Goal: Task Accomplishment & Management: Manage account settings

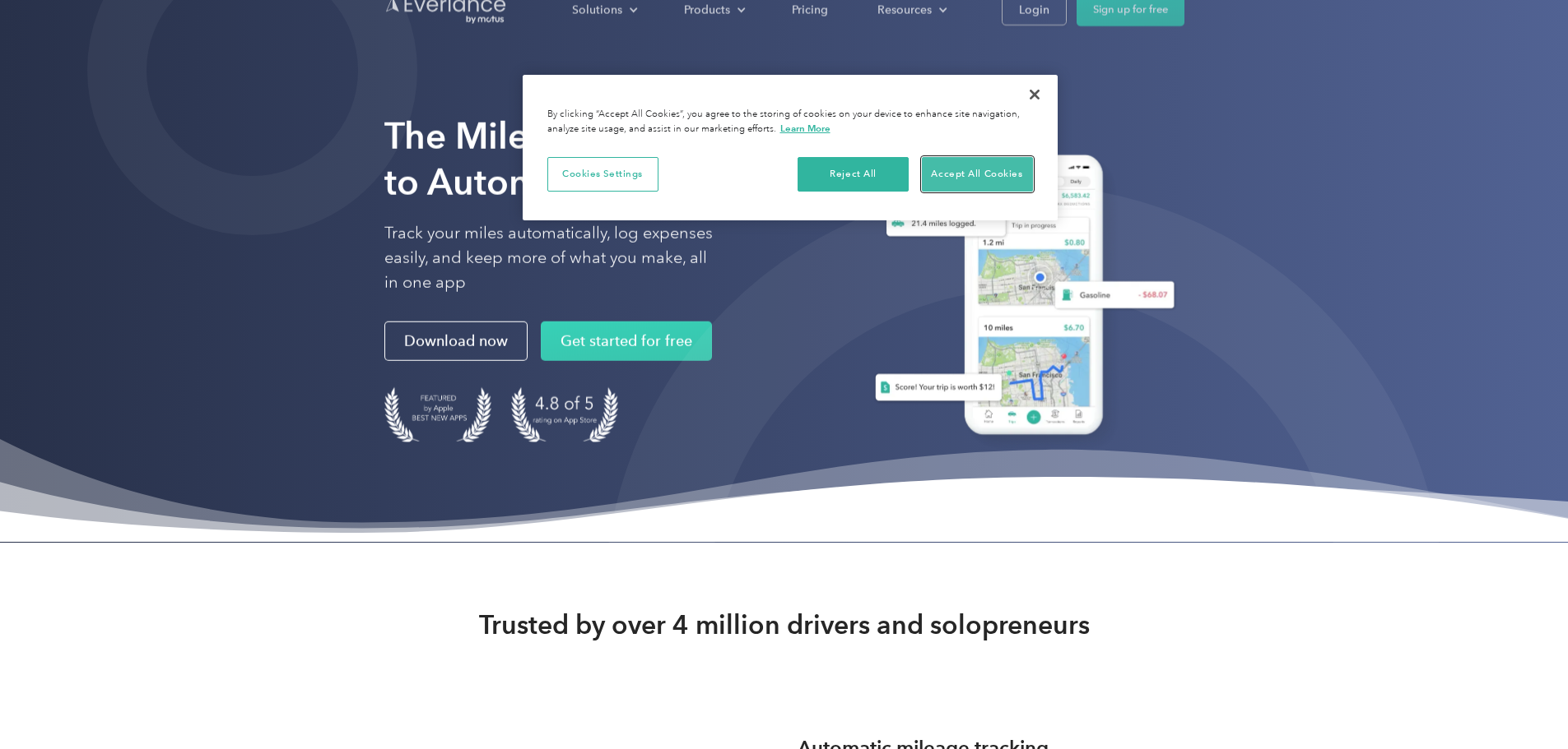
click at [1003, 162] on button "Accept All Cookies" at bounding box center [977, 174] width 111 height 34
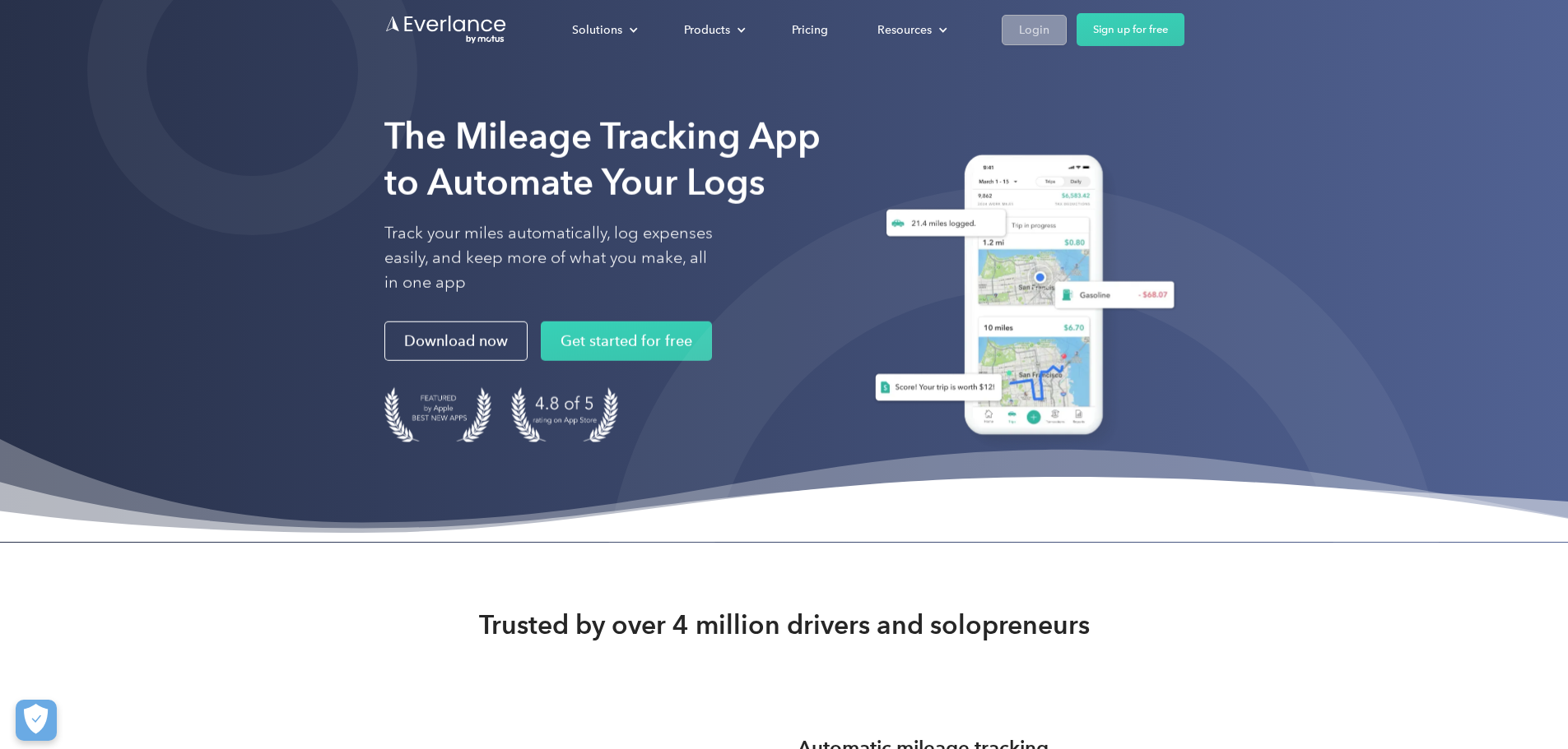
click at [1050, 29] on div "Login" at bounding box center [1034, 30] width 31 height 21
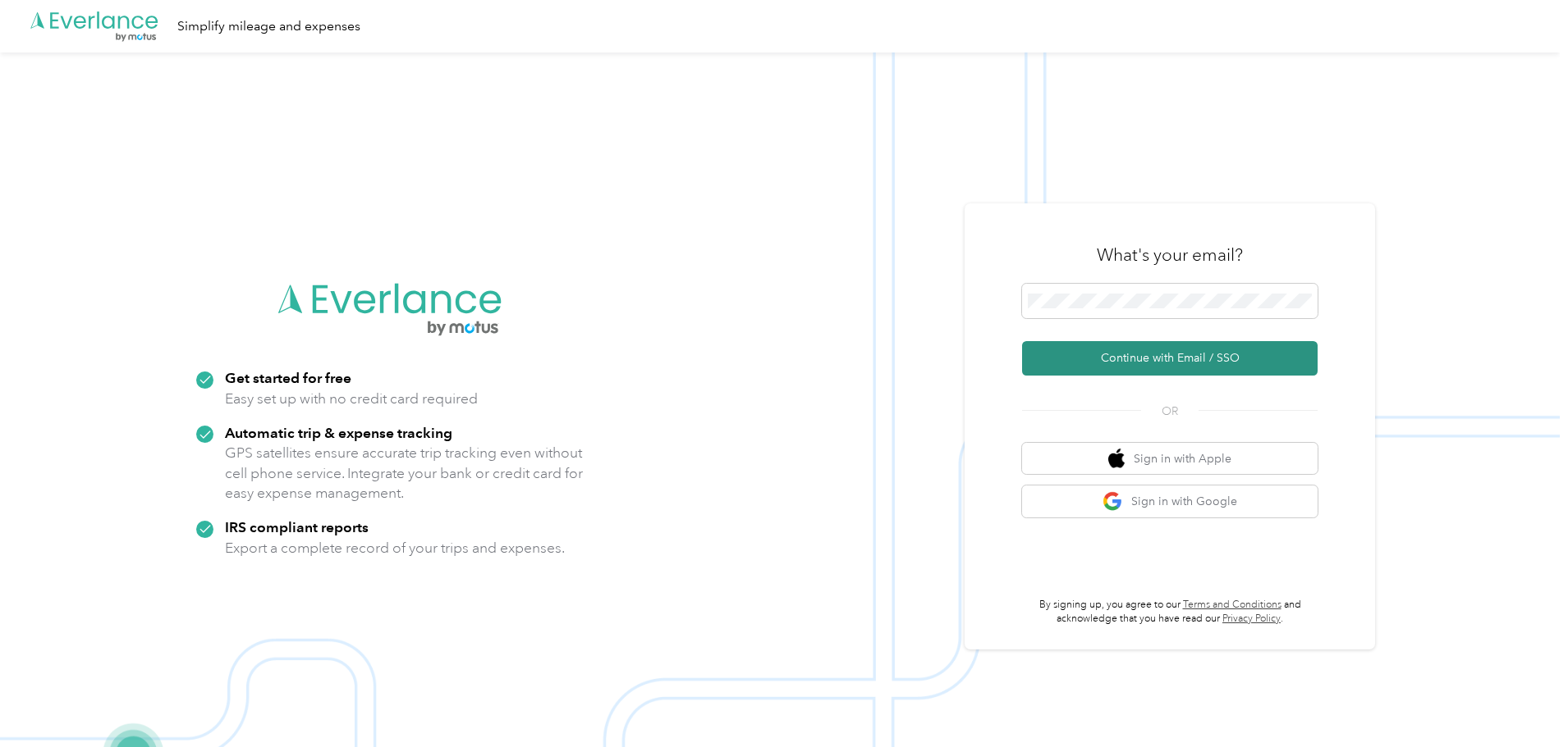
click at [1172, 362] on button "Continue with Email / SSO" at bounding box center [1170, 358] width 295 height 34
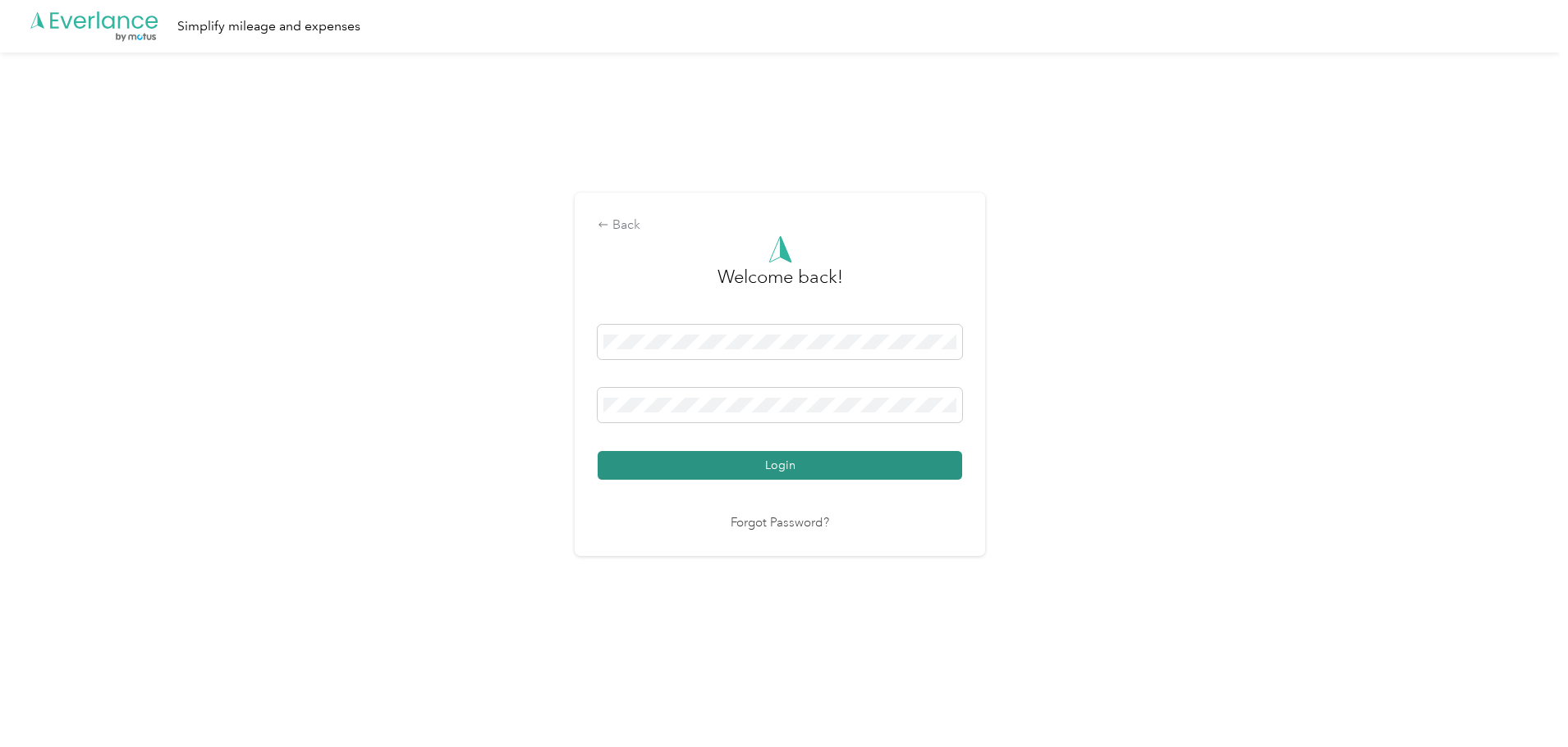
click at [882, 464] on button "Login" at bounding box center [779, 466] width 364 height 29
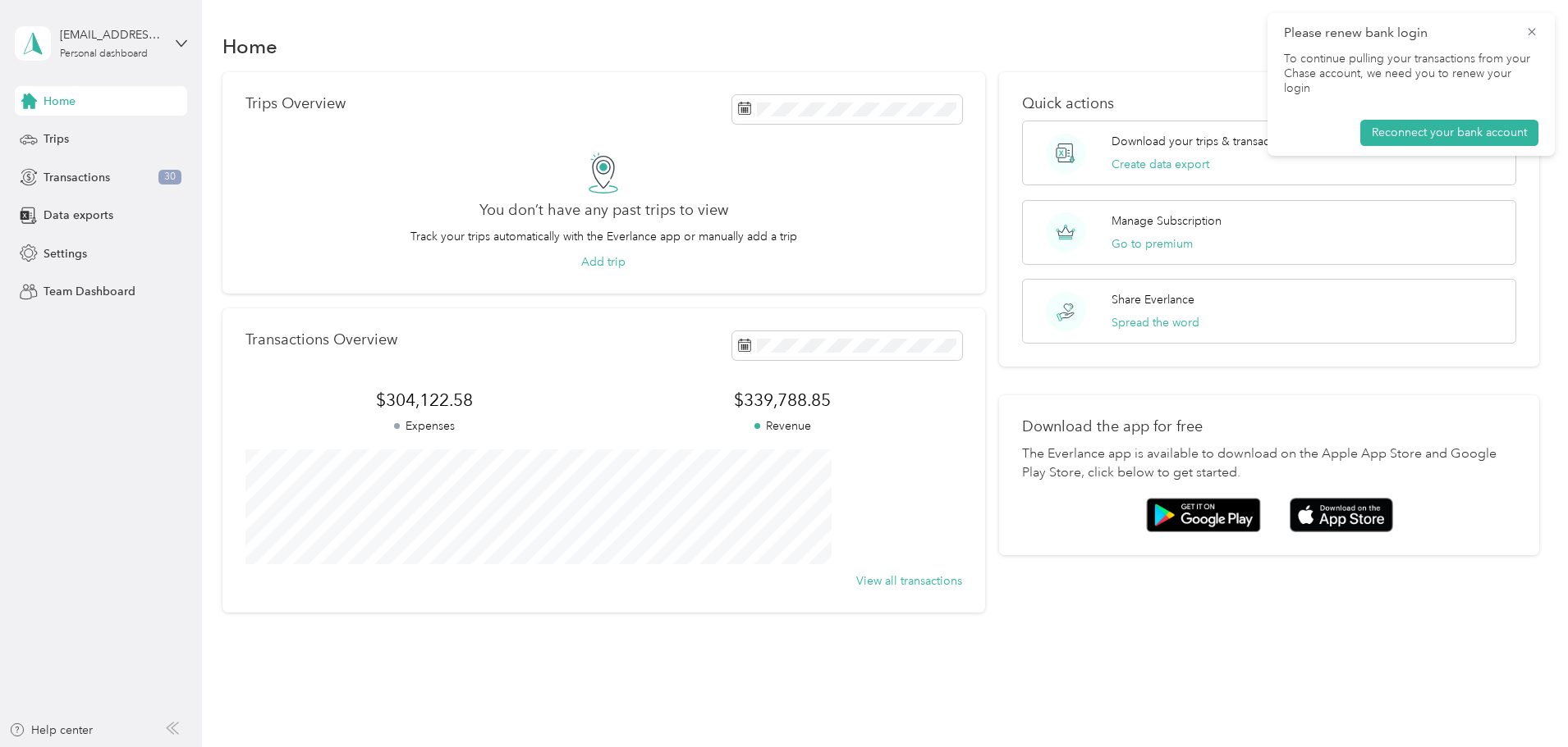
click at [599, 338] on div "Transactions Overview" at bounding box center [604, 346] width 717 height 29
click at [1533, 32] on icon at bounding box center [1530, 32] width 13 height 14
click at [1420, 119] on button "Reconnect your bank account" at bounding box center [1449, 132] width 178 height 26
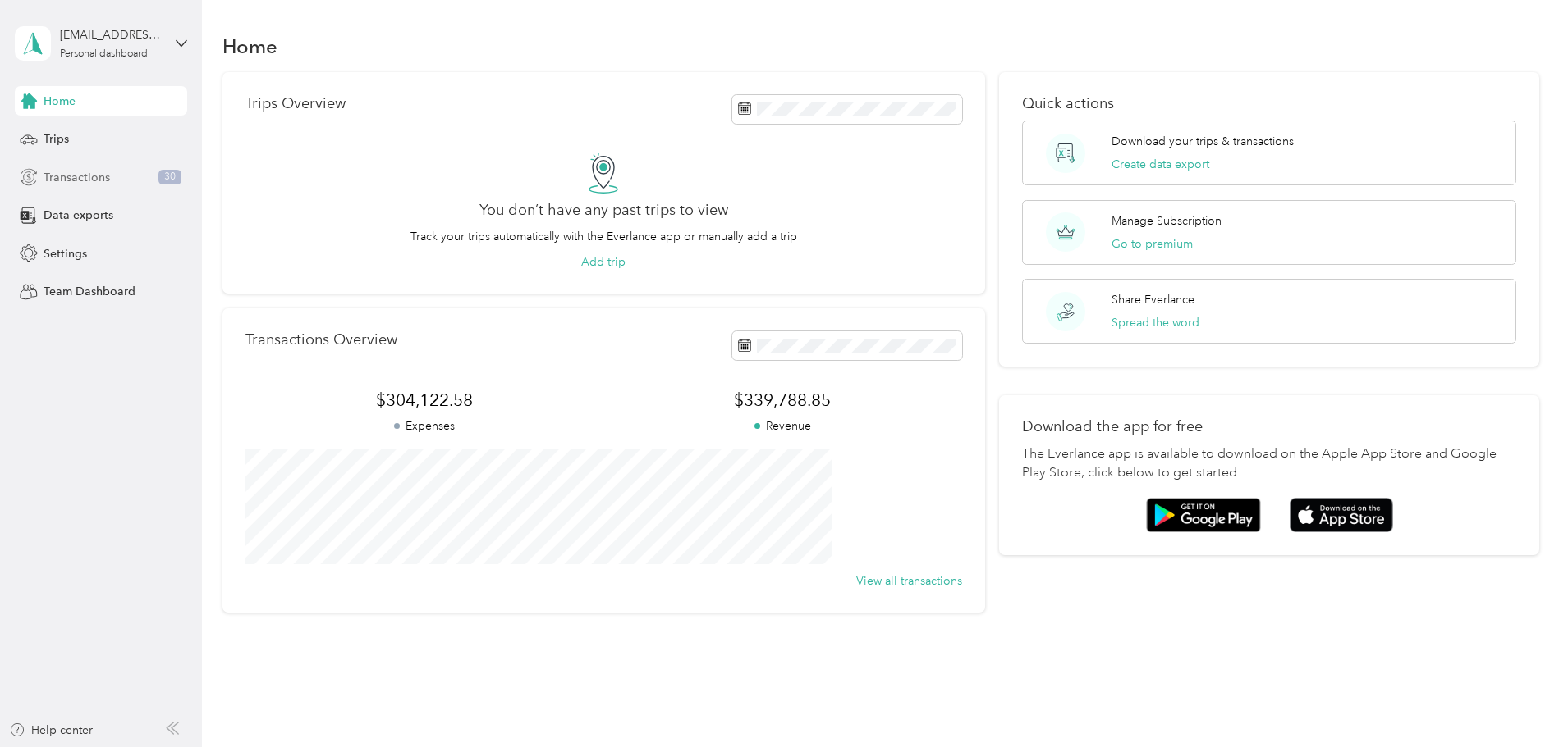
click at [95, 188] on div "Transactions 30" at bounding box center [101, 177] width 172 height 30
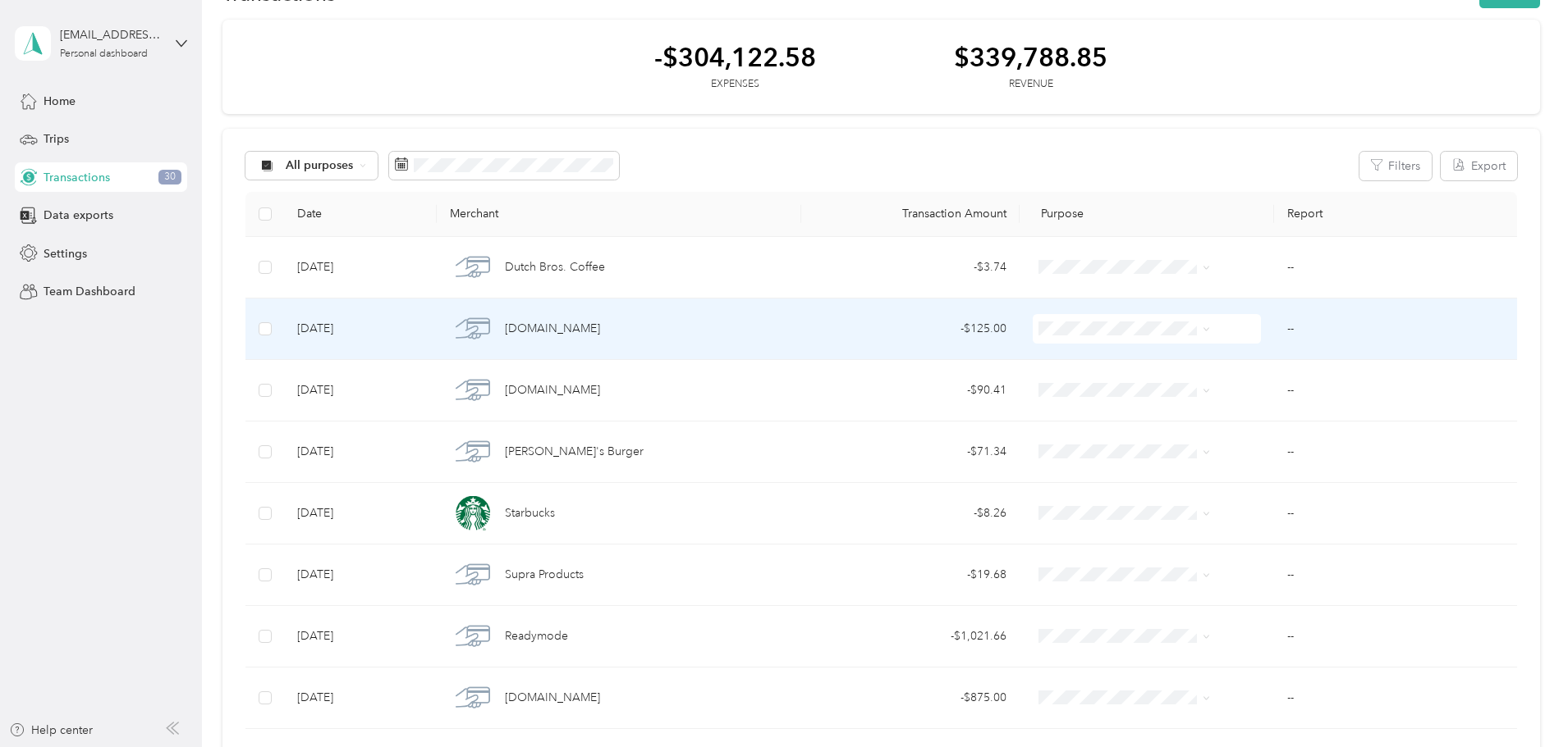
scroll to position [82, 0]
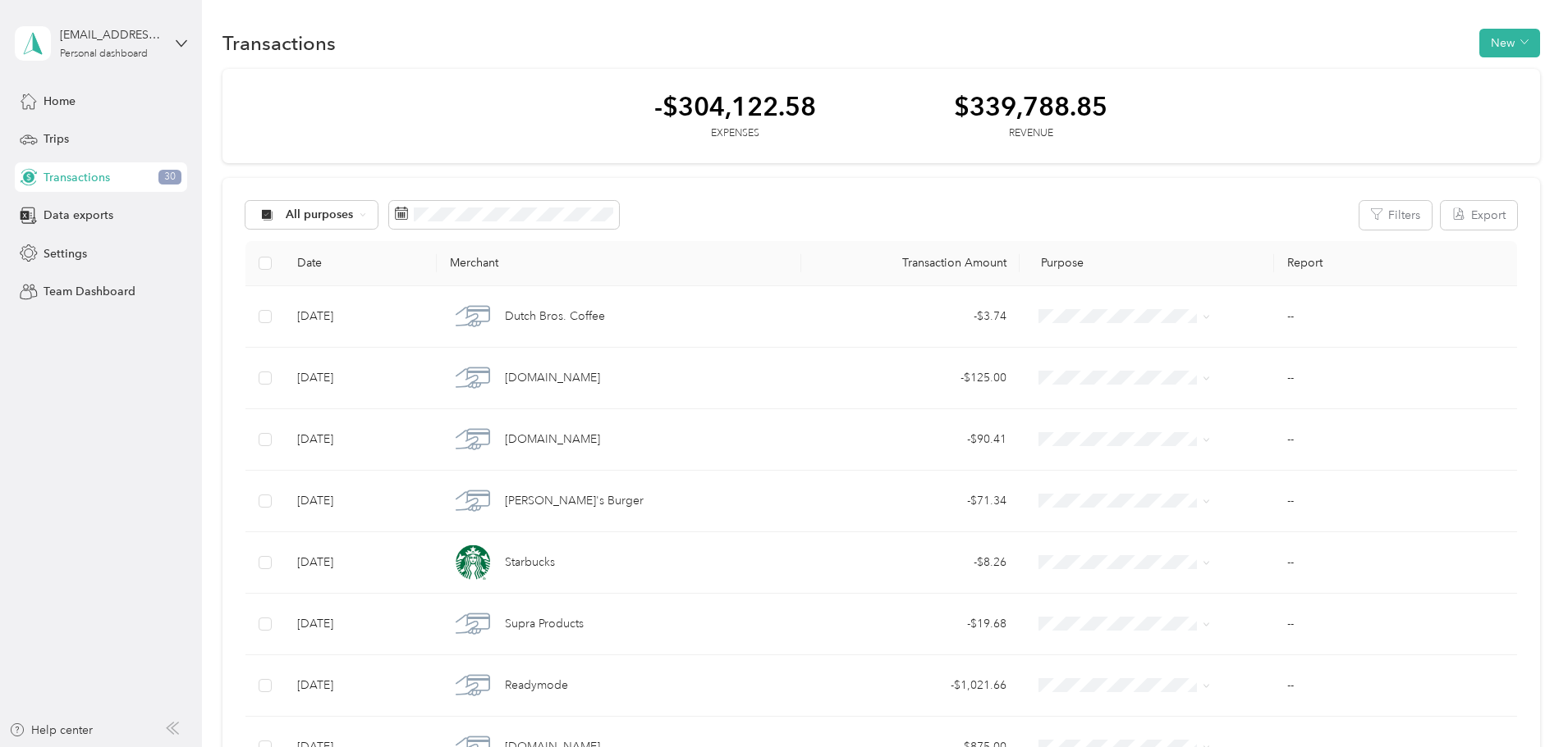
scroll to position [0, 0]
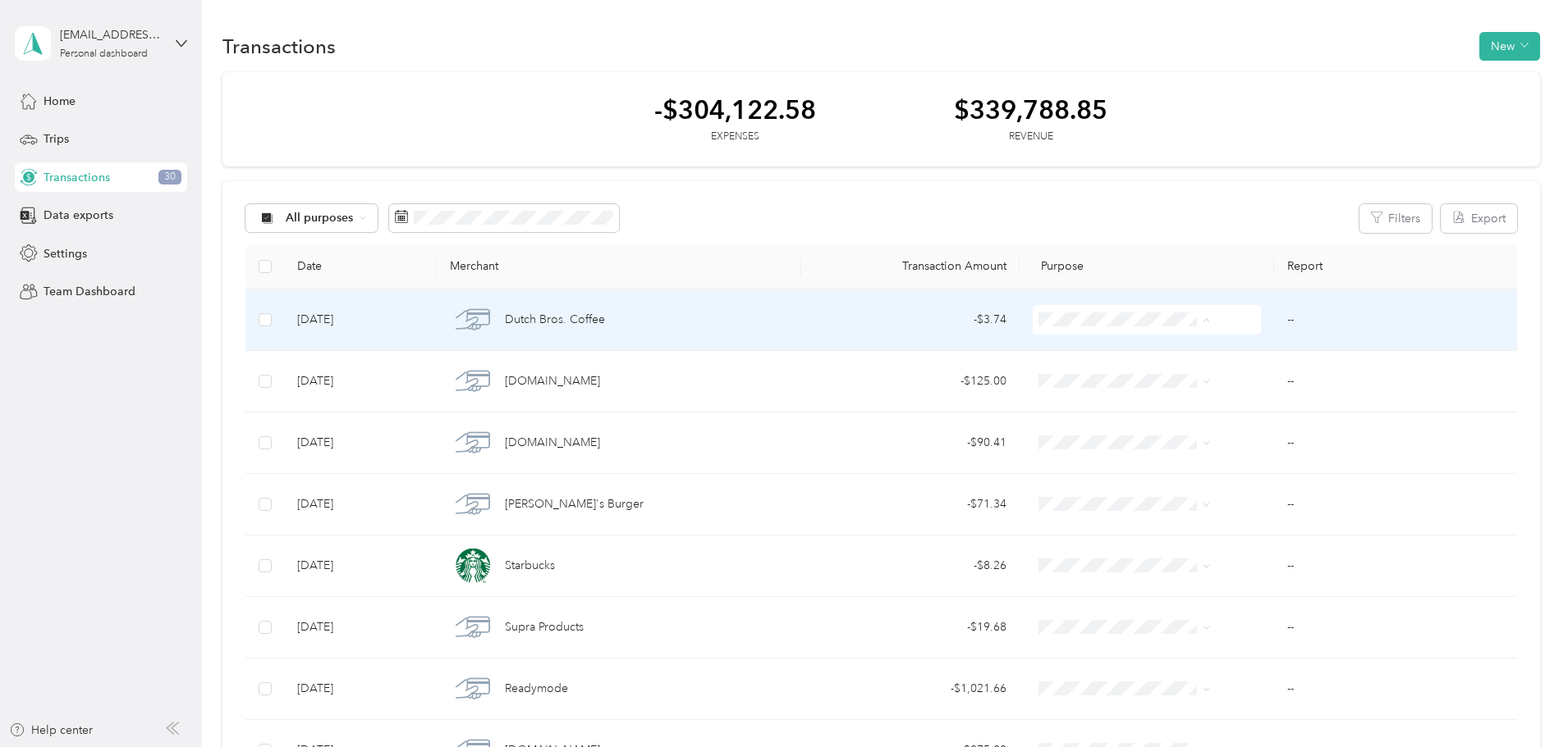
click at [1077, 499] on li "Real Estate" at bounding box center [1097, 495] width 183 height 29
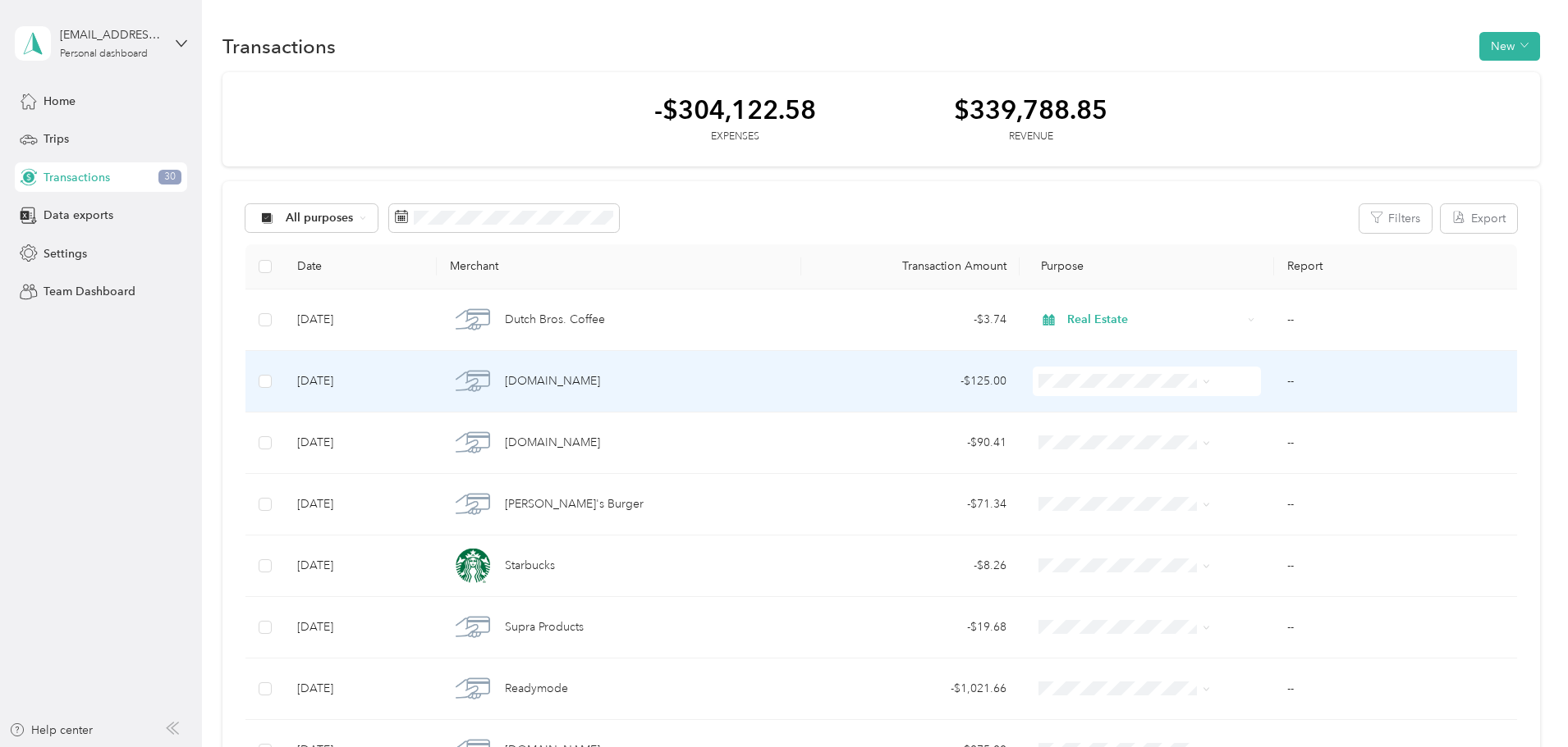
click at [1083, 552] on span "Real Estate" at bounding box center [1112, 553] width 131 height 17
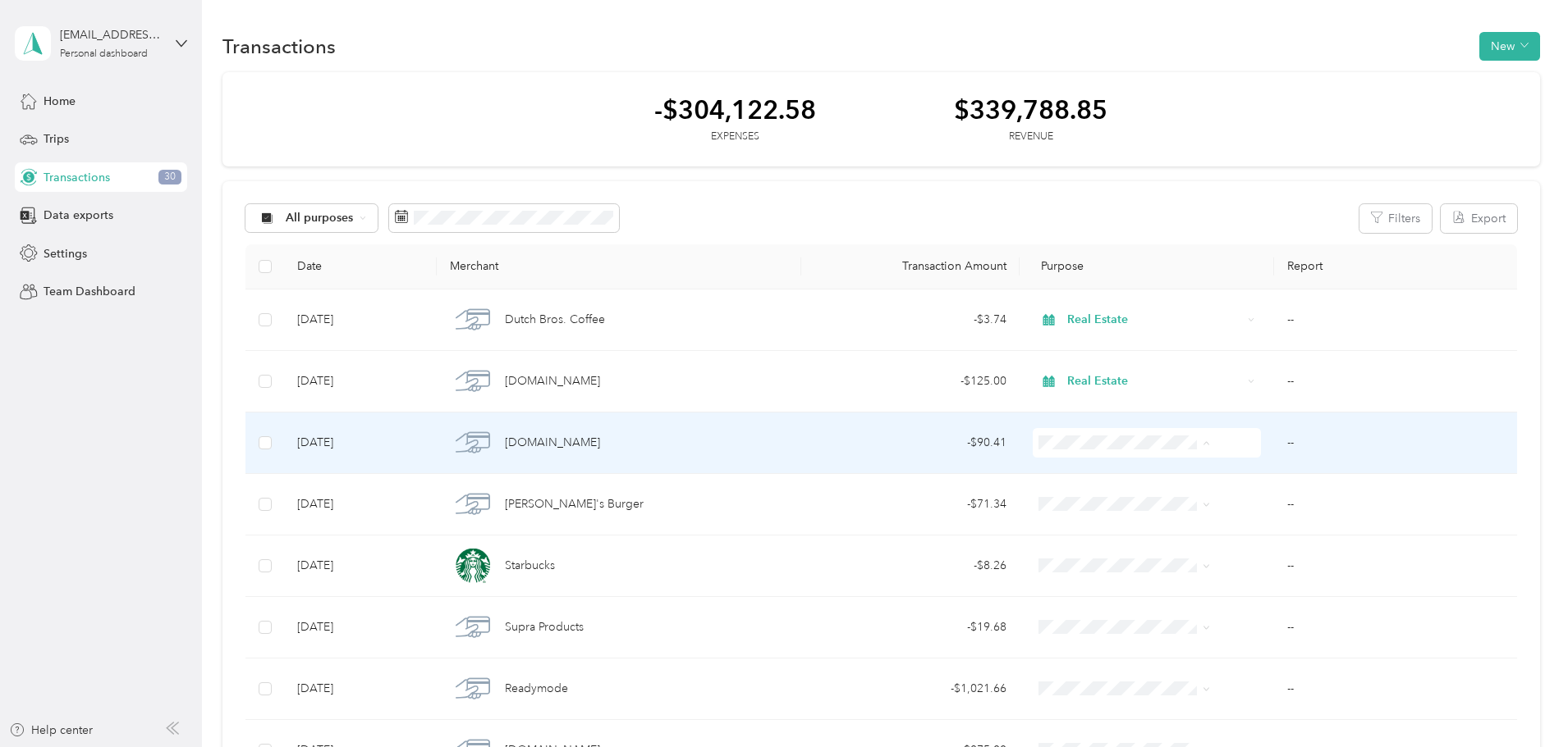
click at [1081, 610] on span "Real Estate" at bounding box center [1112, 617] width 131 height 17
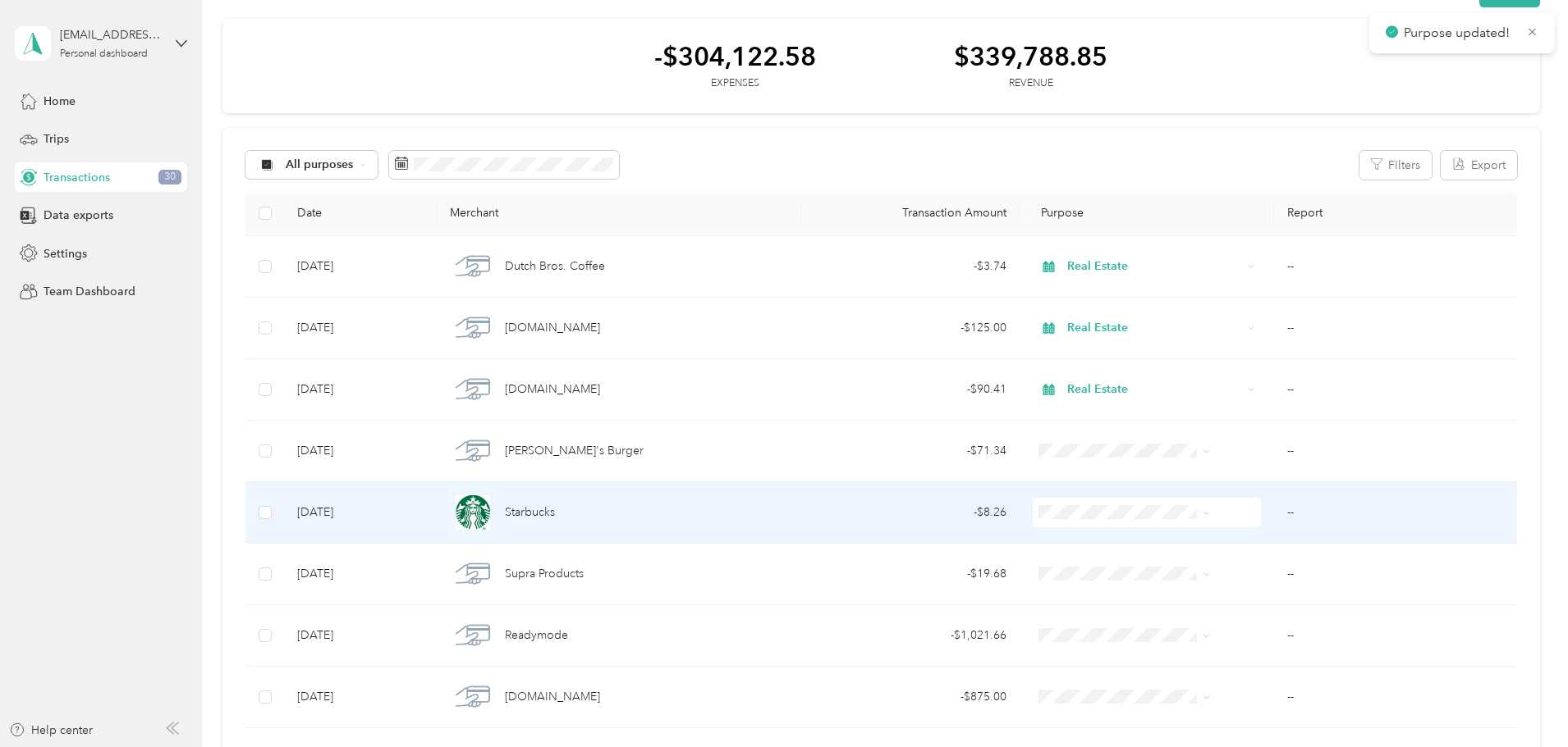
scroll to position [82, 0]
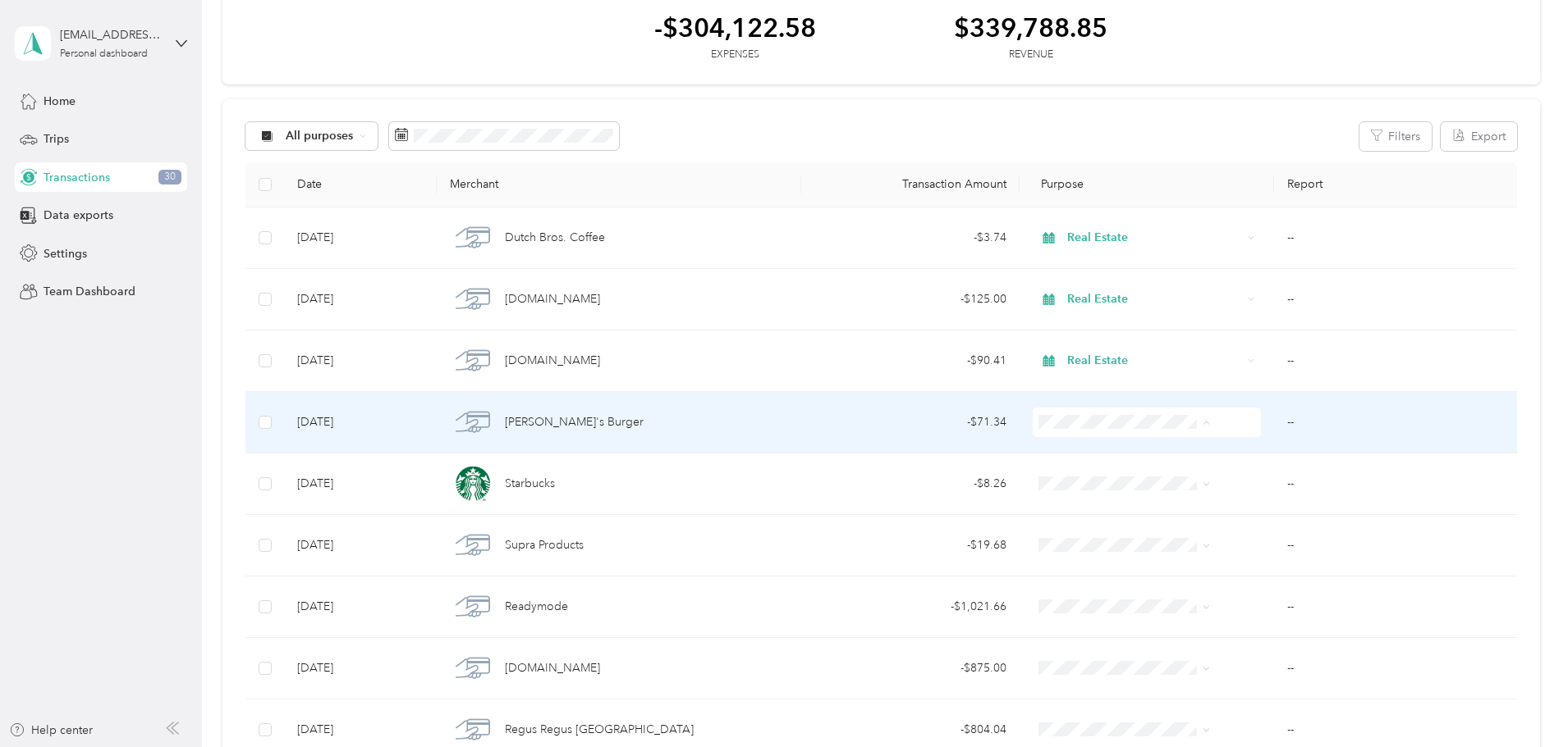
click at [1091, 591] on span "Real Estate" at bounding box center [1112, 597] width 131 height 17
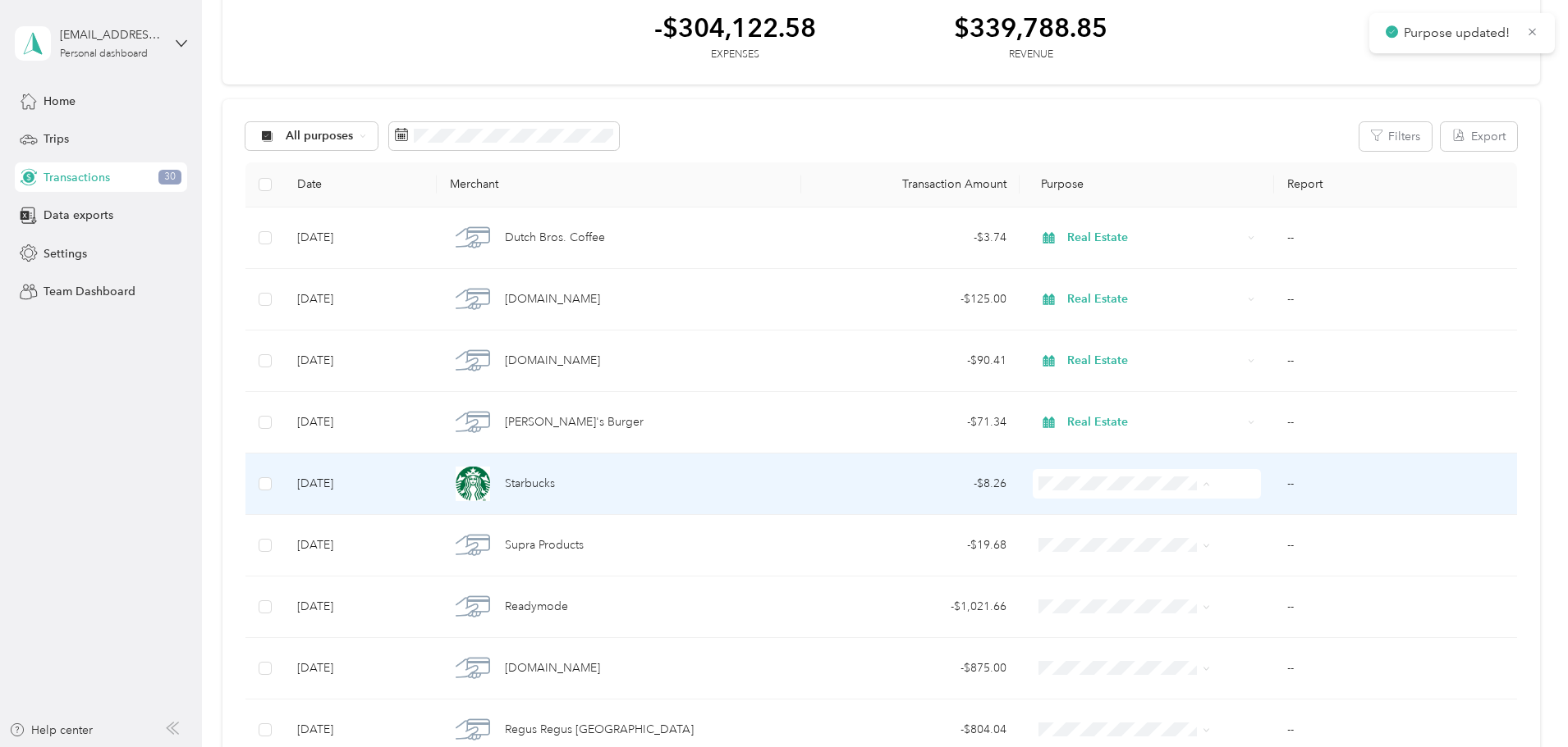
click at [1100, 656] on span "Real Estate" at bounding box center [1112, 658] width 131 height 17
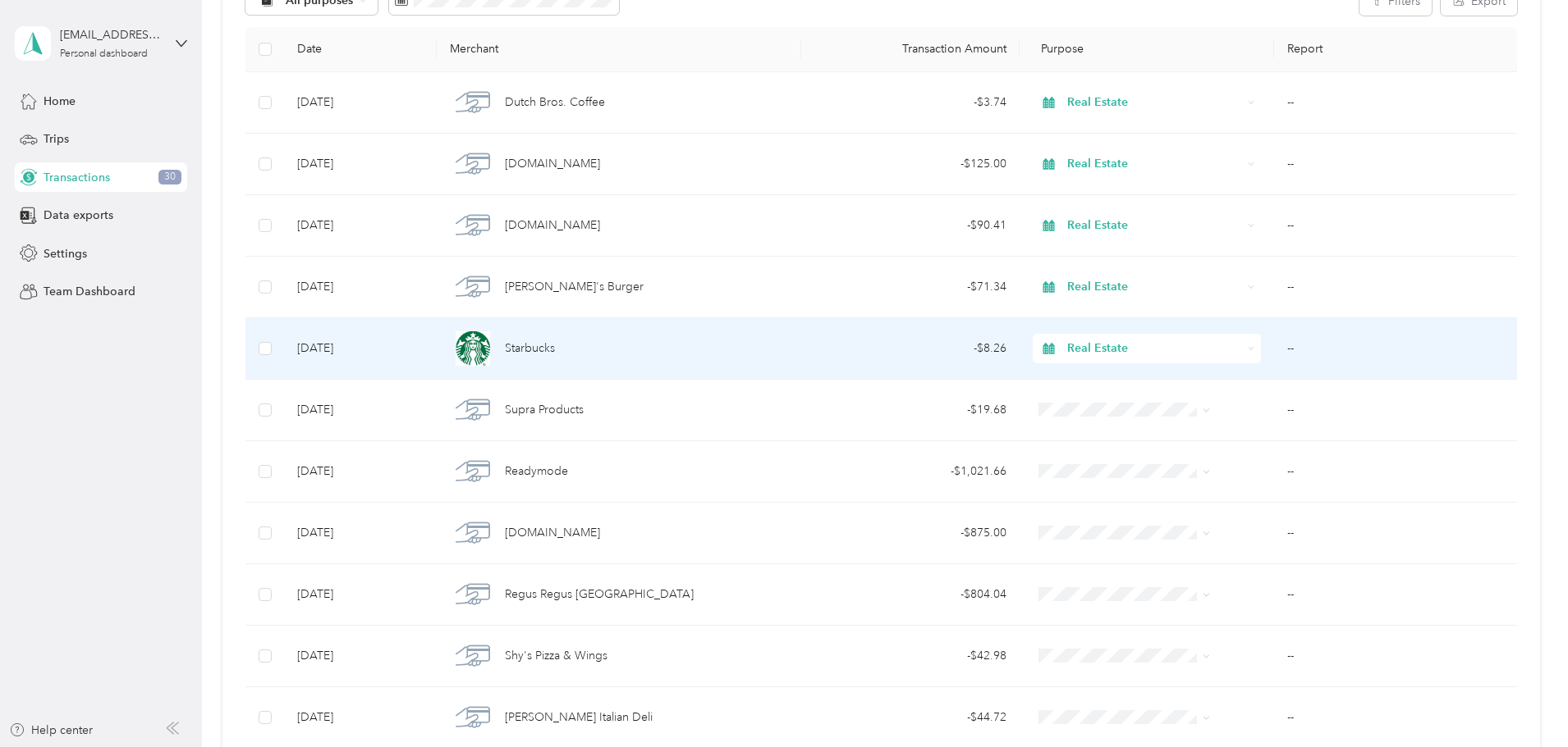
scroll to position [246, 0]
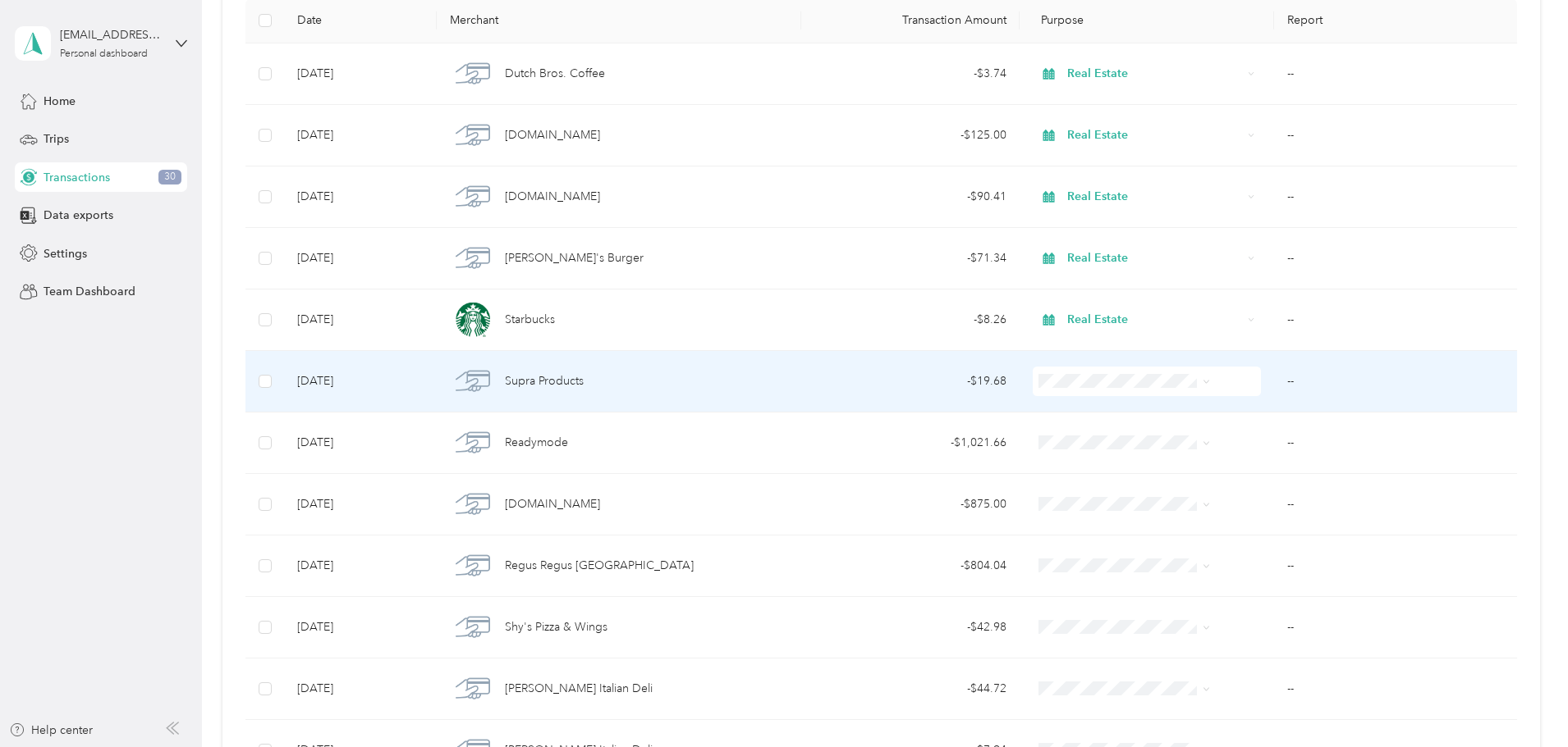
click at [1082, 556] on span "Real Estate" at bounding box center [1112, 554] width 131 height 17
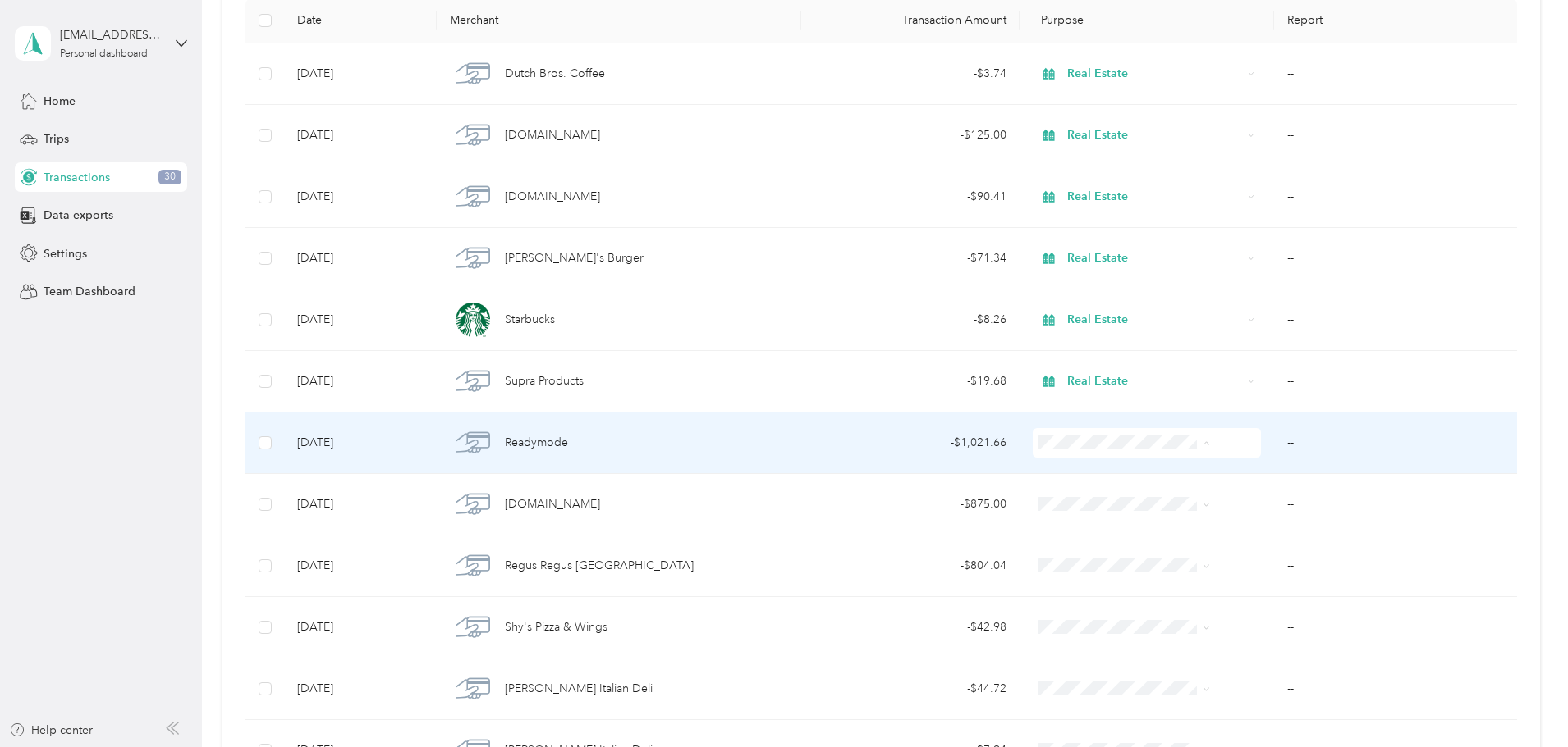
click at [1077, 586] on span "Cold Call" at bounding box center [1112, 588] width 131 height 17
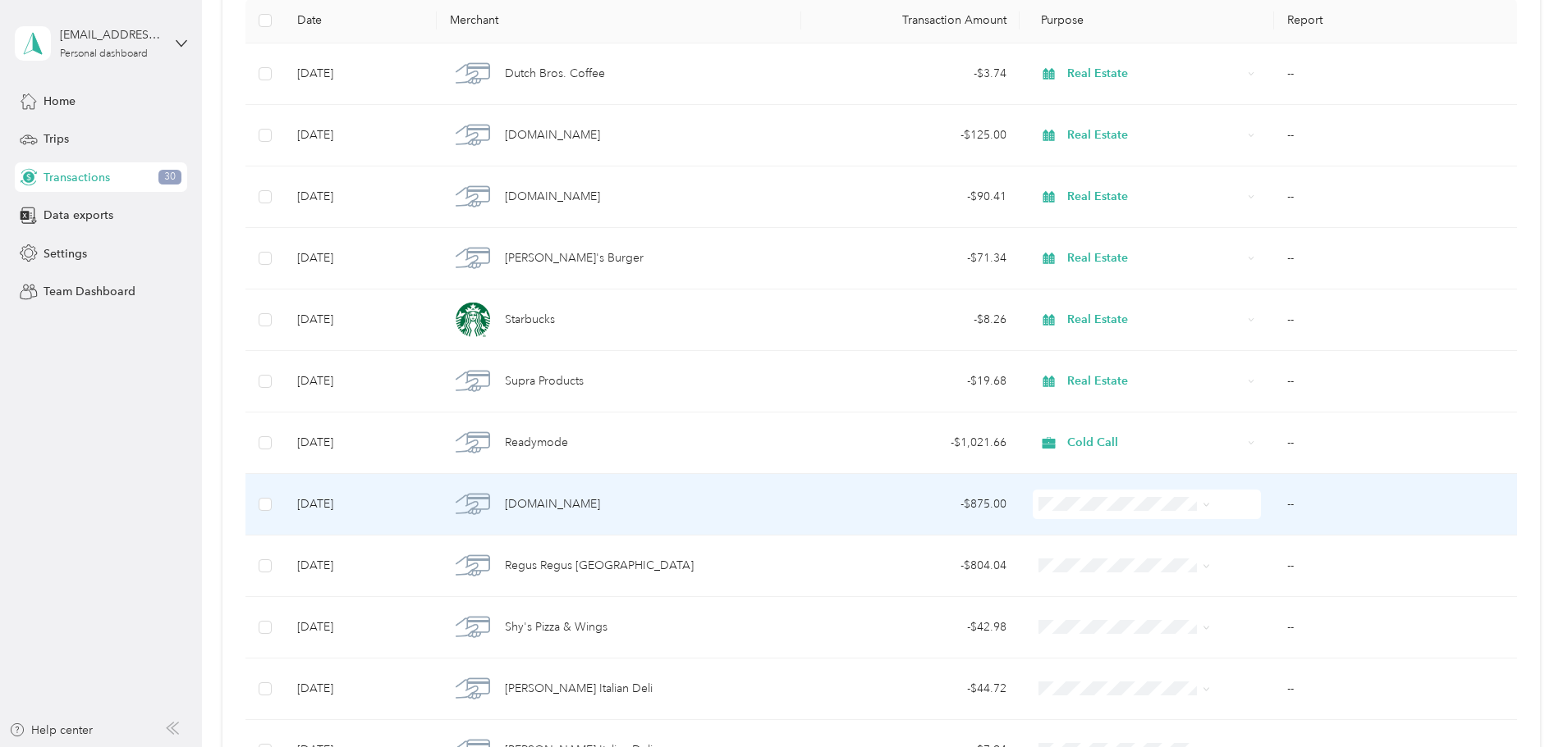
click at [1069, 389] on span "Cold Call" at bounding box center [1112, 387] width 131 height 17
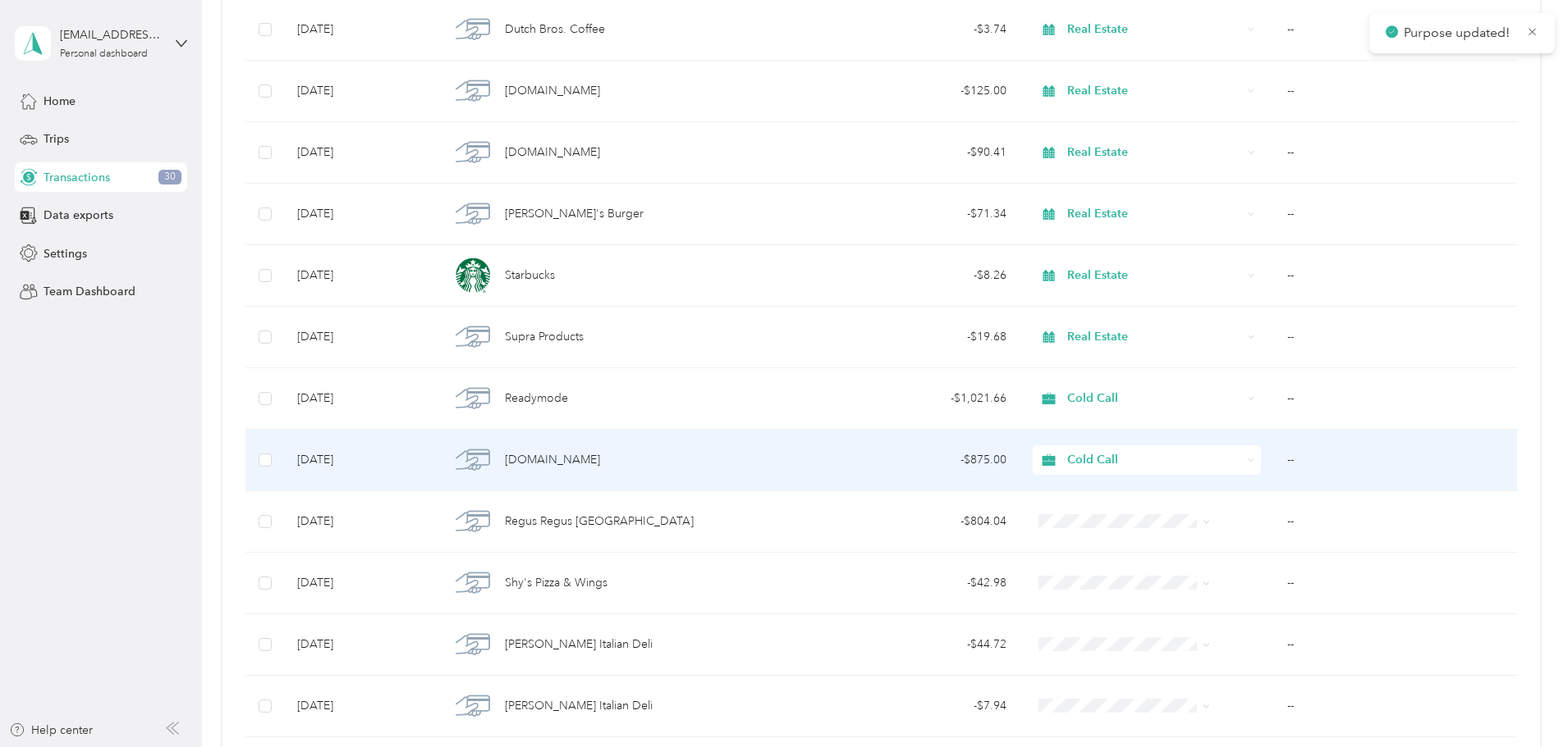
scroll to position [328, 0]
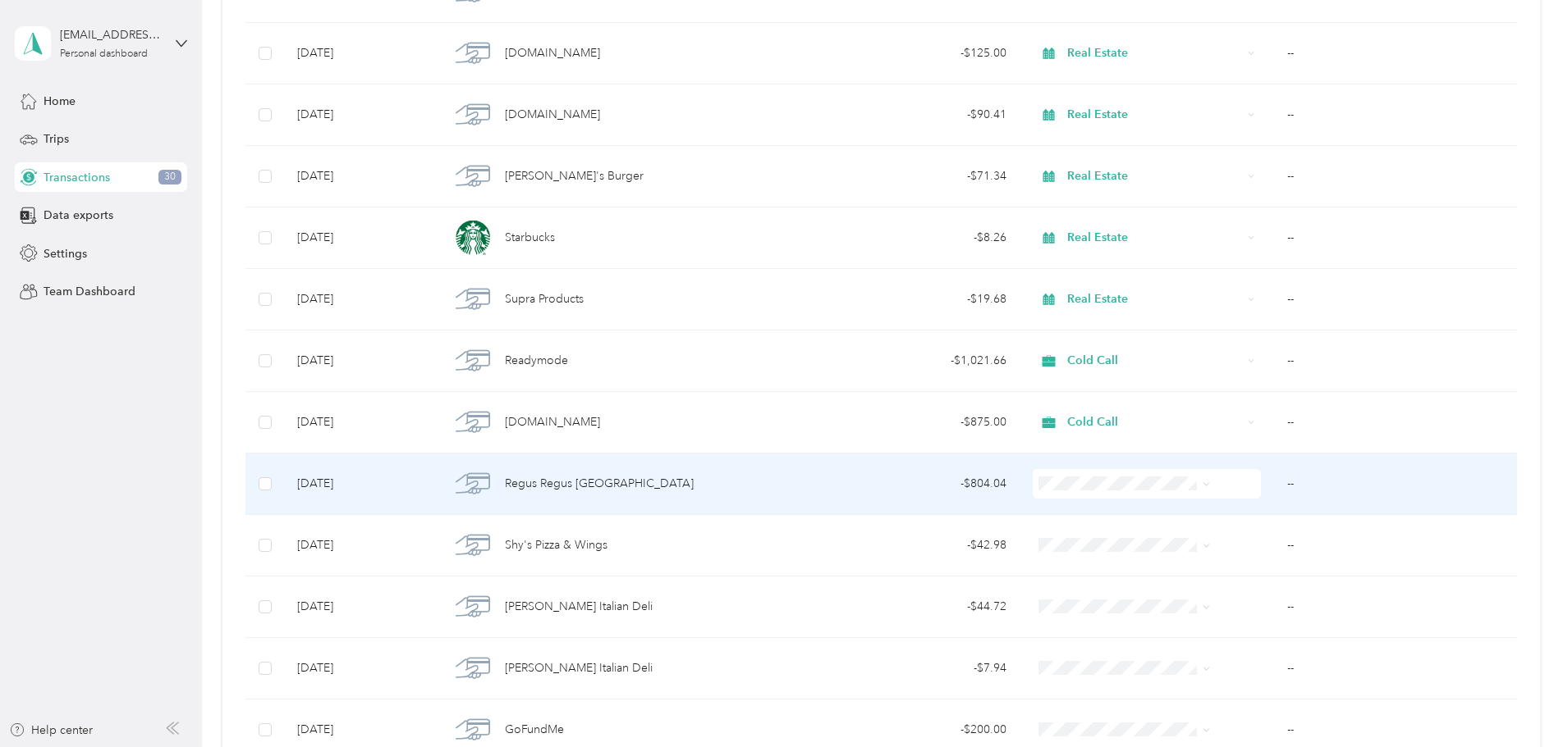
click at [1083, 654] on span "Real Estate" at bounding box center [1112, 657] width 131 height 17
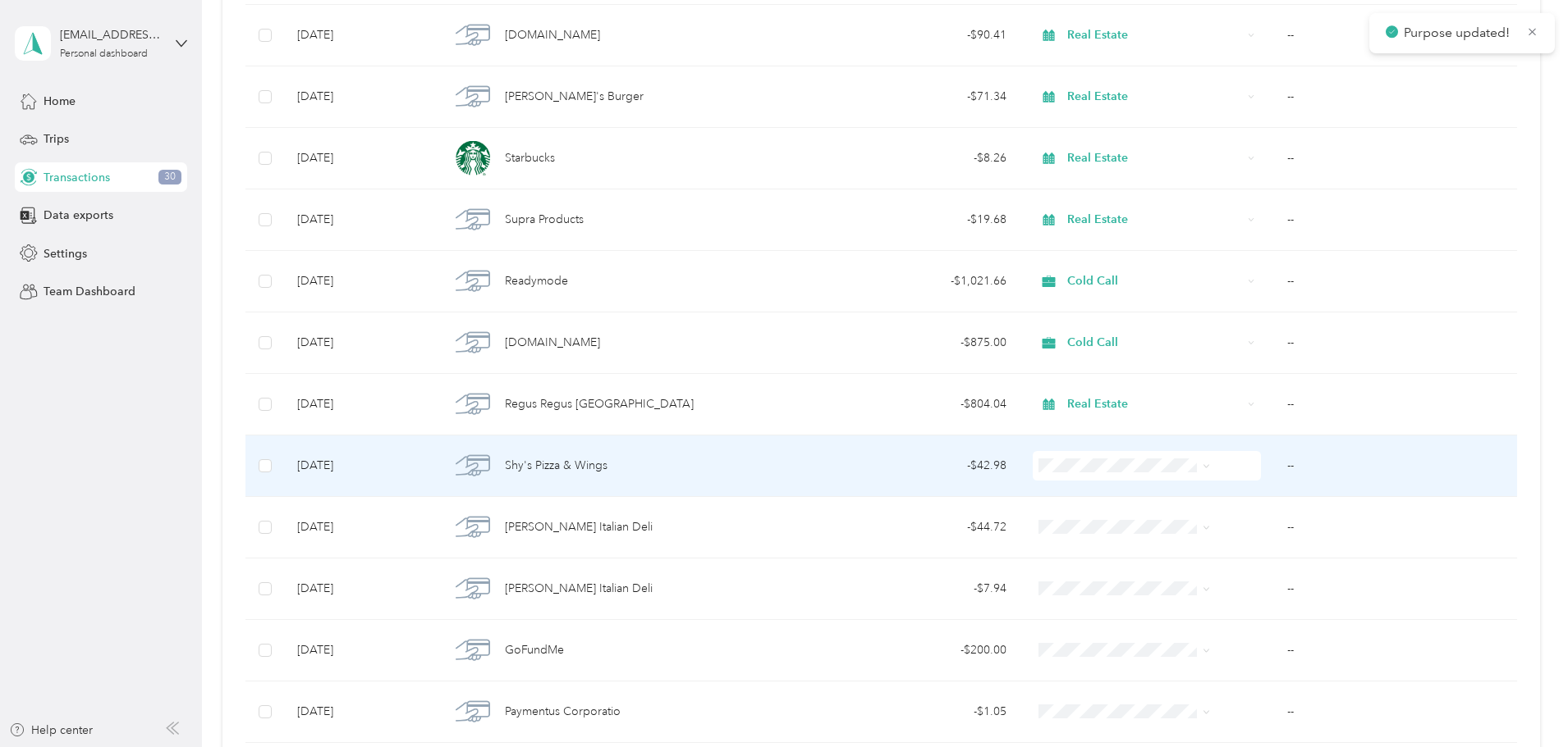
scroll to position [410, 0]
click at [1087, 636] on span "Real Estate" at bounding box center [1112, 638] width 131 height 17
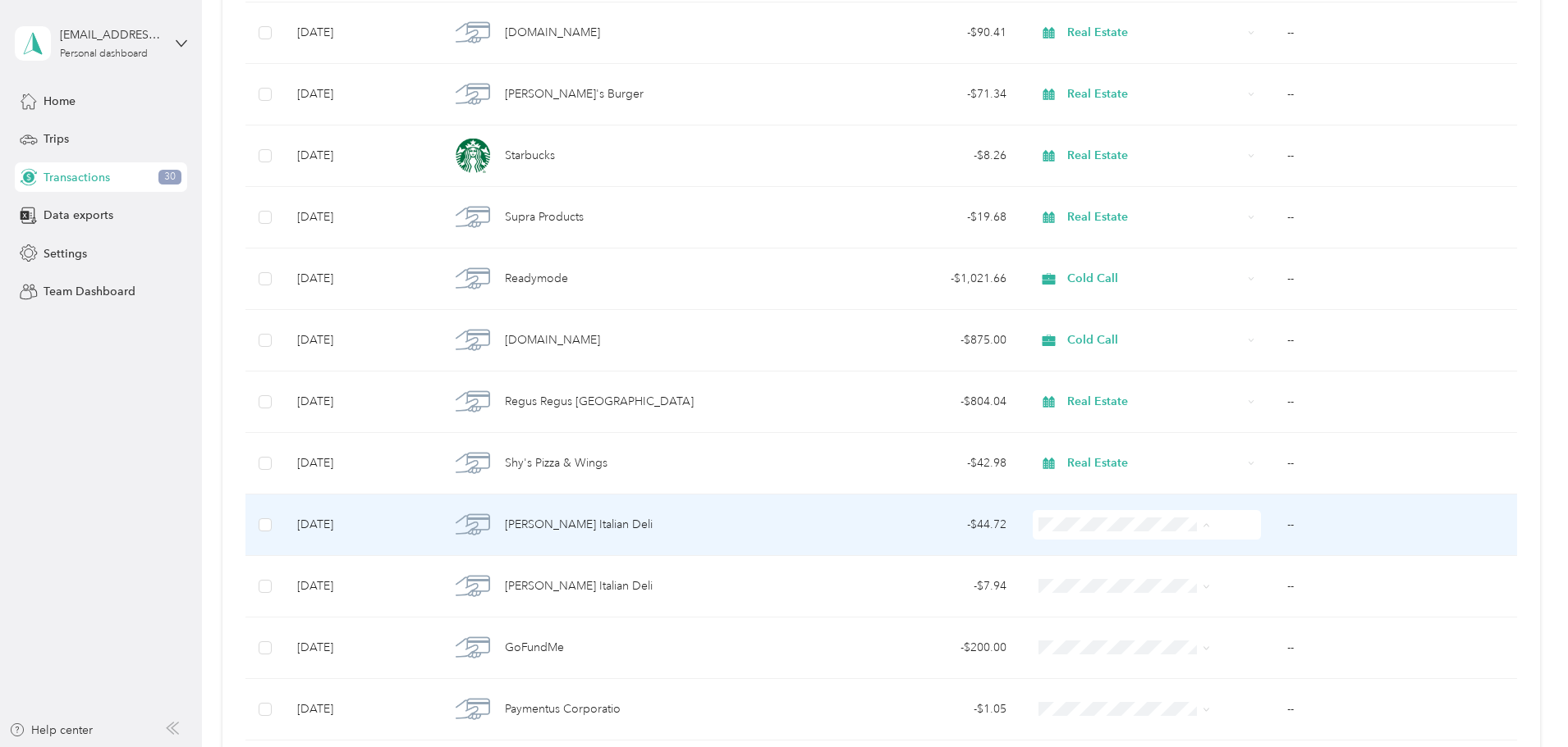
click at [1087, 431] on span "Real Estate" at bounding box center [1112, 437] width 131 height 17
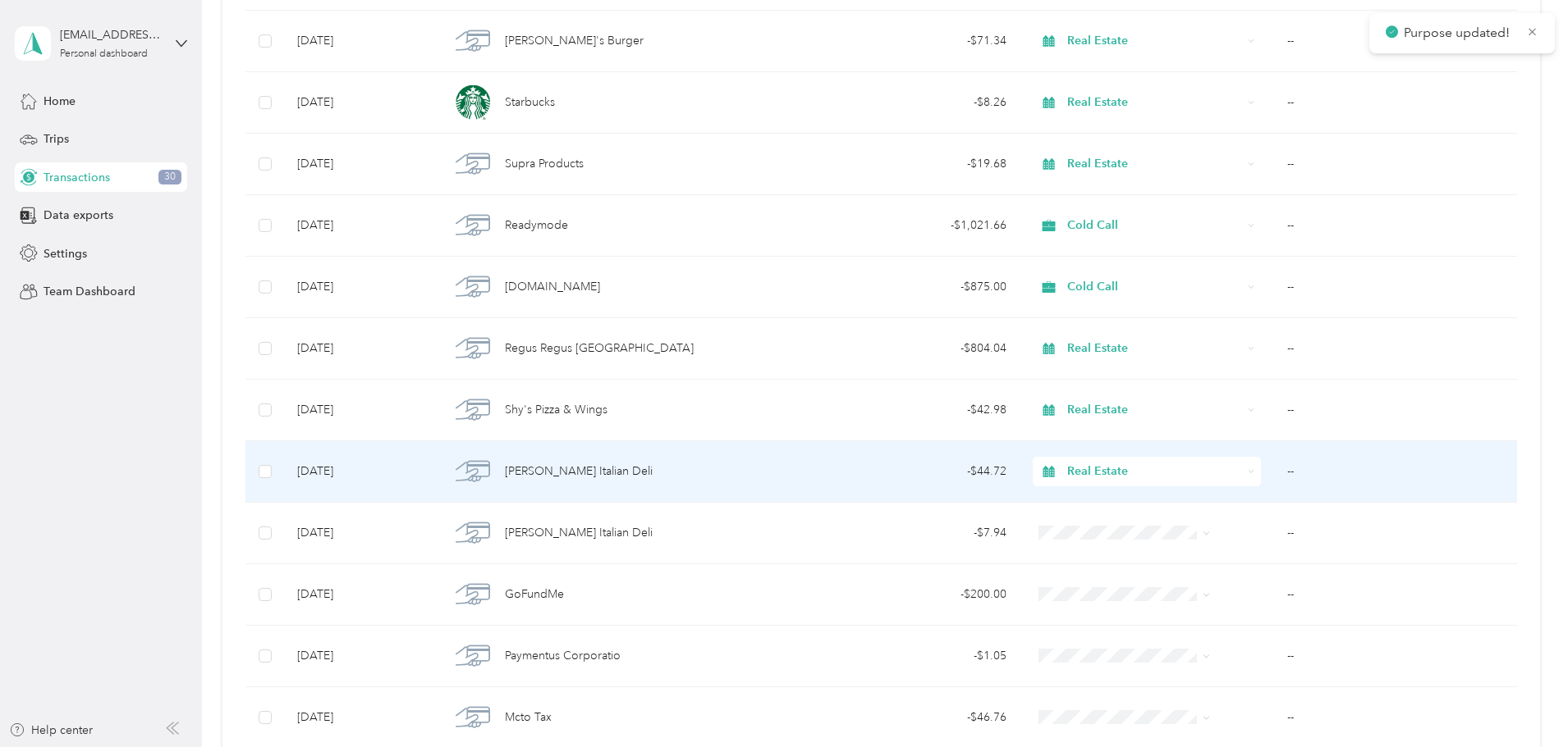
scroll to position [492, 0]
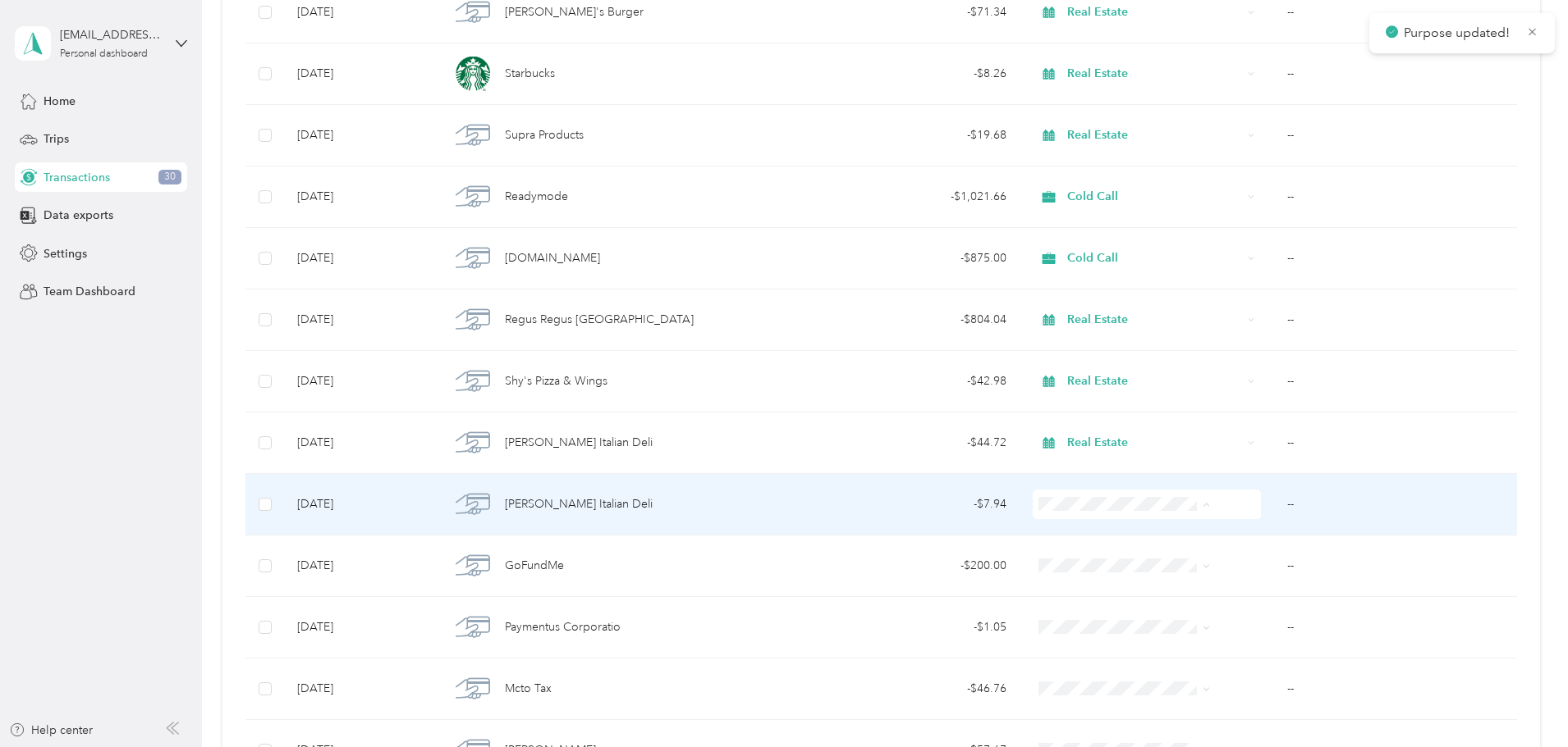
click at [1072, 408] on span "Real Estate" at bounding box center [1112, 416] width 131 height 17
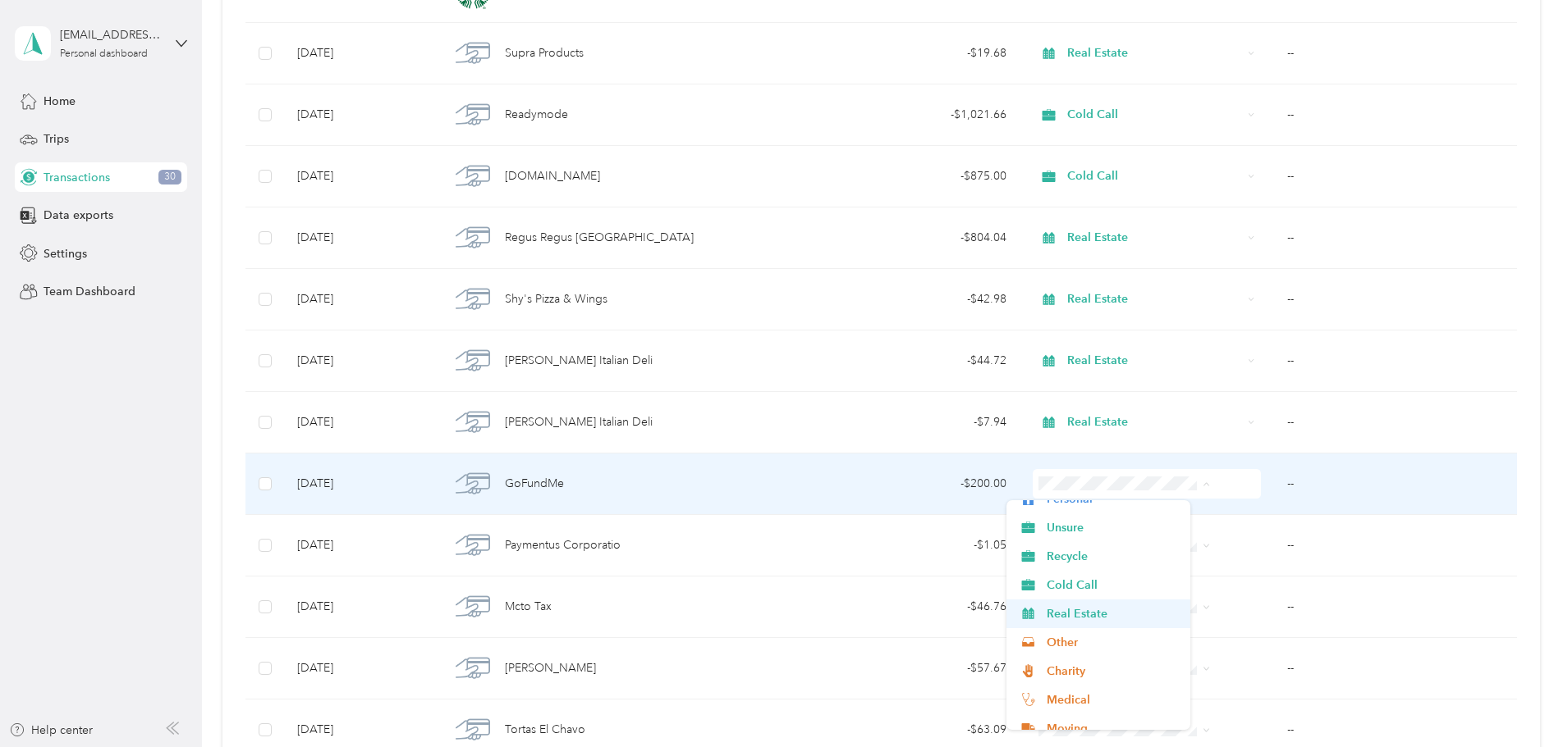
scroll to position [82, 0]
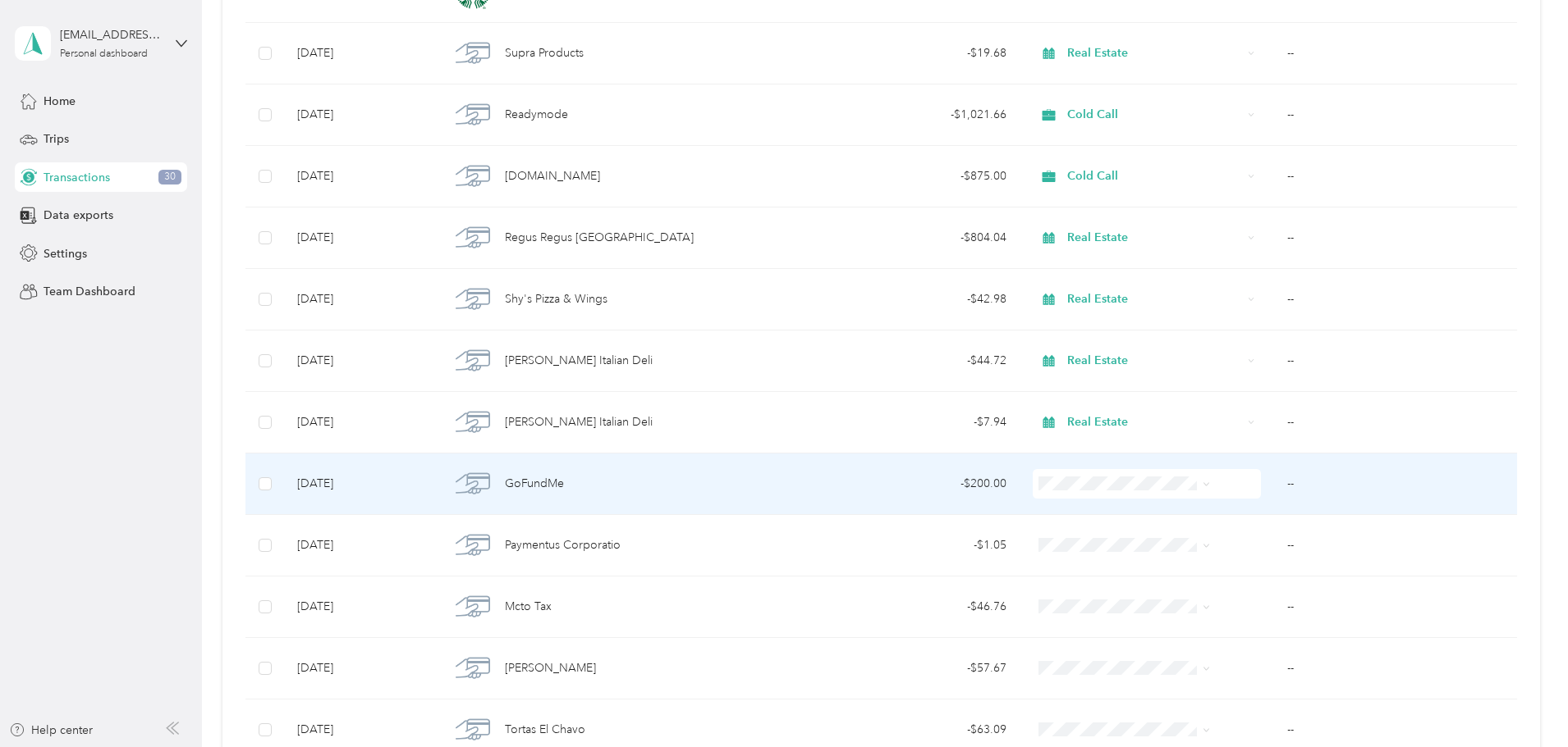
click at [1068, 634] on span "Charity" at bounding box center [1112, 632] width 131 height 17
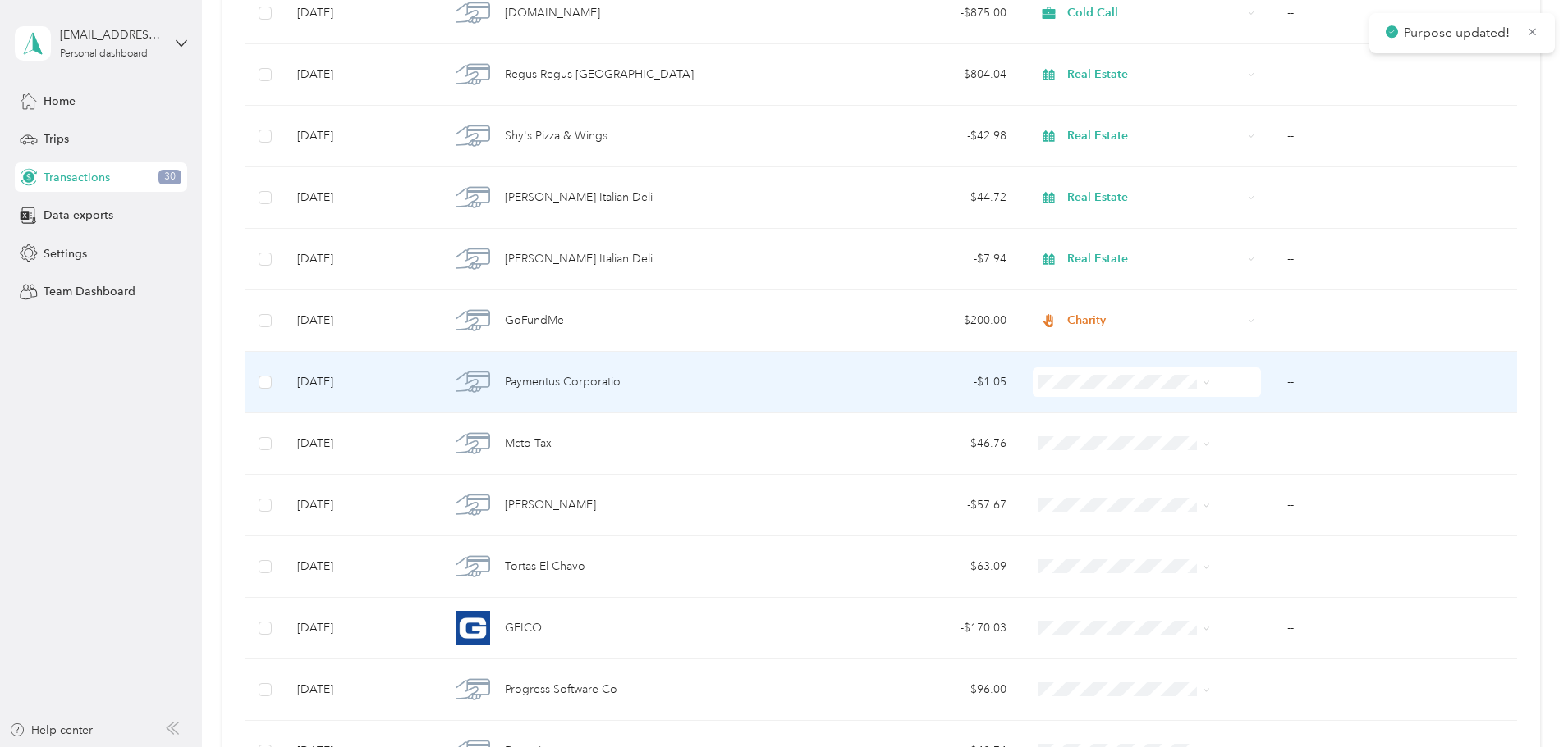
scroll to position [738, 0]
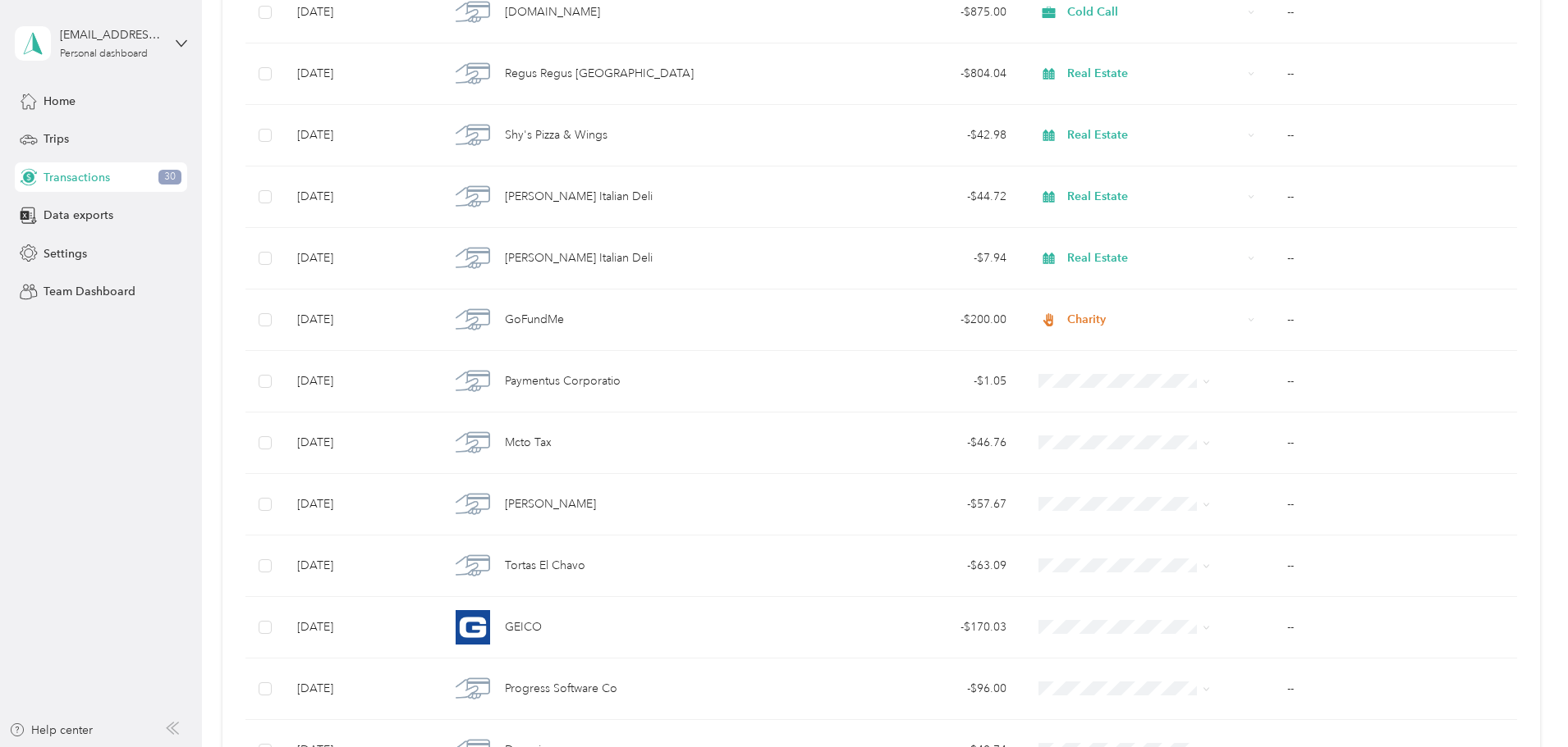
click at [316, 384] on div "-$304,122.58 Expenses $339,788.85 Revenue All purposes Filters Export Date Merc…" at bounding box center [881, 245] width 1317 height 1822
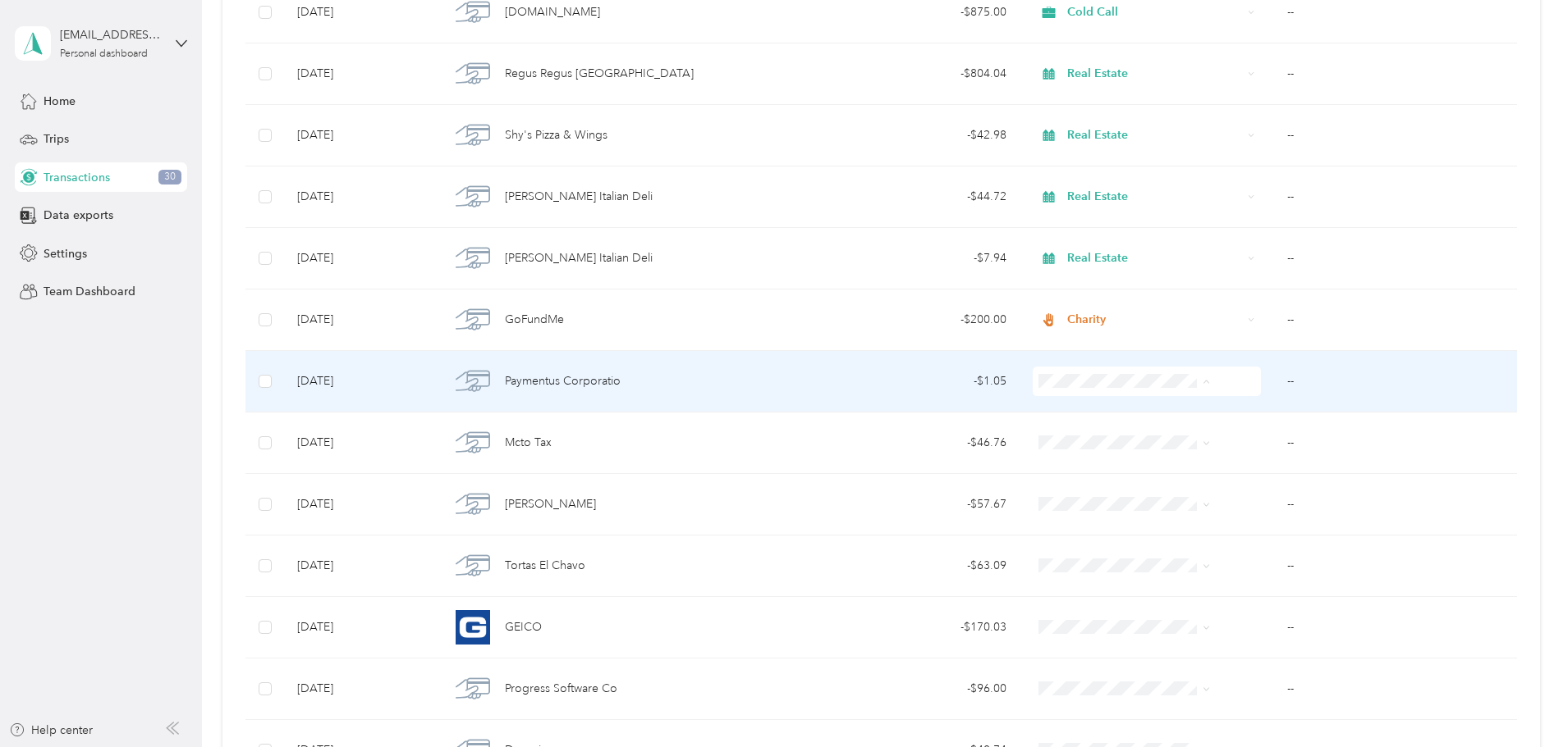
click at [1072, 550] on span "Real Estate" at bounding box center [1112, 556] width 131 height 17
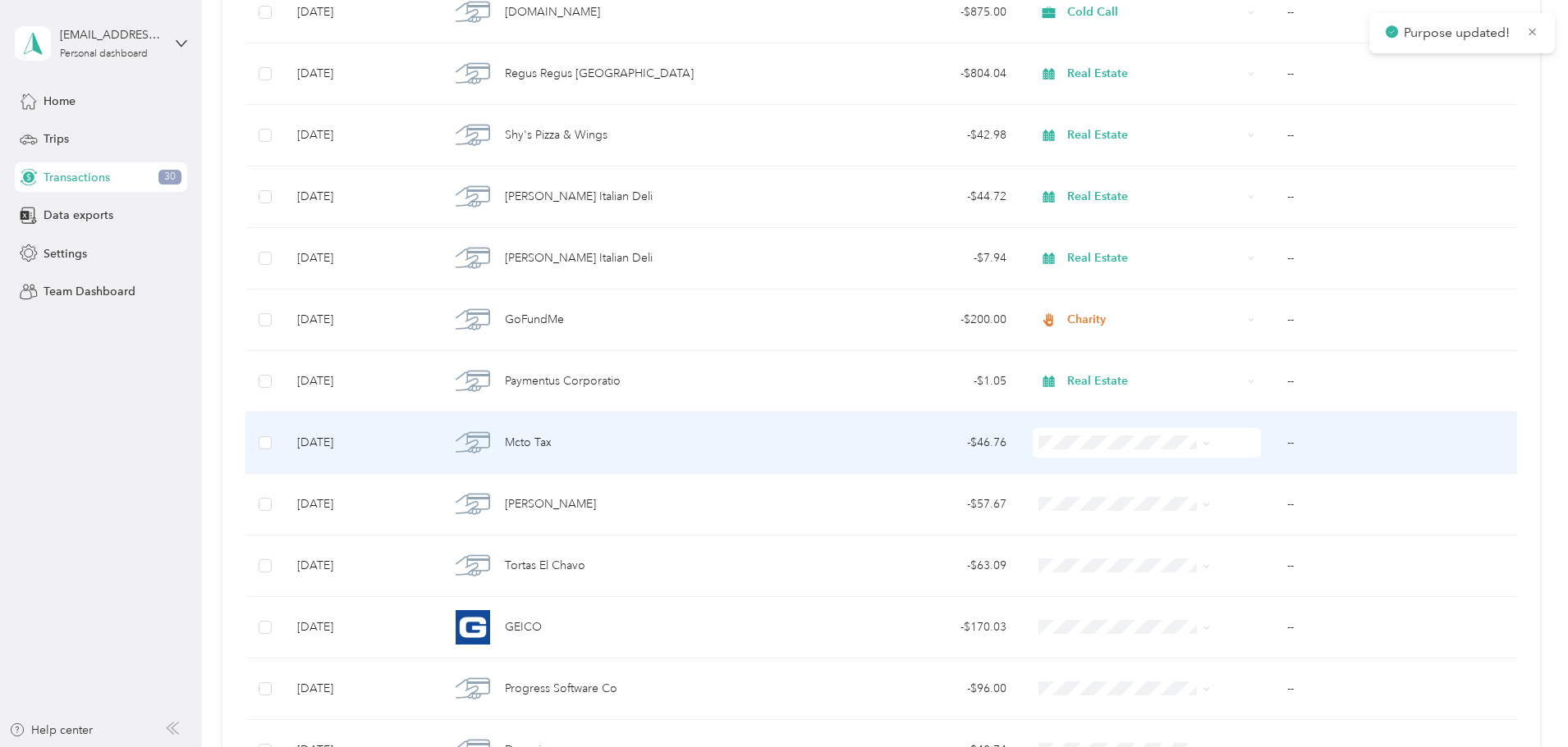
click at [1071, 611] on span "Real Estate" at bounding box center [1112, 617] width 131 height 17
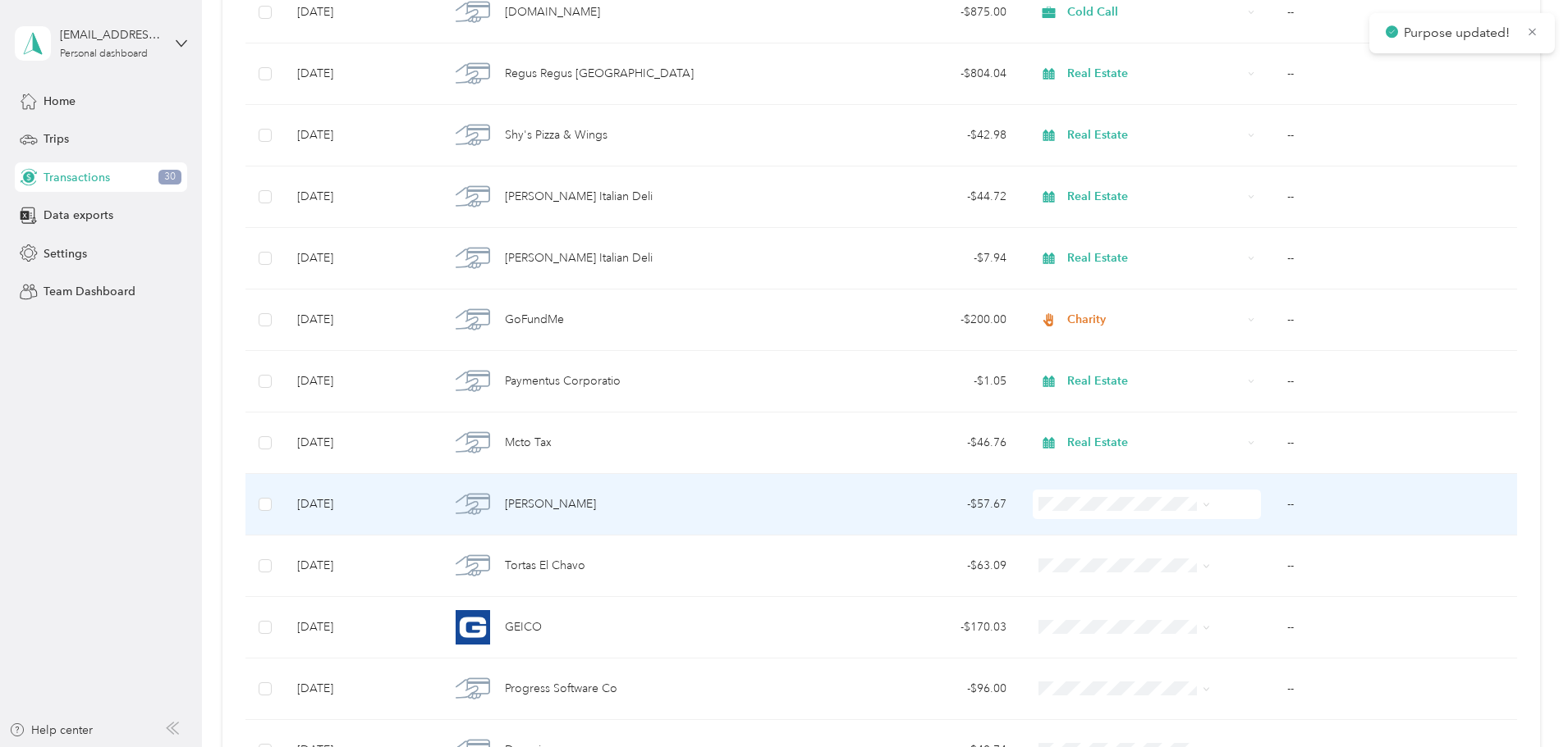
click at [1080, 490] on span at bounding box center [1146, 504] width 228 height 30
click at [1073, 414] on span "Real Estate" at bounding box center [1112, 416] width 131 height 17
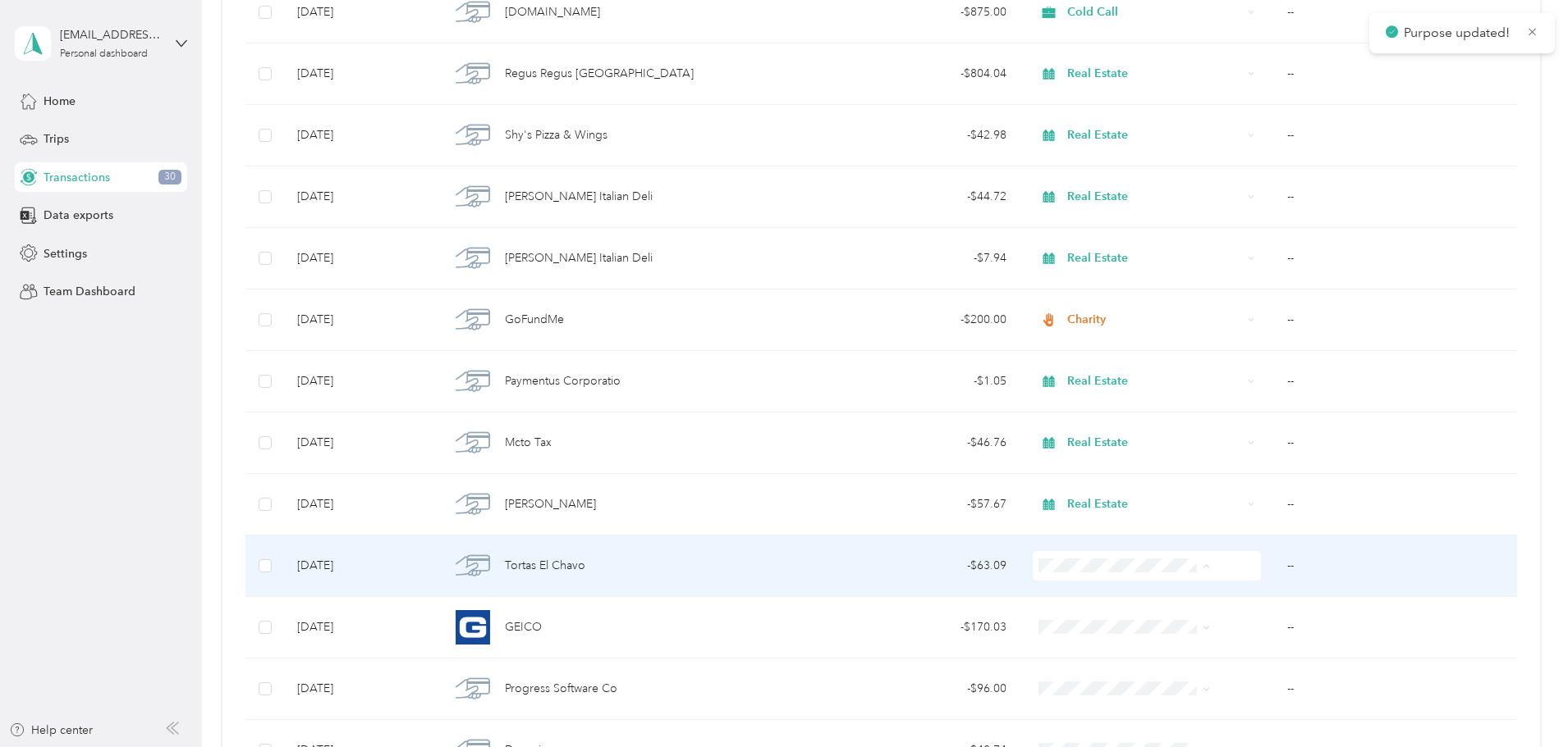
click at [1065, 475] on span "Real Estate" at bounding box center [1112, 478] width 131 height 17
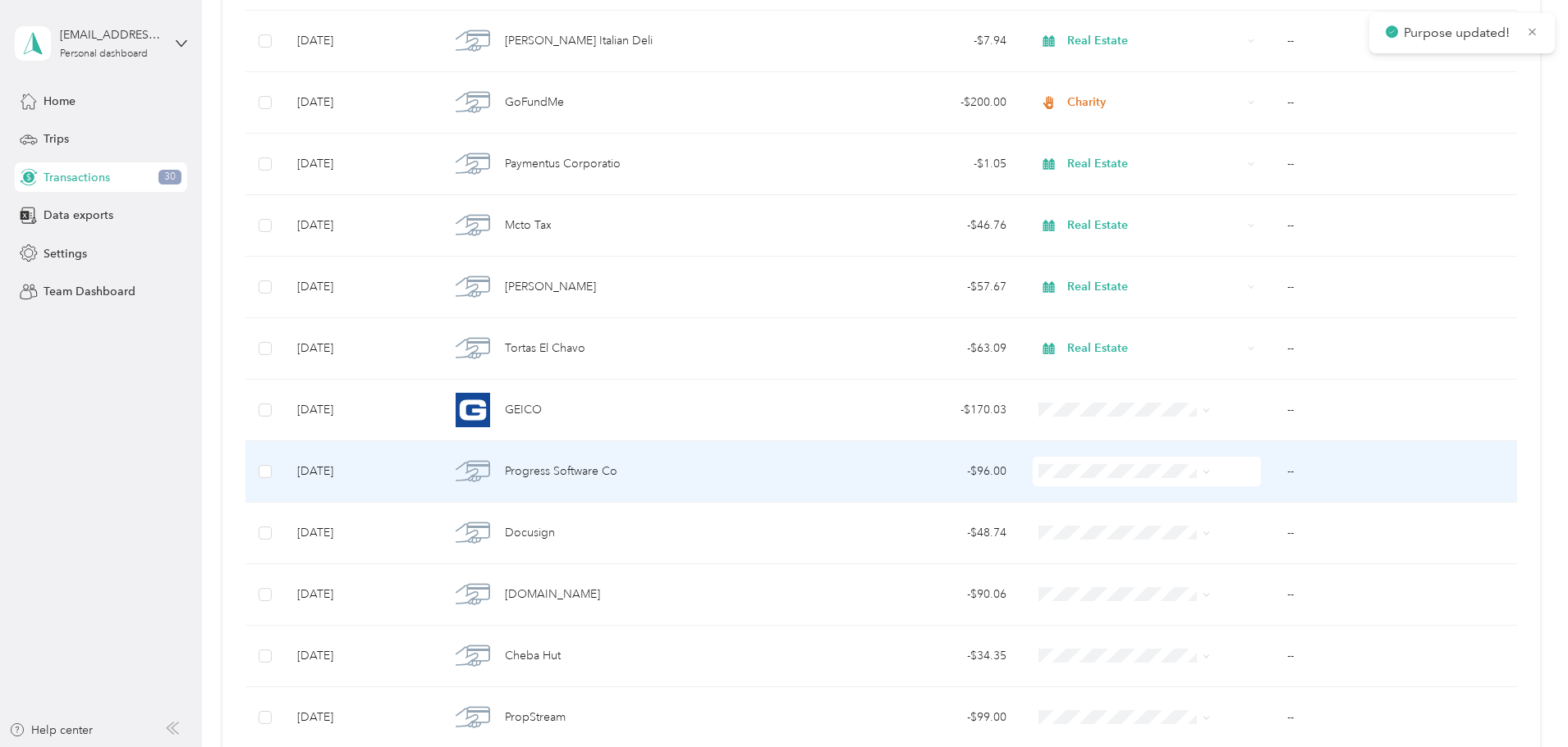
scroll to position [984, 0]
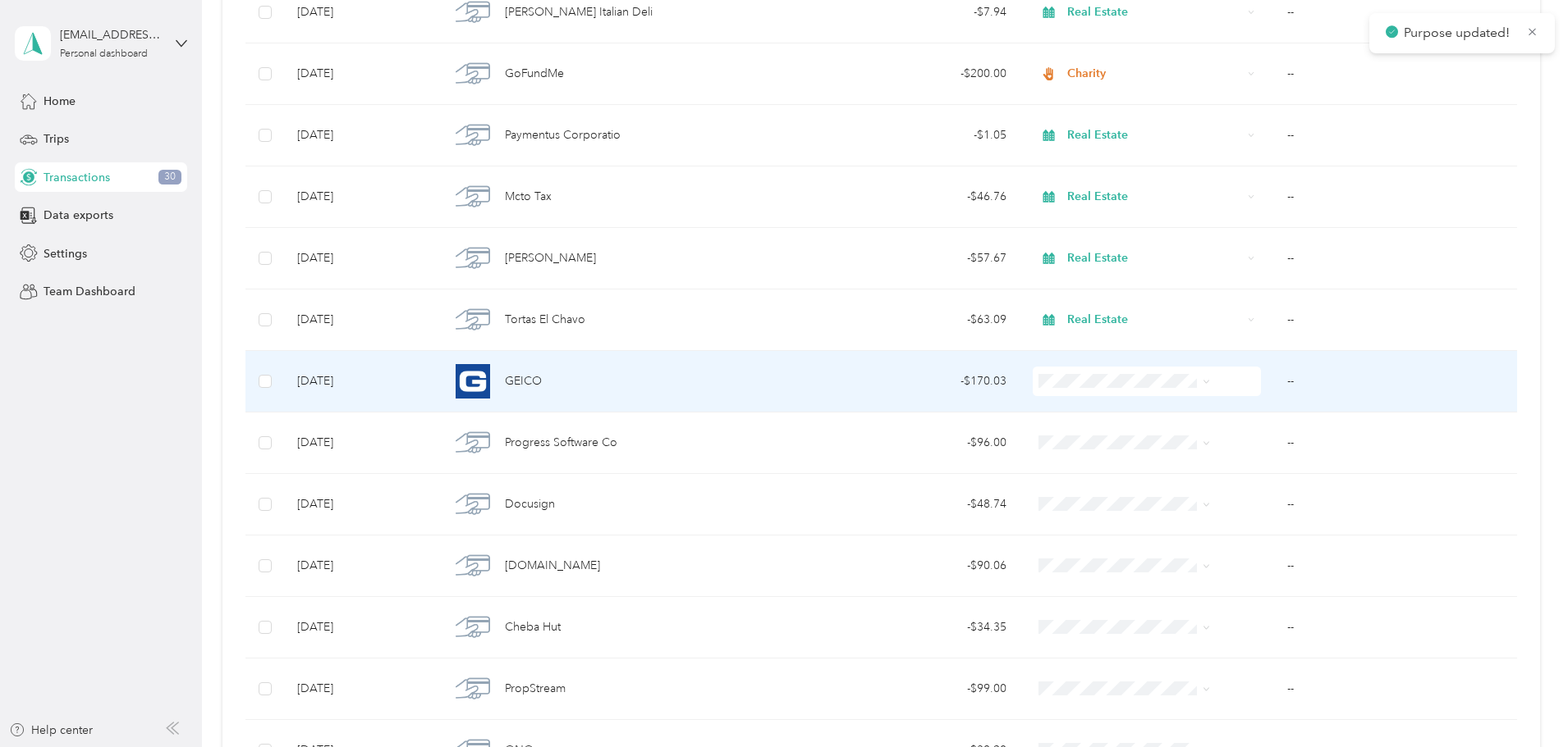
click at [1090, 372] on span at bounding box center [1146, 381] width 228 height 30
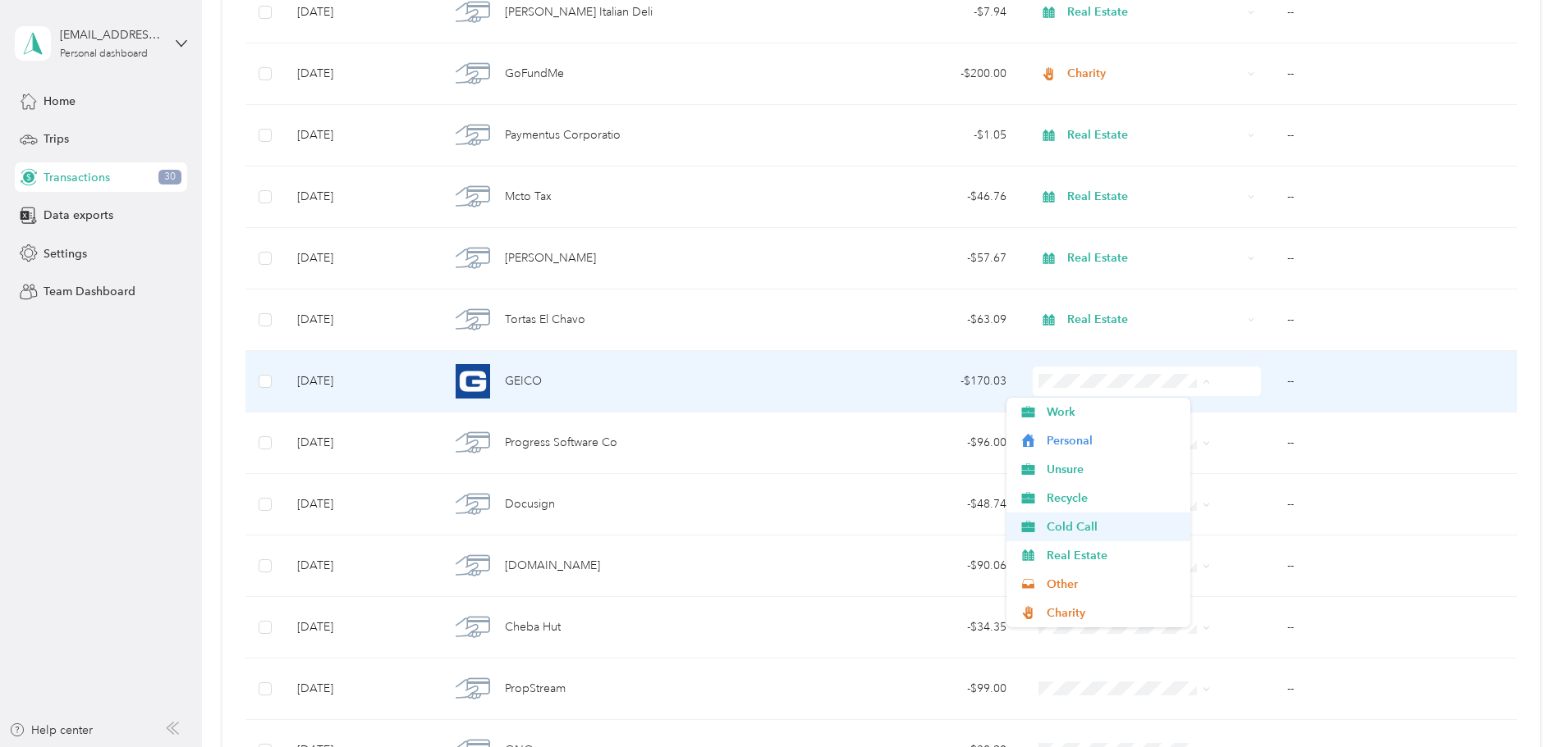
scroll to position [86, 0]
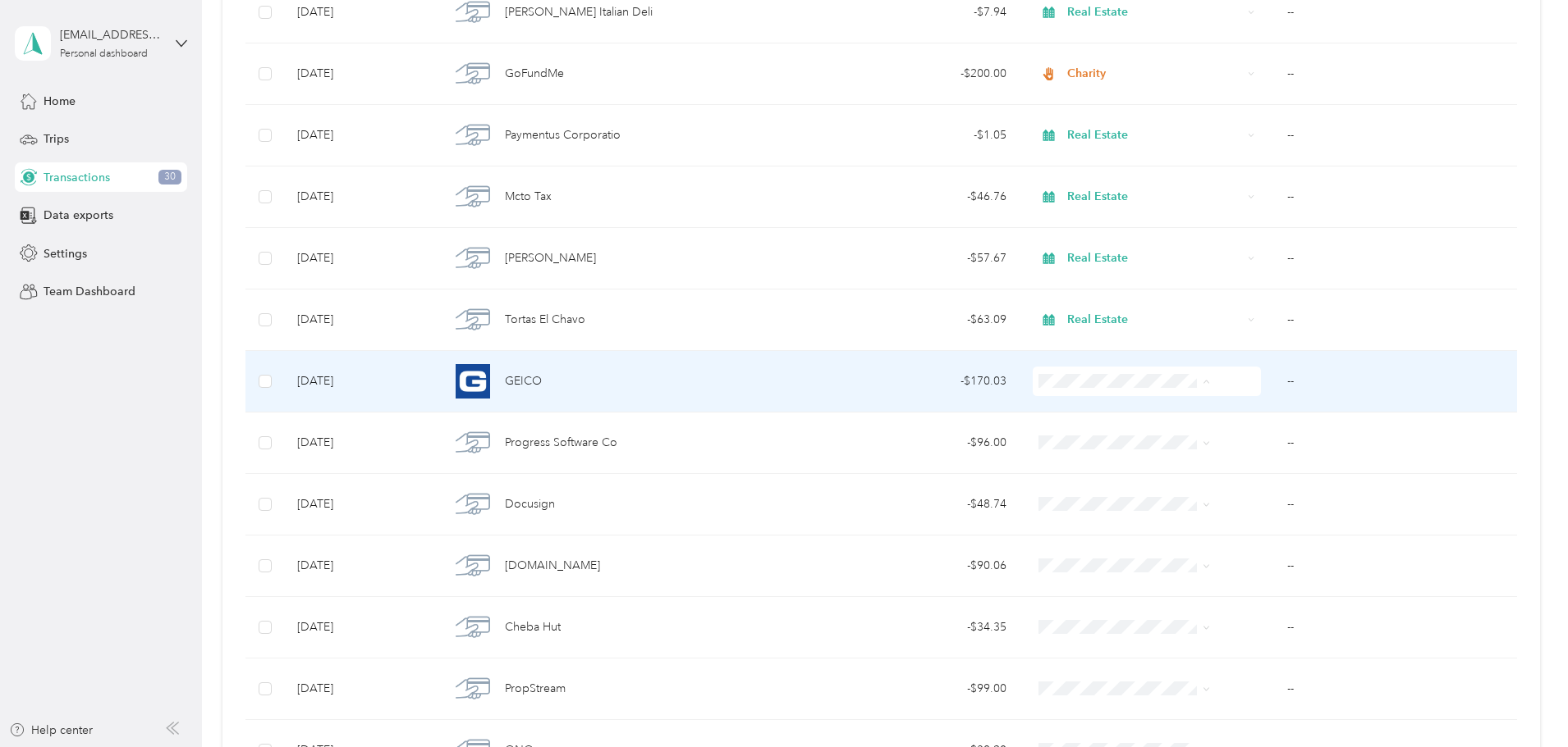
click at [1274, 379] on td "--" at bounding box center [1395, 382] width 243 height 61
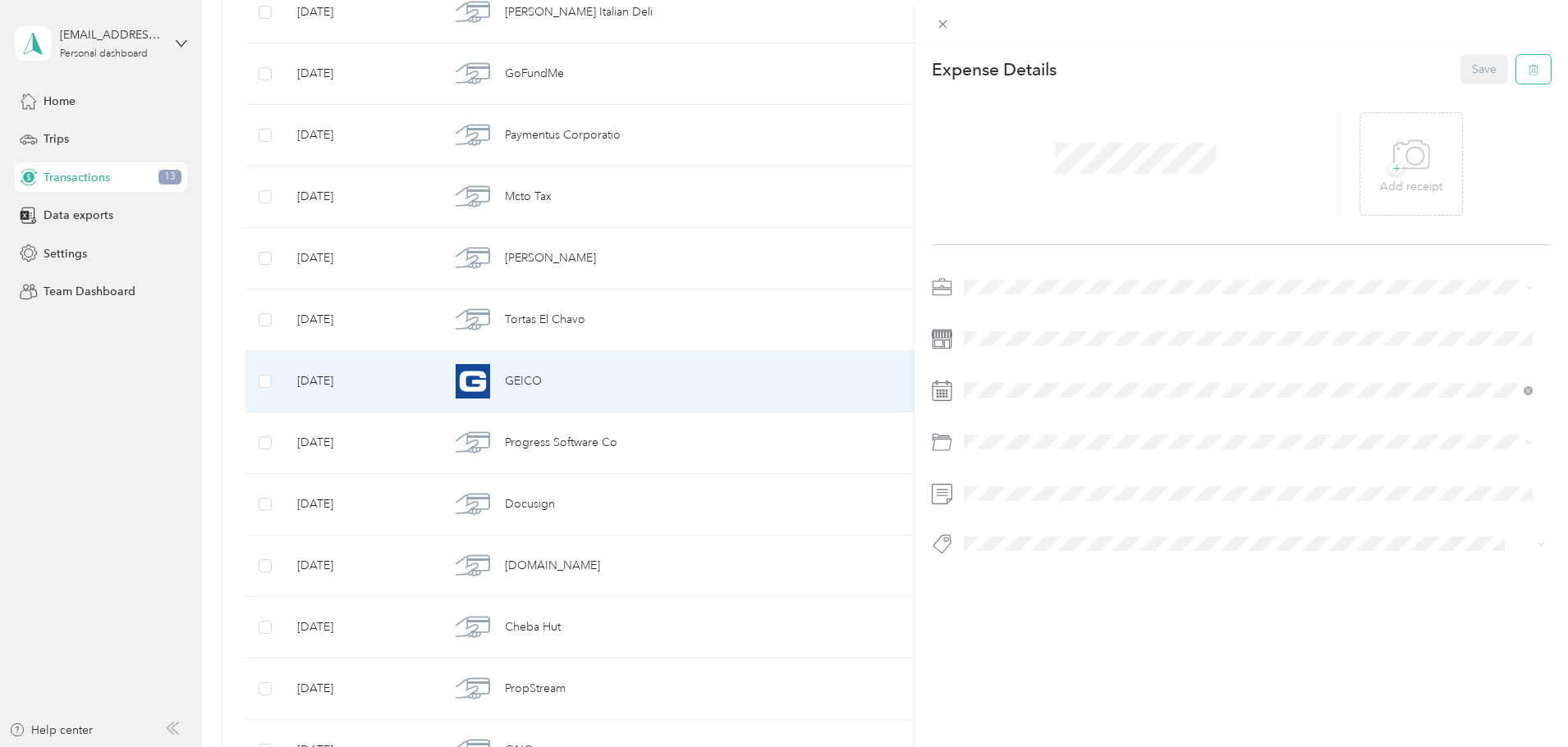
click at [1527, 71] on icon "button" at bounding box center [1532, 69] width 11 height 11
click at [1459, 81] on button "Yes" at bounding box center [1472, 81] width 32 height 26
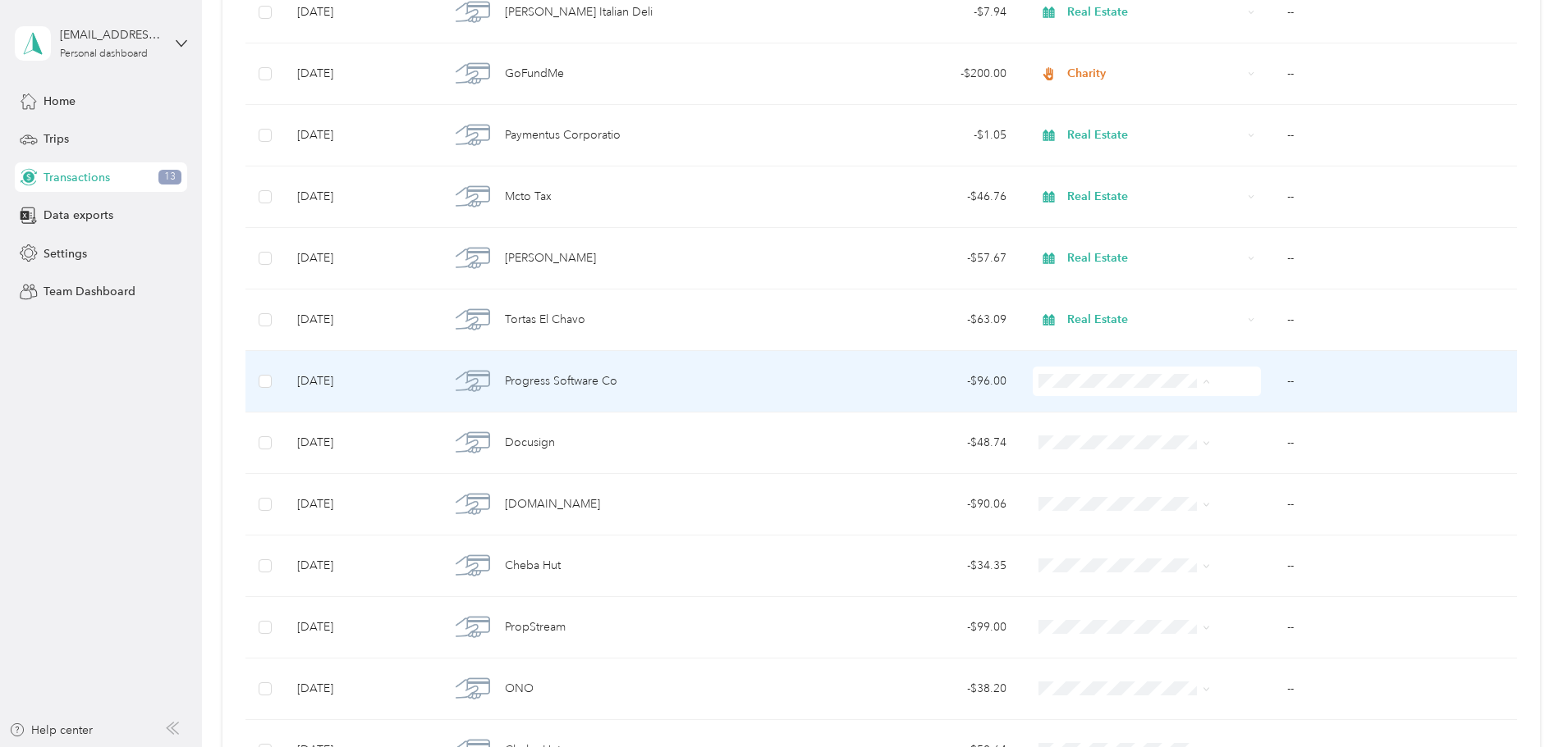
click at [1086, 525] on span "Cold Call" at bounding box center [1112, 527] width 131 height 17
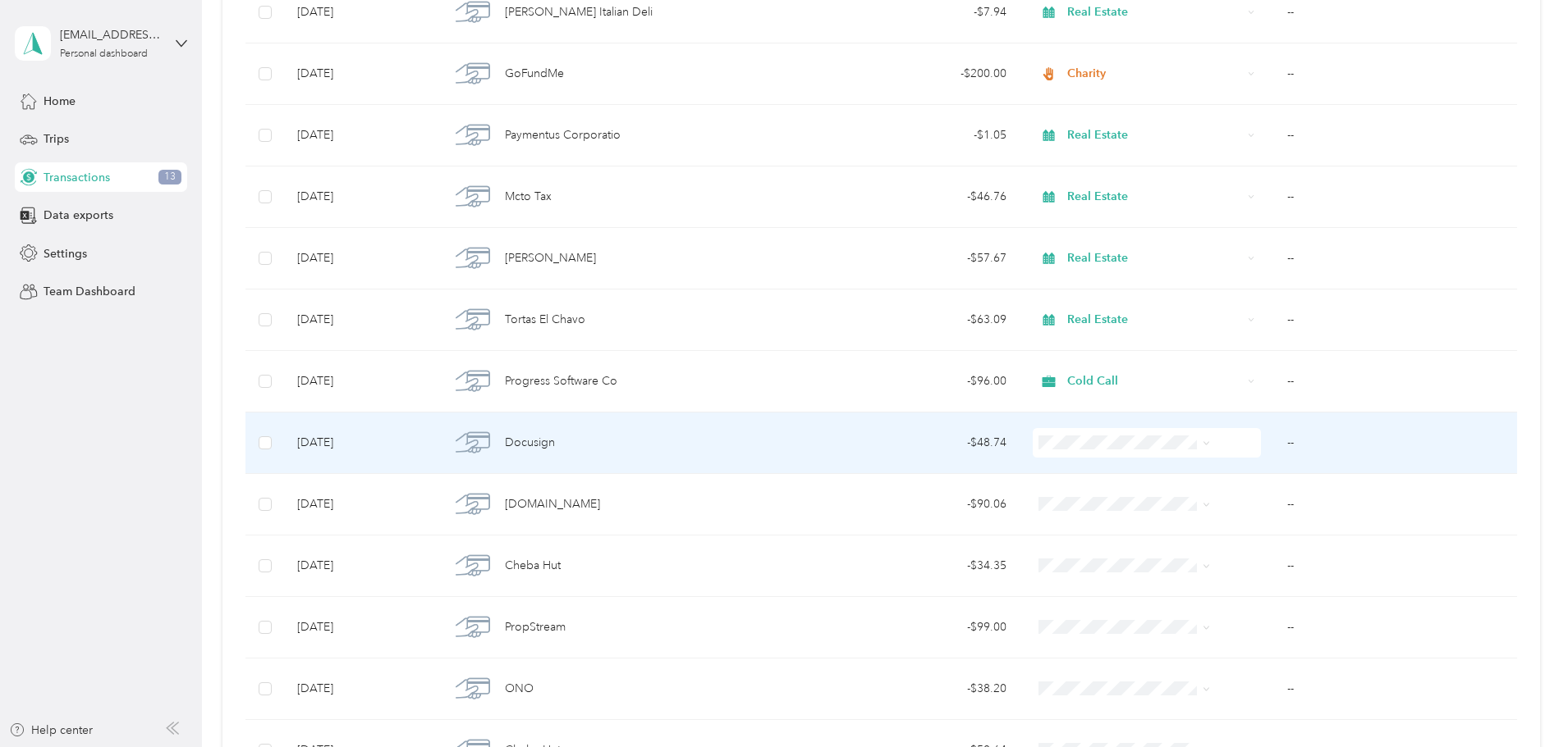
click at [1088, 611] on span "Real Estate" at bounding box center [1112, 616] width 131 height 17
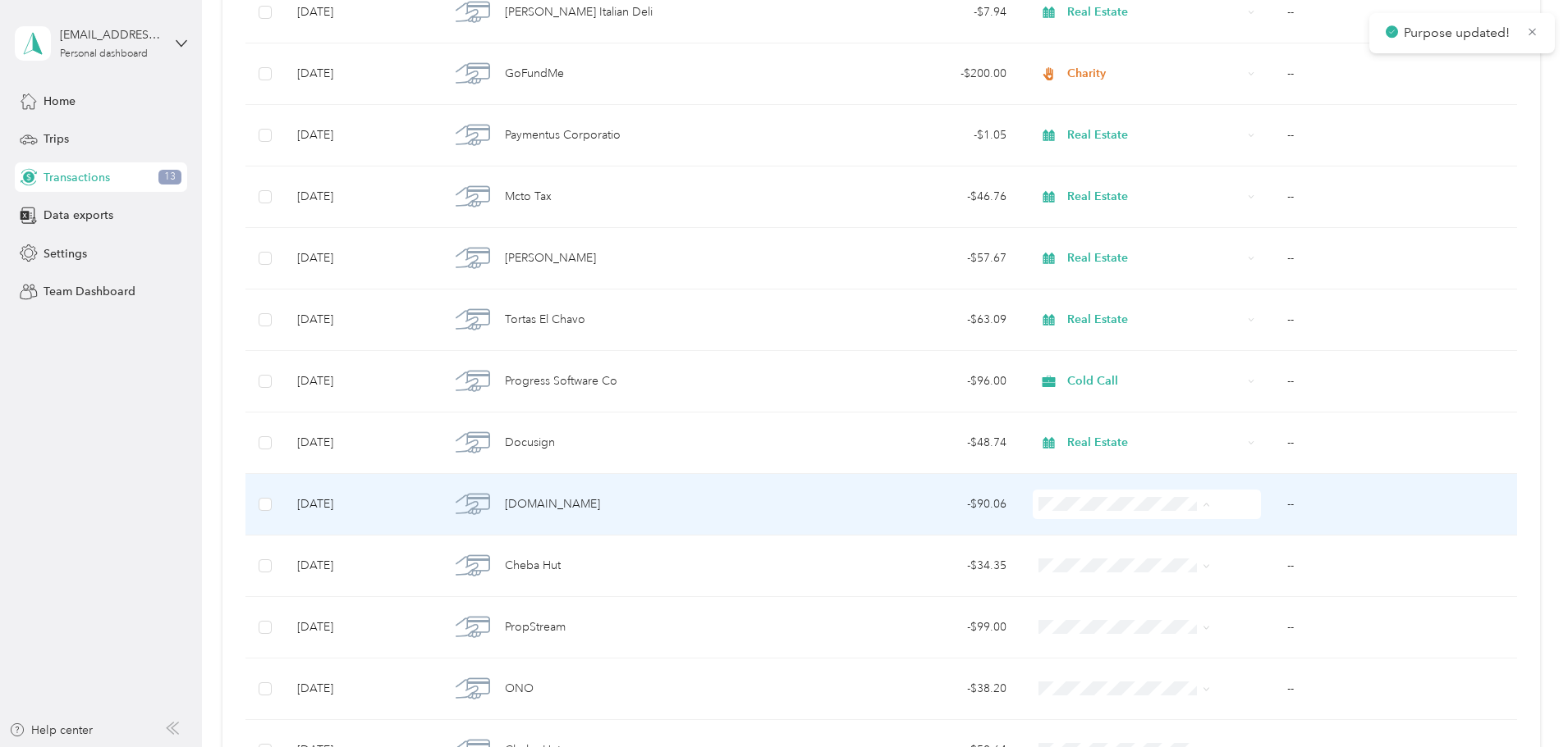
click at [1083, 420] on li "Real Estate" at bounding box center [1097, 416] width 183 height 29
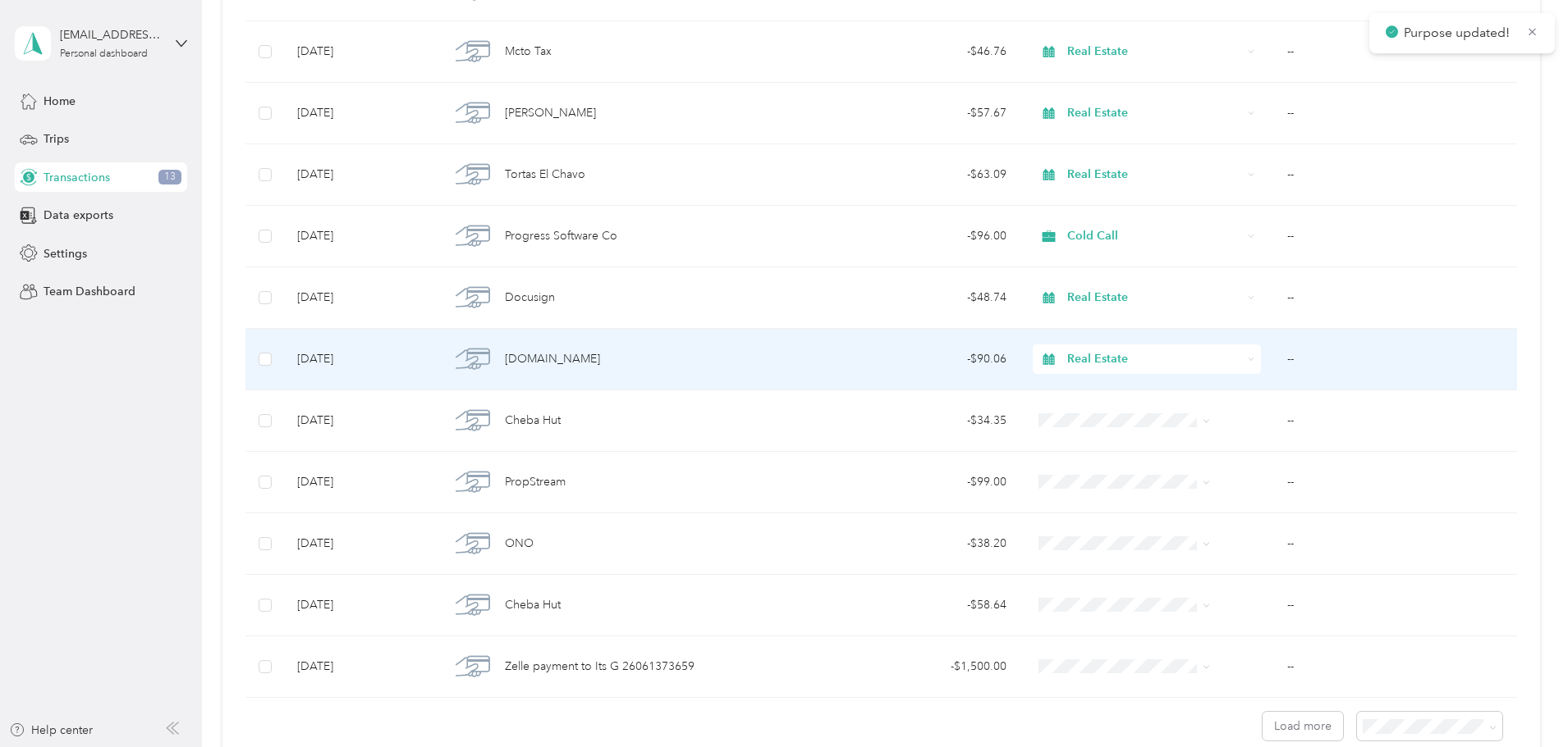
scroll to position [1149, 0]
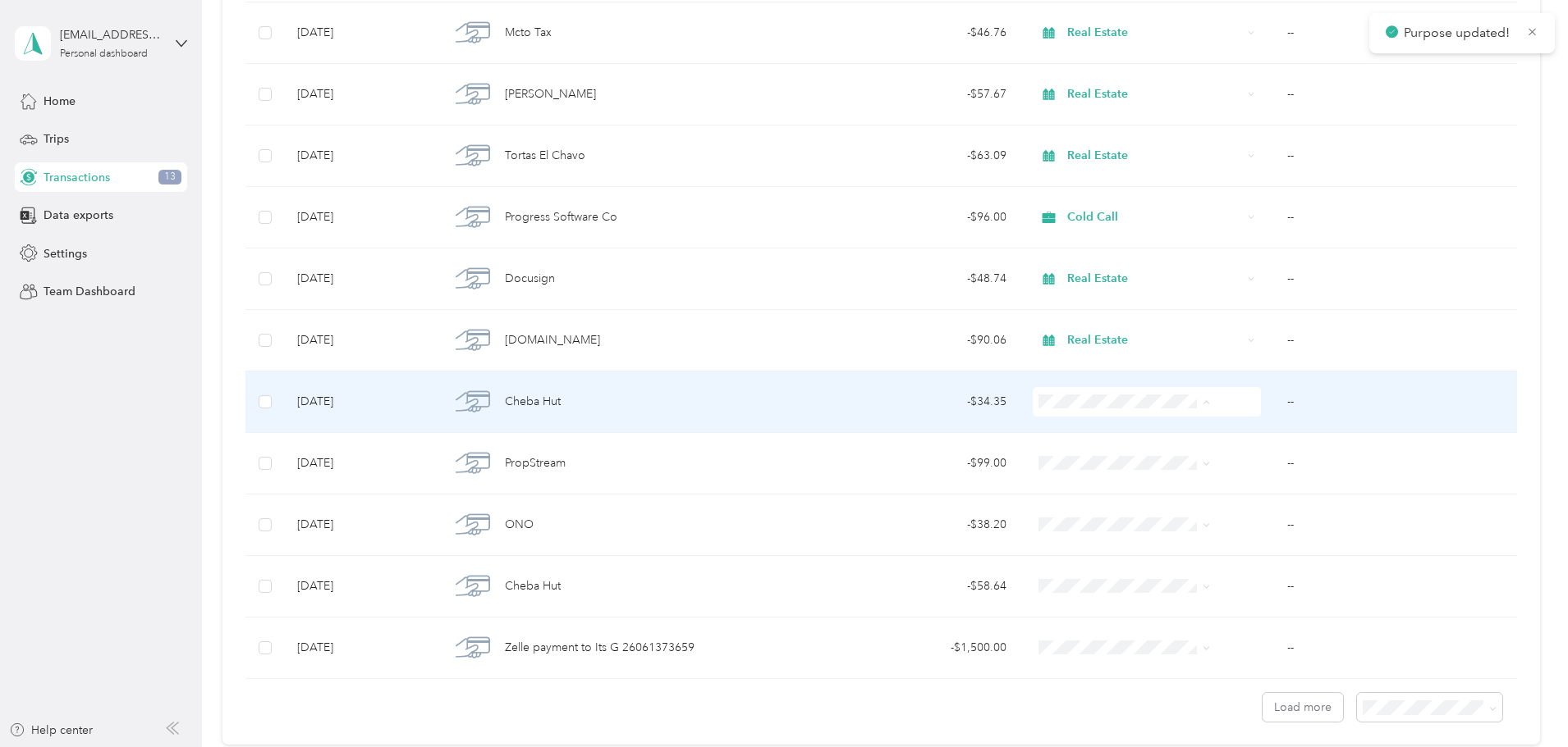
click at [1093, 573] on span "Real Estate" at bounding box center [1112, 576] width 131 height 17
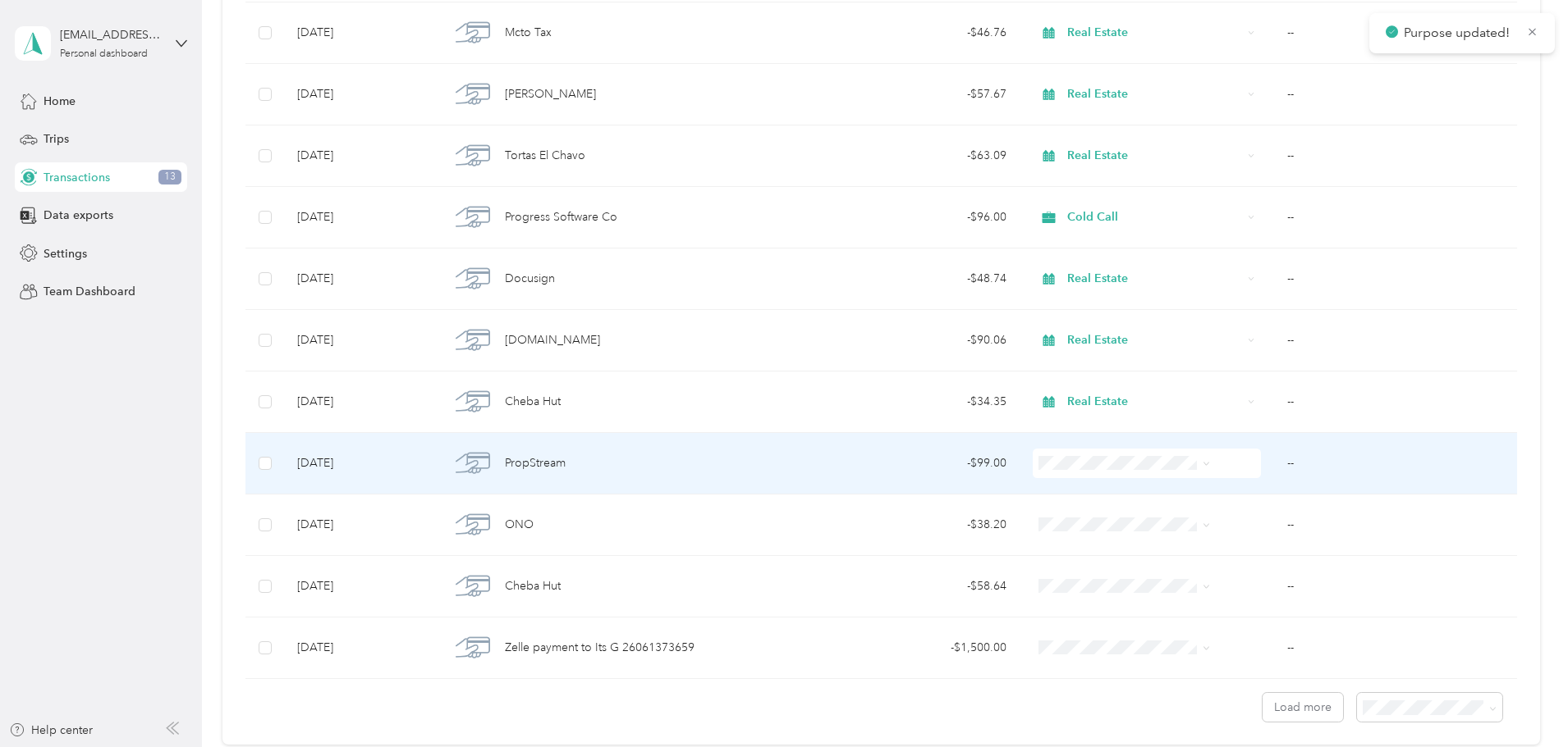
click at [1088, 474] on span at bounding box center [1146, 463] width 228 height 30
click at [1081, 609] on span "Cold Call" at bounding box center [1112, 609] width 131 height 17
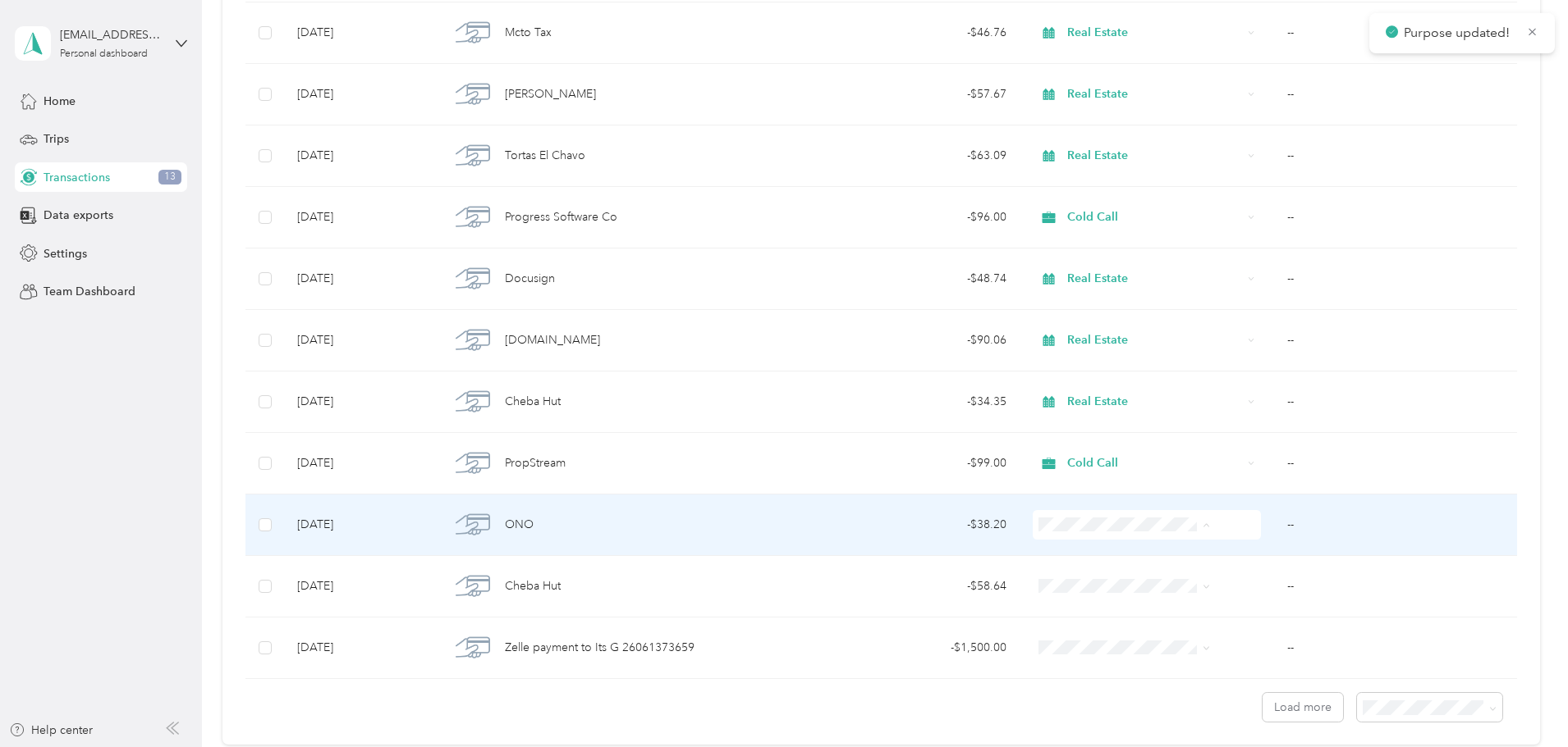
click at [1092, 431] on span "Real Estate" at bounding box center [1112, 437] width 131 height 17
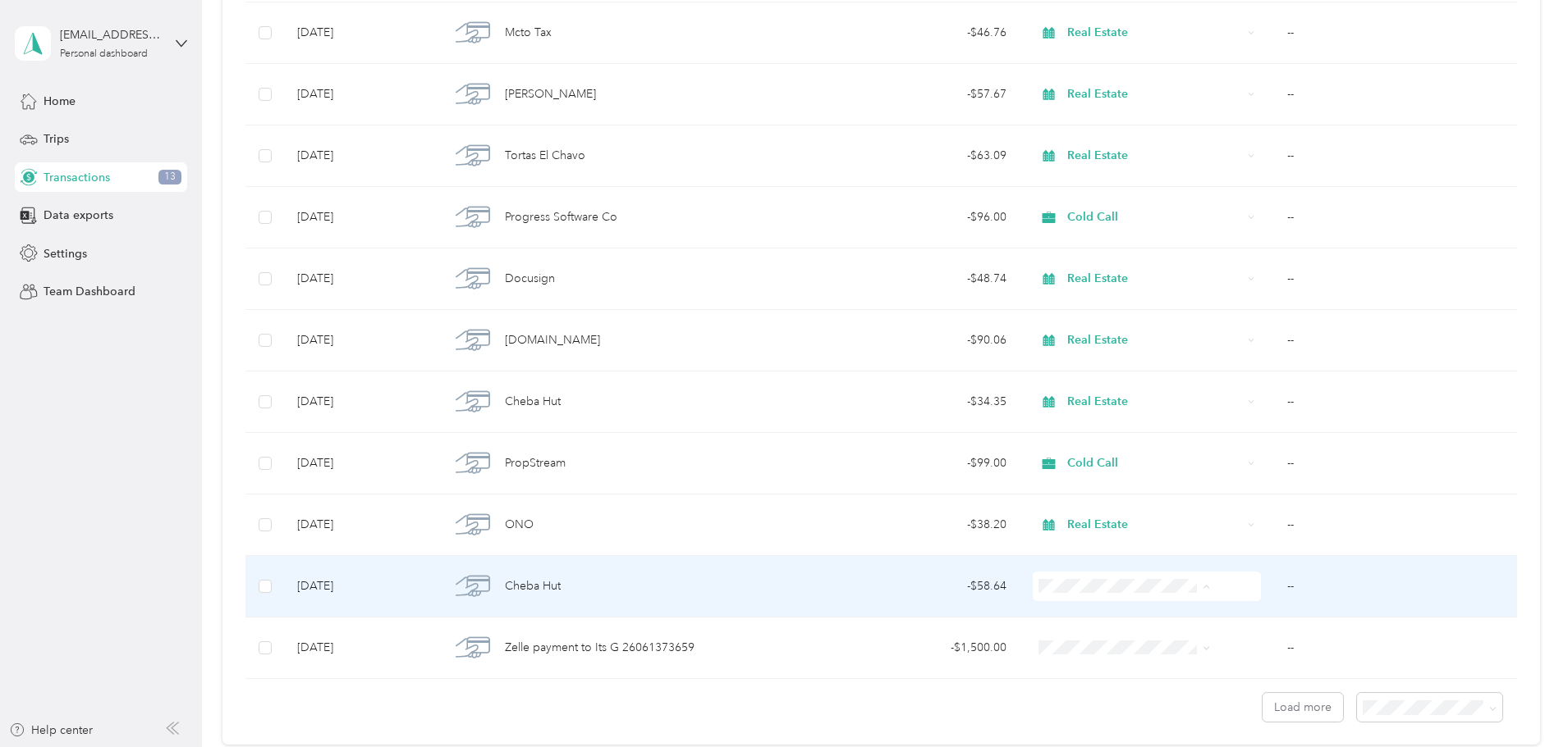
click at [1073, 502] on span "Real Estate" at bounding box center [1112, 498] width 131 height 17
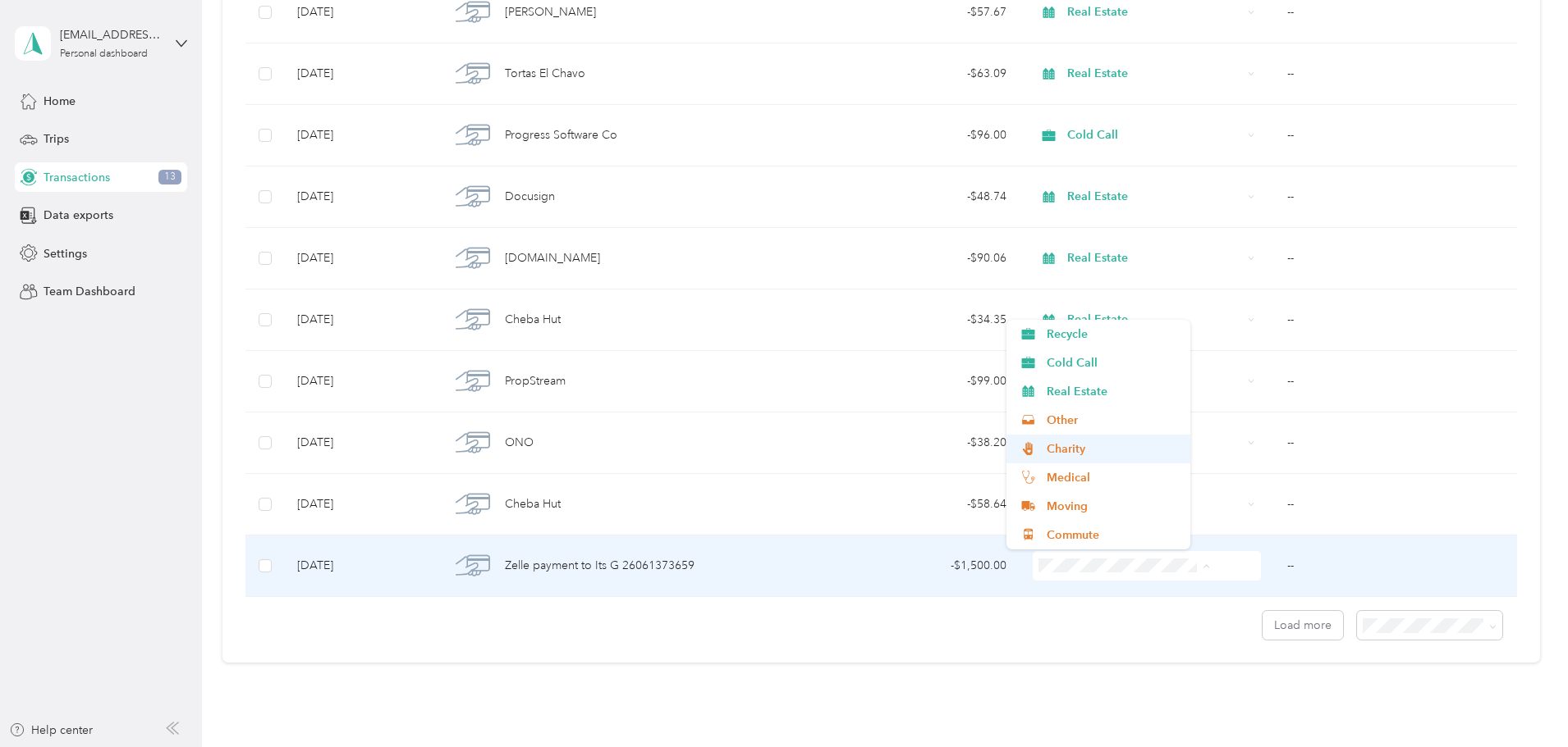
scroll to position [4, 0]
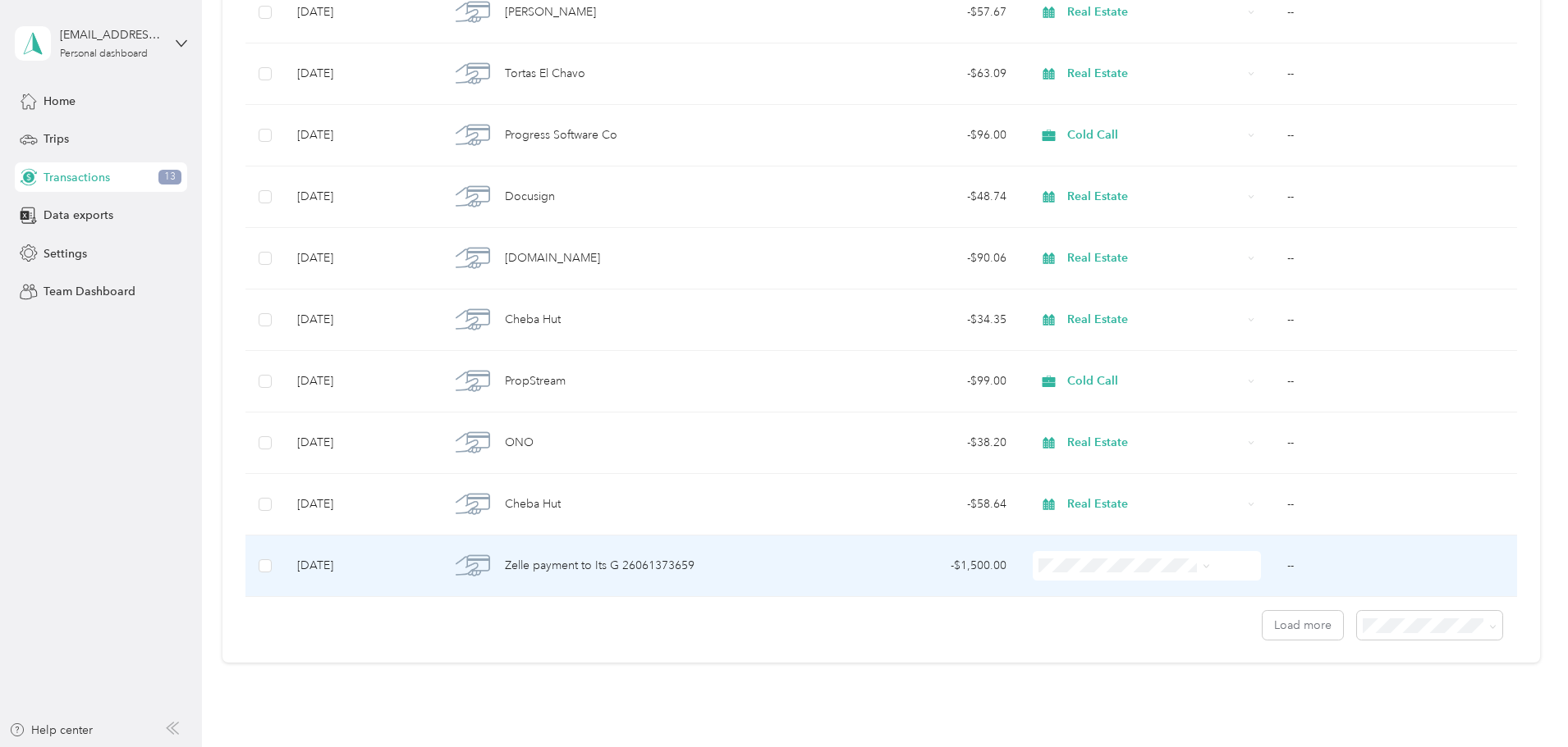
click at [1076, 467] on span "Real Estate" at bounding box center [1112, 469] width 131 height 17
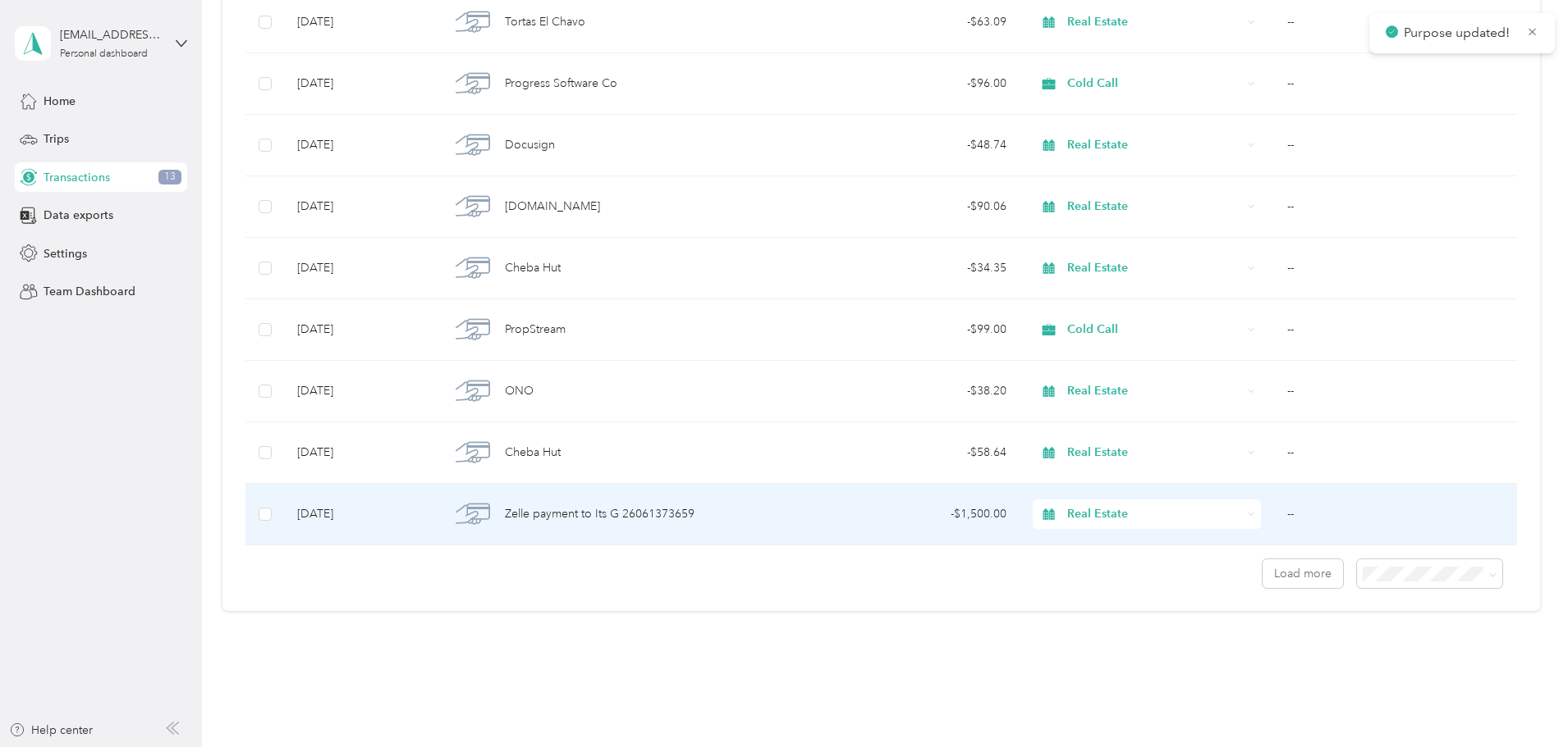
scroll to position [1316, 0]
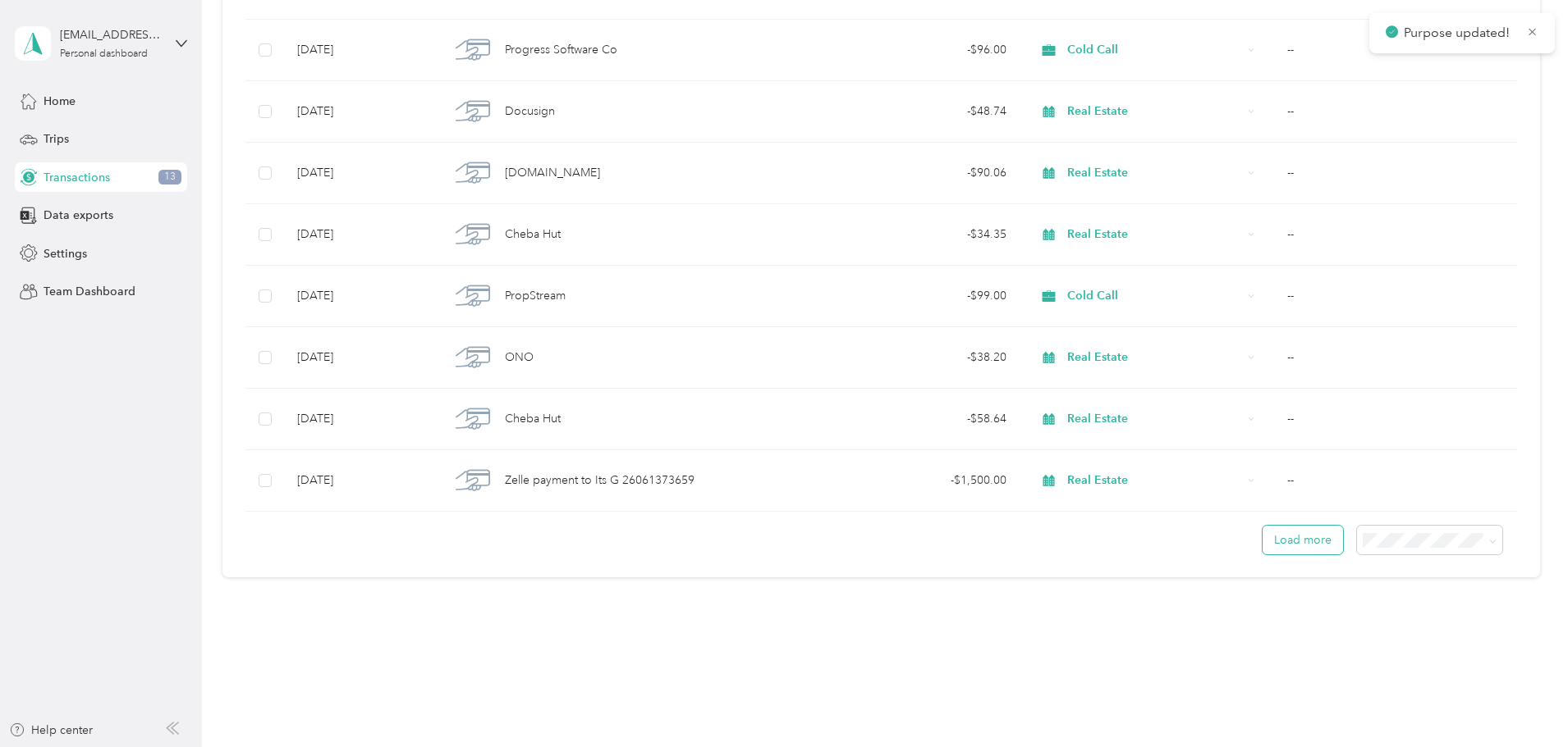
click at [1263, 543] on button "Load more" at bounding box center [1303, 541] width 80 height 29
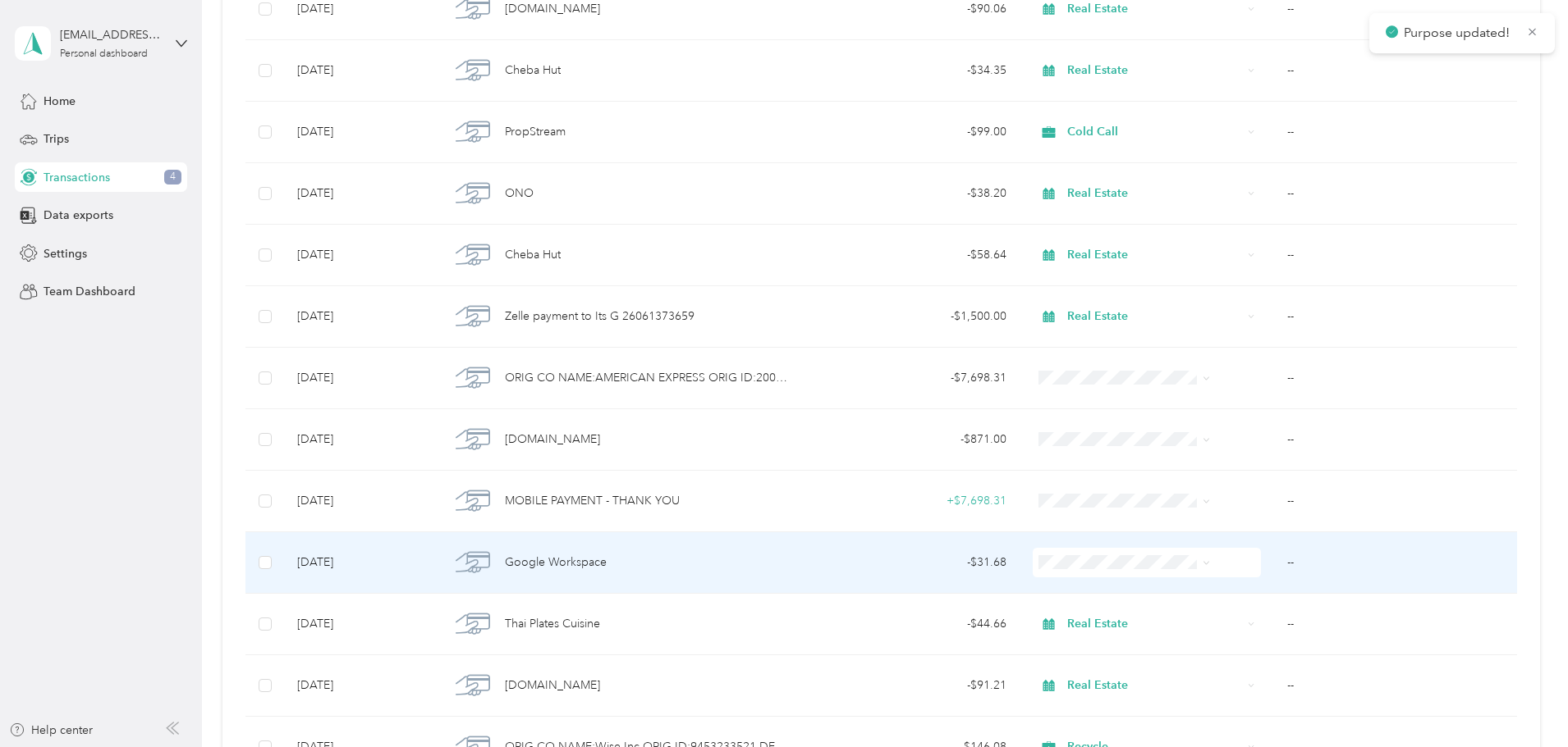
scroll to position [1562, 0]
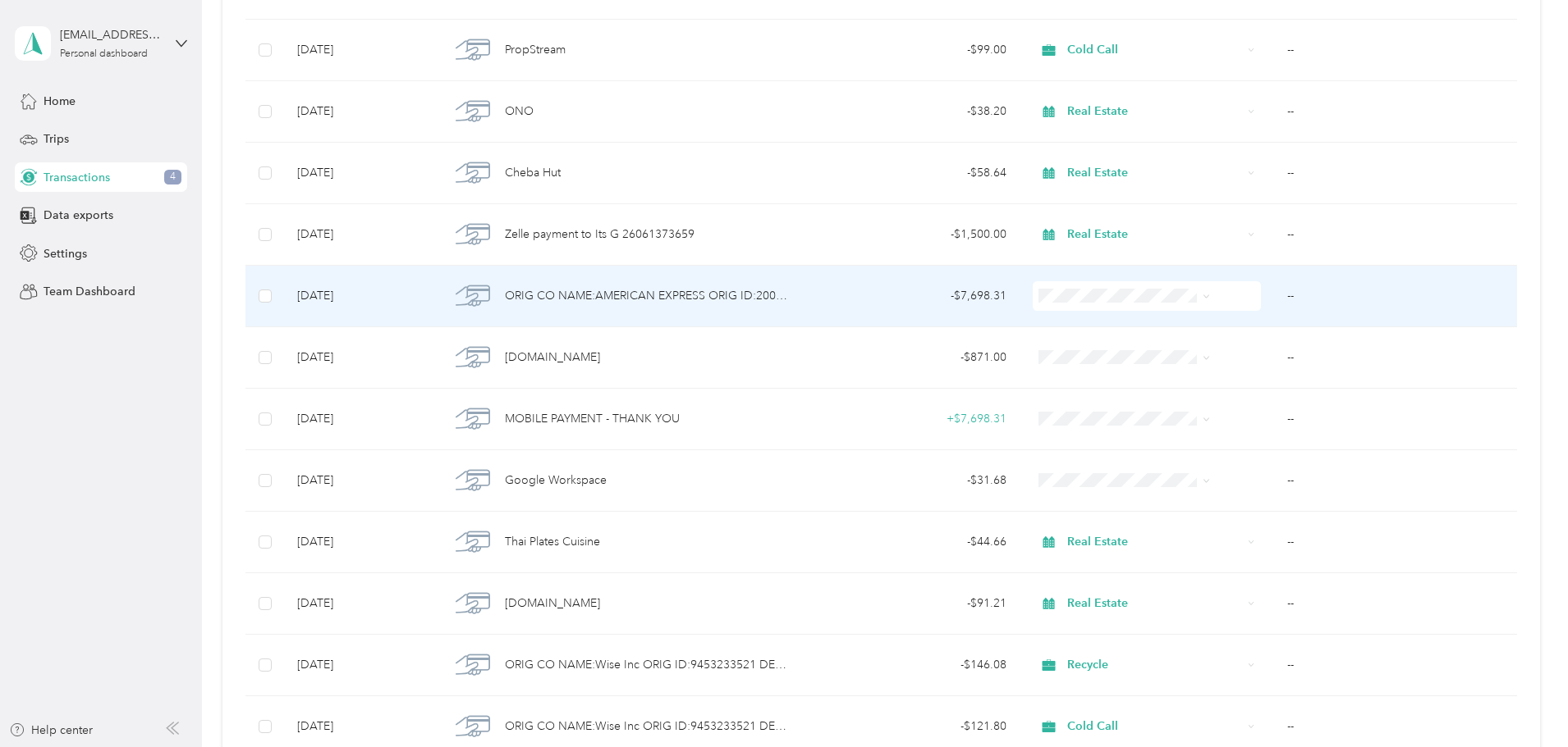
click at [1274, 300] on td "--" at bounding box center [1395, 297] width 243 height 61
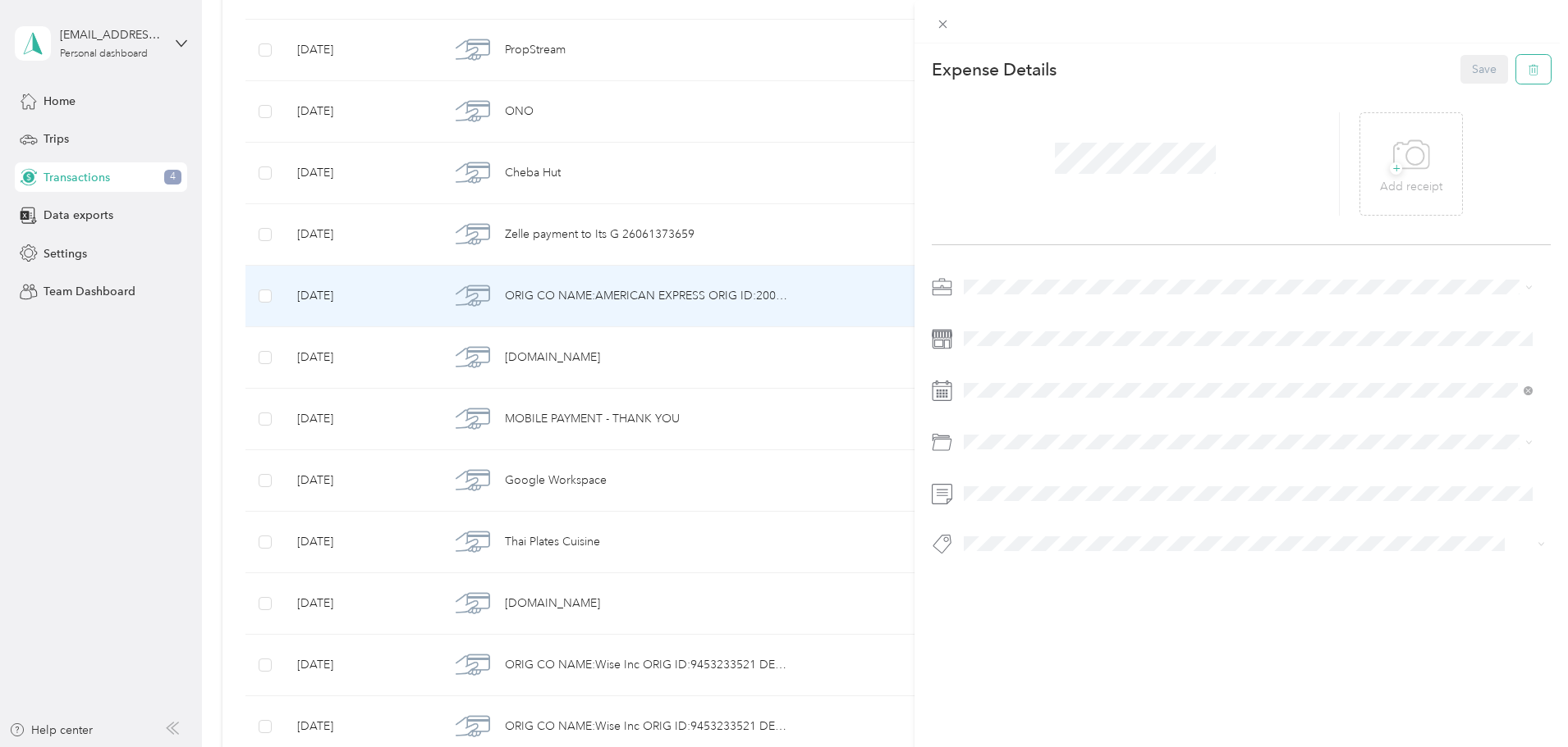
click at [1527, 75] on icon "button" at bounding box center [1532, 69] width 11 height 11
click at [1461, 73] on button "Yes" at bounding box center [1472, 81] width 32 height 26
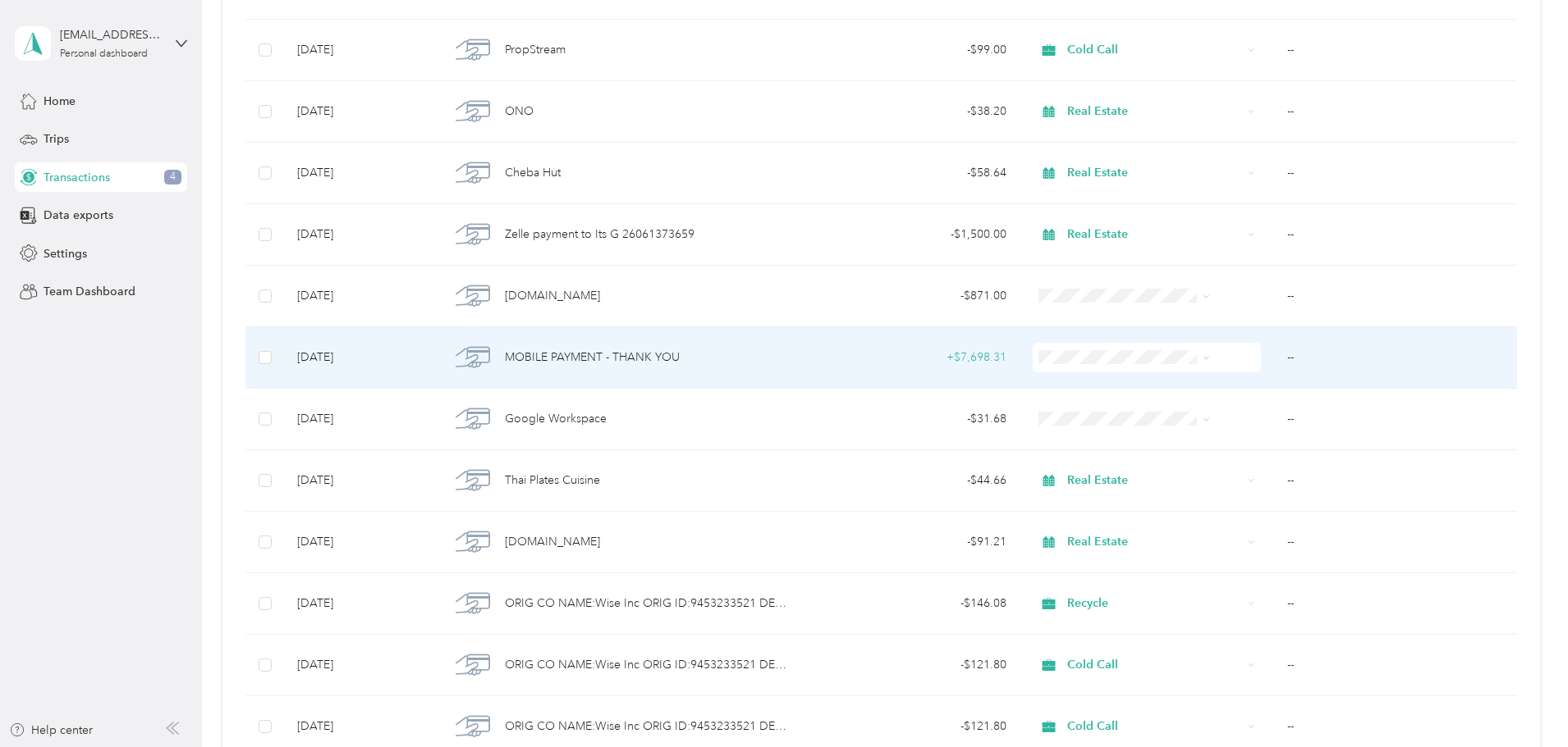
click at [1274, 362] on td "--" at bounding box center [1395, 358] width 243 height 61
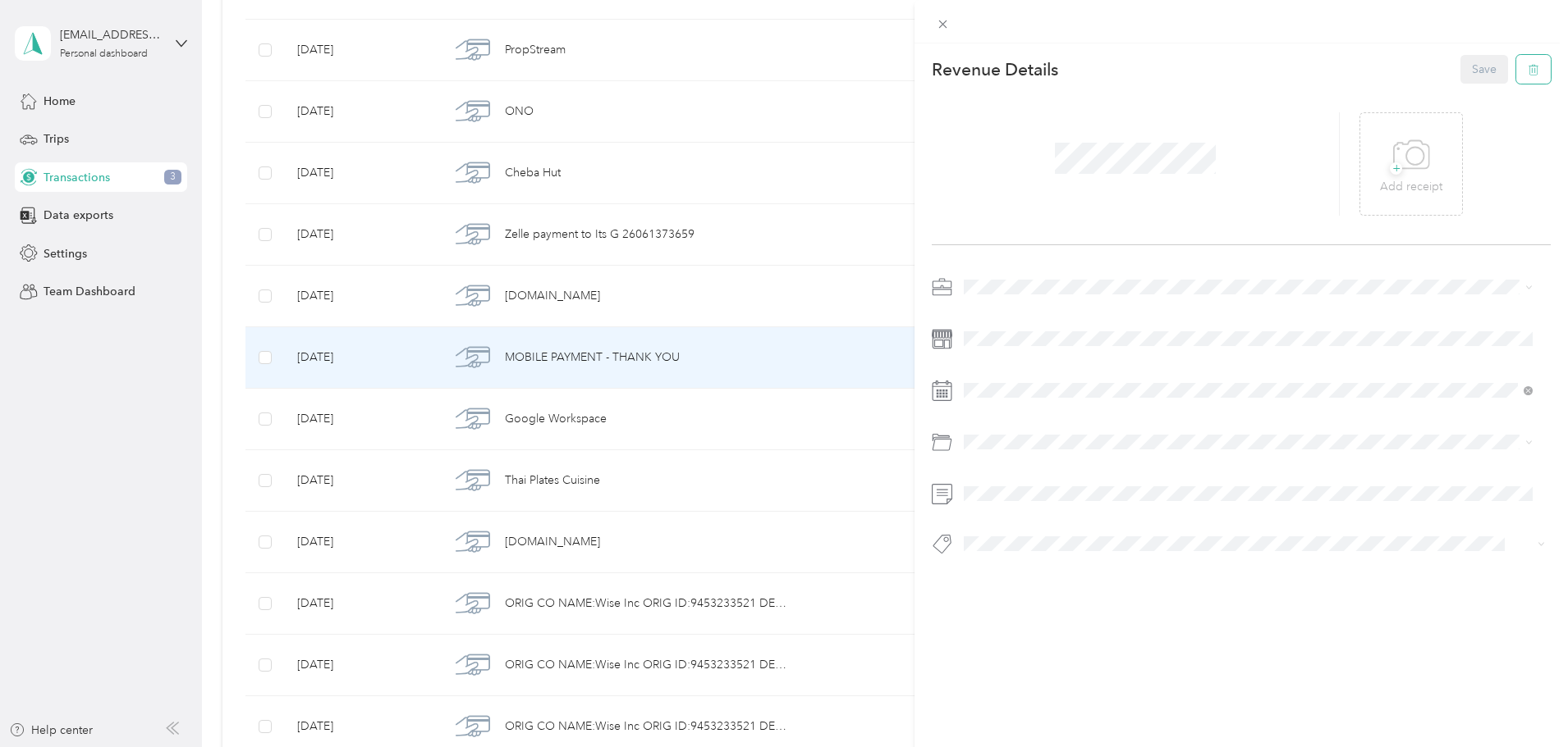
click at [1530, 73] on button "button" at bounding box center [1533, 69] width 34 height 29
click at [1471, 75] on button "Yes" at bounding box center [1472, 81] width 32 height 26
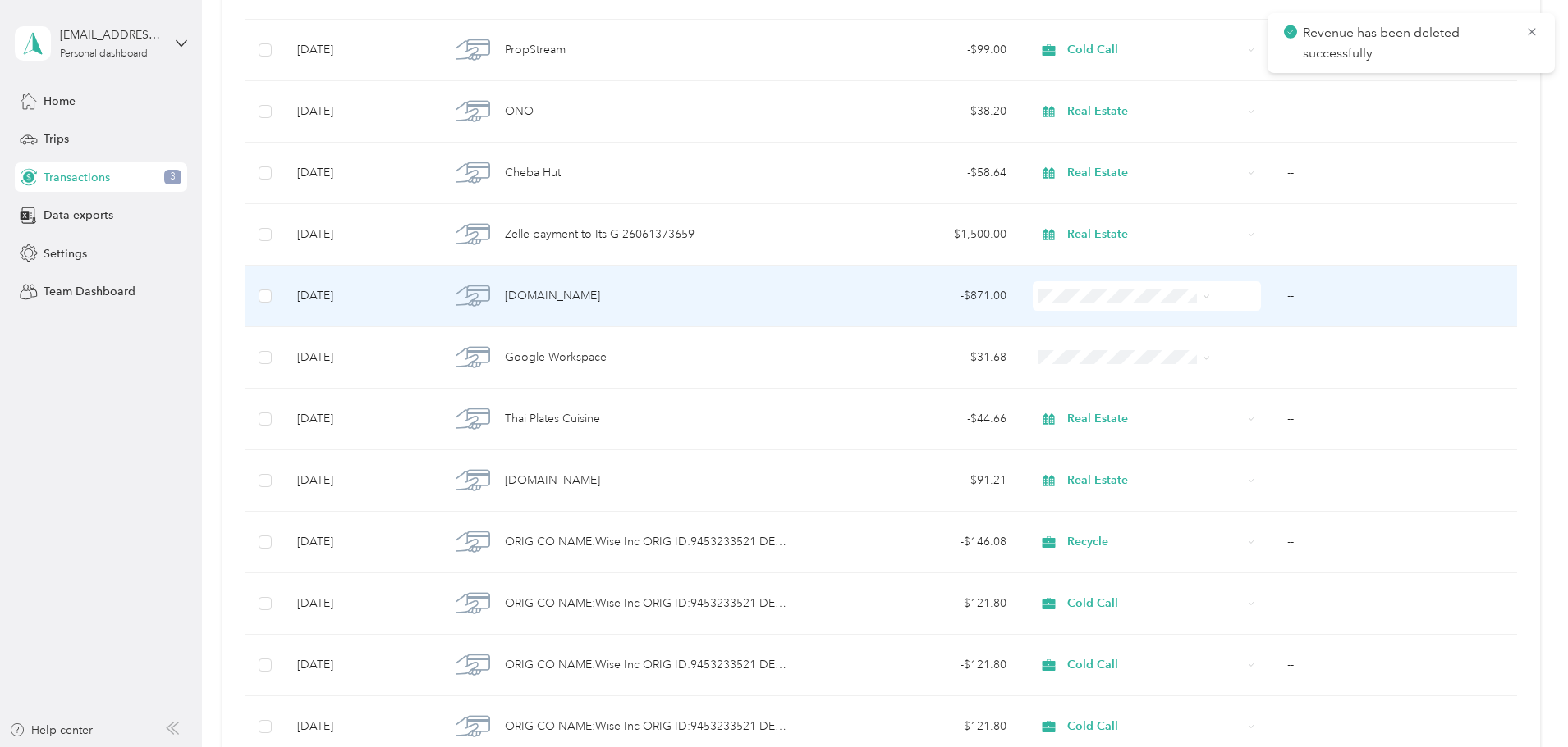
click at [1054, 287] on span at bounding box center [1146, 296] width 228 height 30
click at [1090, 442] on span "Cold Call" at bounding box center [1112, 442] width 131 height 17
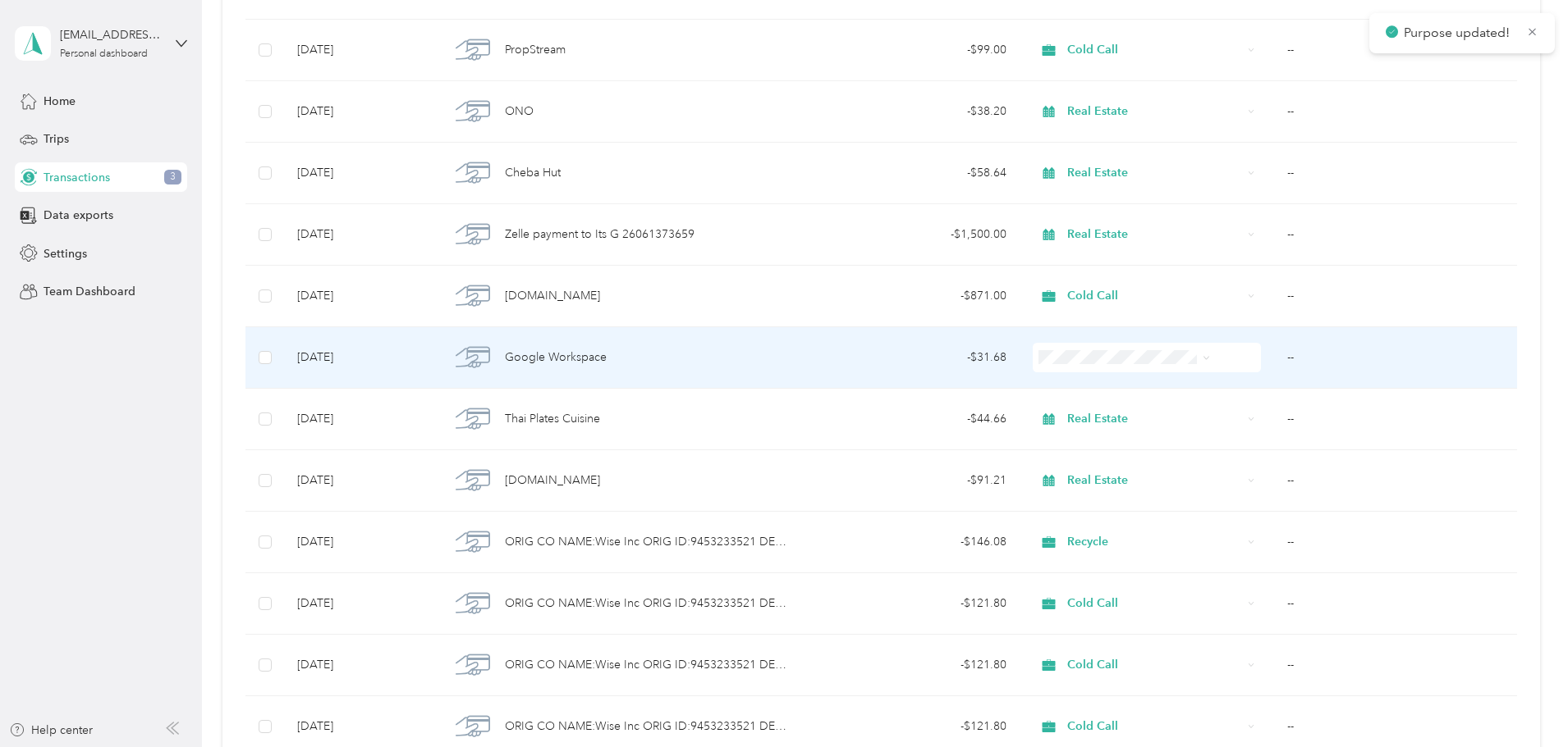
click at [1095, 529] on span "Real Estate" at bounding box center [1112, 530] width 131 height 17
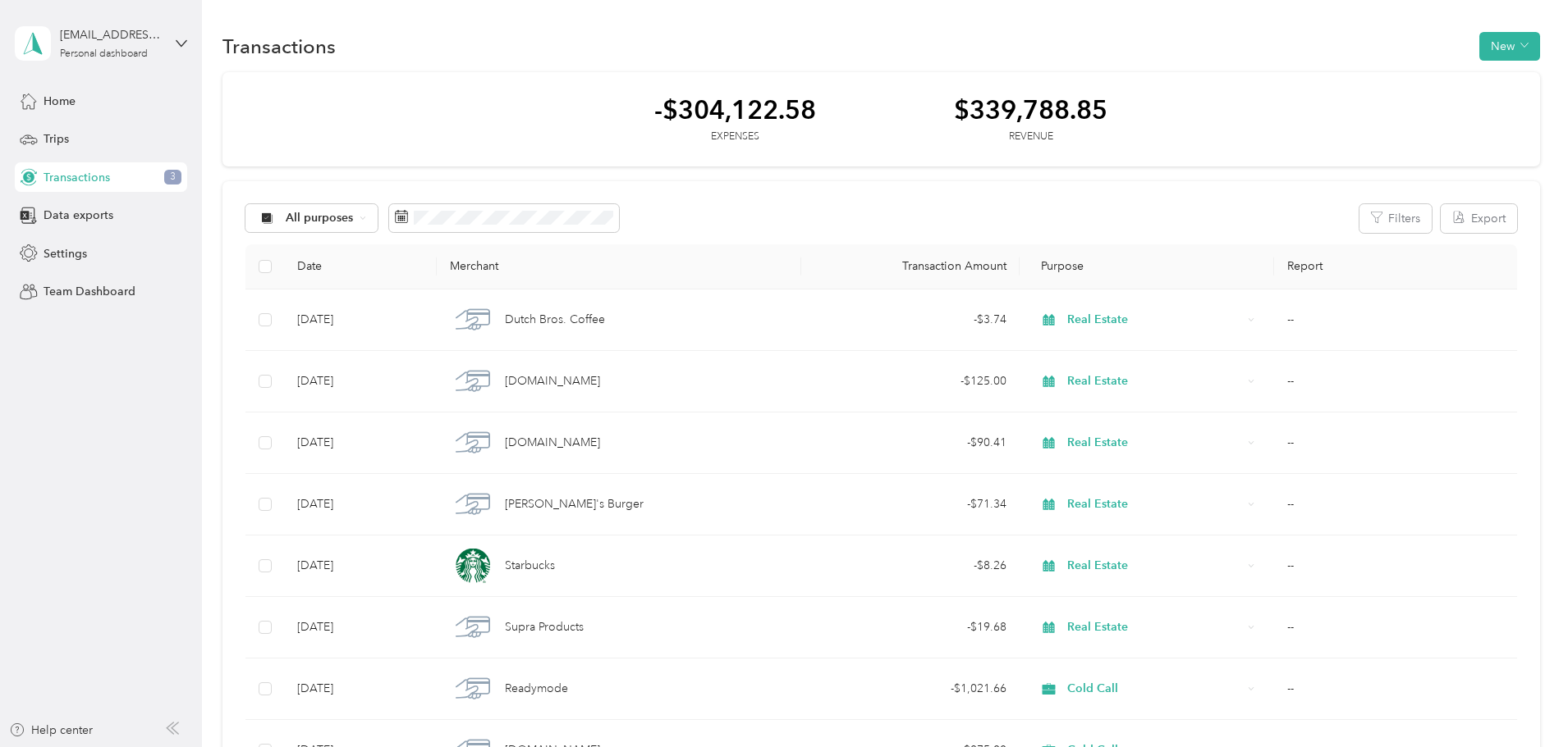
click at [886, 211] on div "All purposes Filters Export" at bounding box center [881, 219] width 1271 height 29
click at [379, 226] on div "All purposes" at bounding box center [312, 218] width 133 height 28
click at [434, 241] on span "All purposes" at bounding box center [435, 248] width 79 height 17
click at [955, 205] on div "All purposes Filters Export" at bounding box center [881, 219] width 1271 height 29
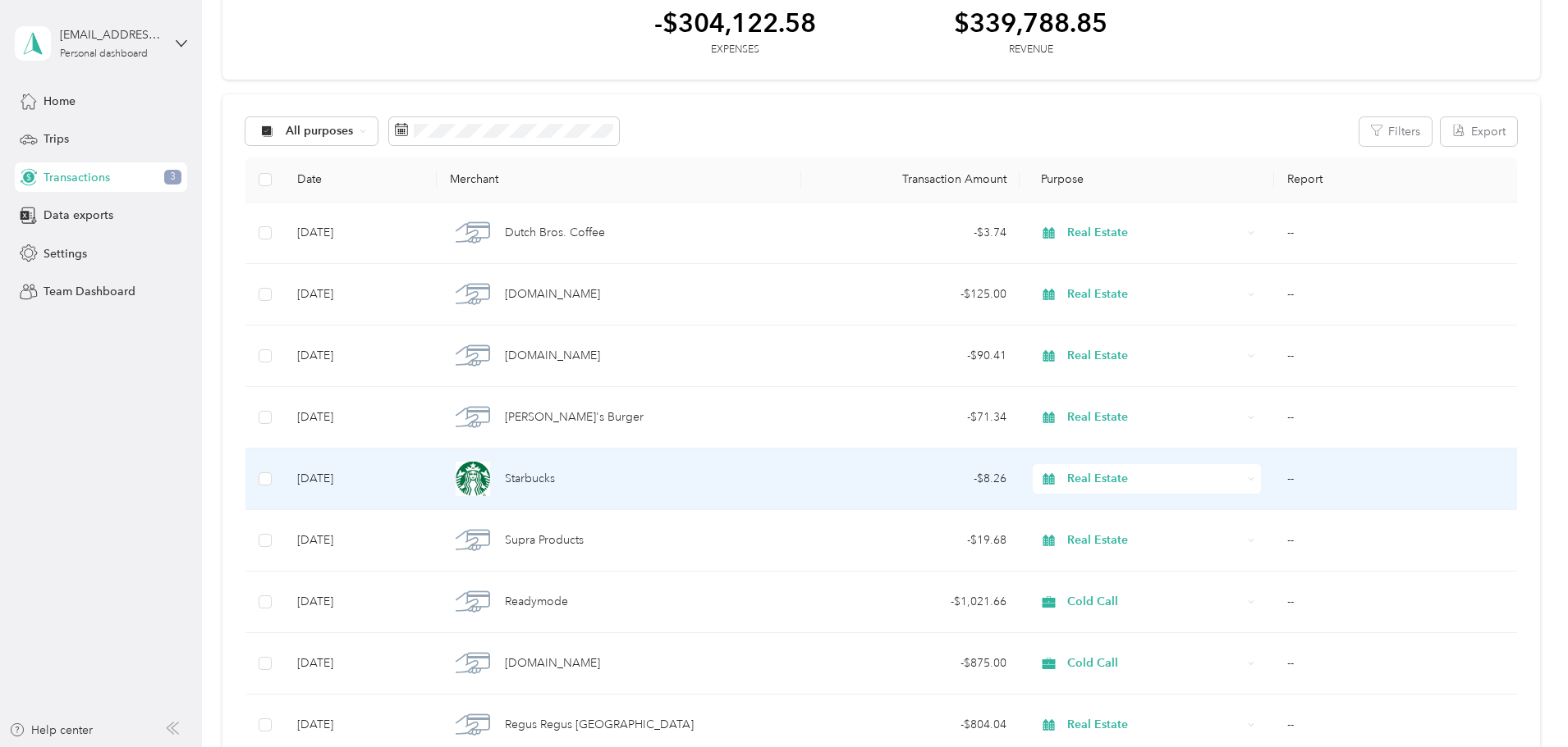
scroll to position [82, 0]
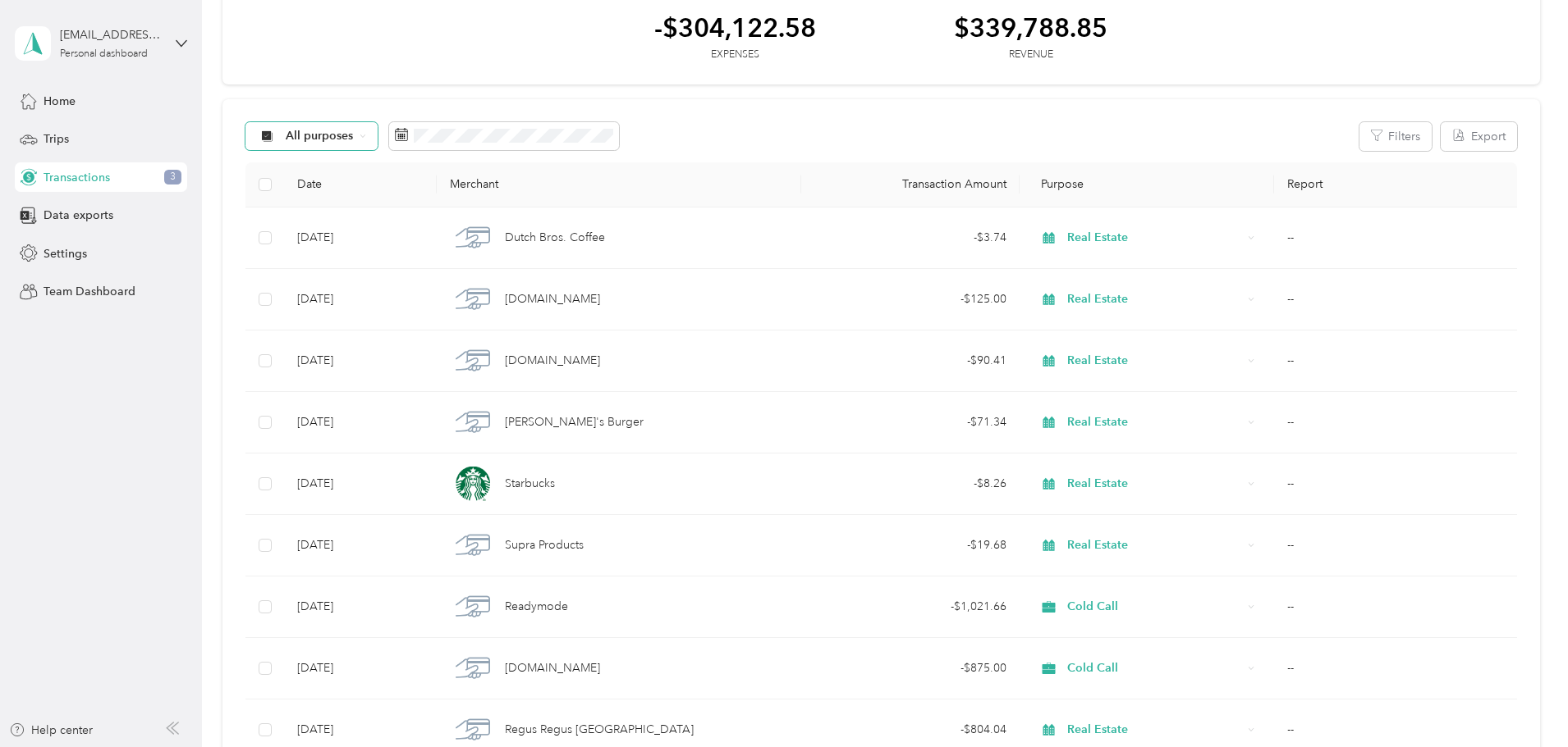
click at [354, 141] on span "All purposes" at bounding box center [320, 136] width 68 height 11
click at [436, 200] on li "Unclassified" at bounding box center [421, 195] width 131 height 29
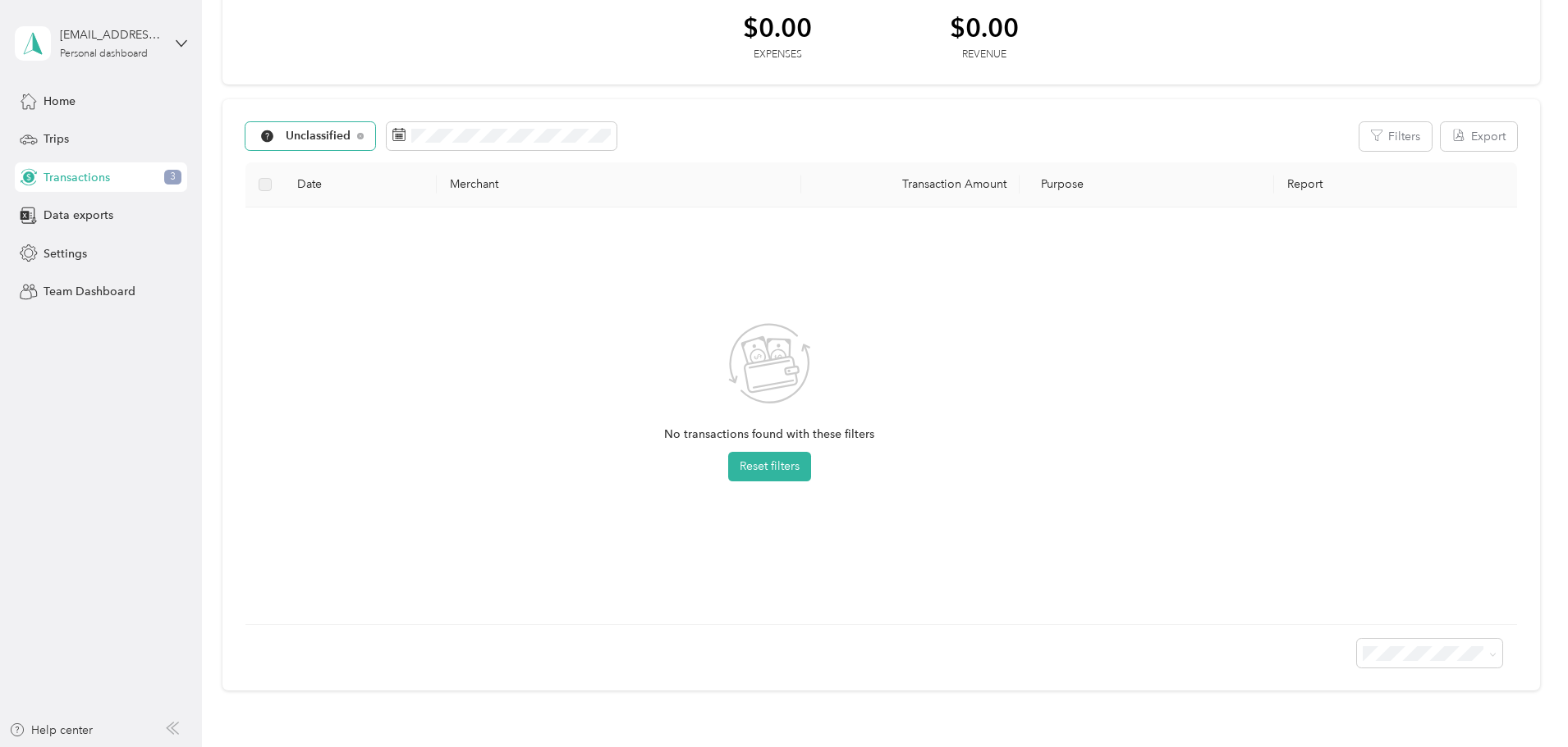
click at [376, 142] on div "Unclassified" at bounding box center [311, 136] width 131 height 28
click at [433, 164] on span "All purposes" at bounding box center [438, 165] width 85 height 17
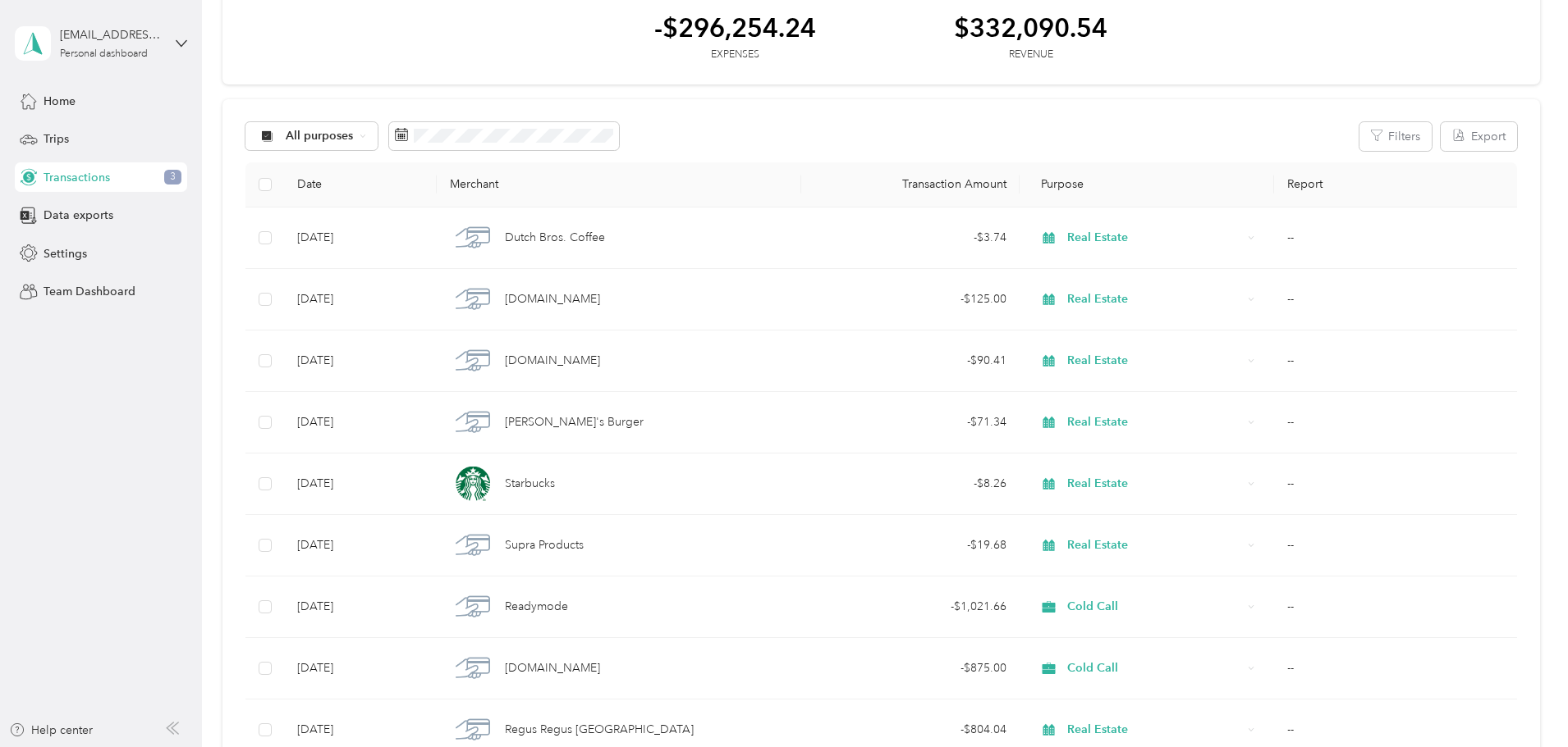
click at [980, 136] on div "All purposes Filters Export" at bounding box center [881, 136] width 1271 height 29
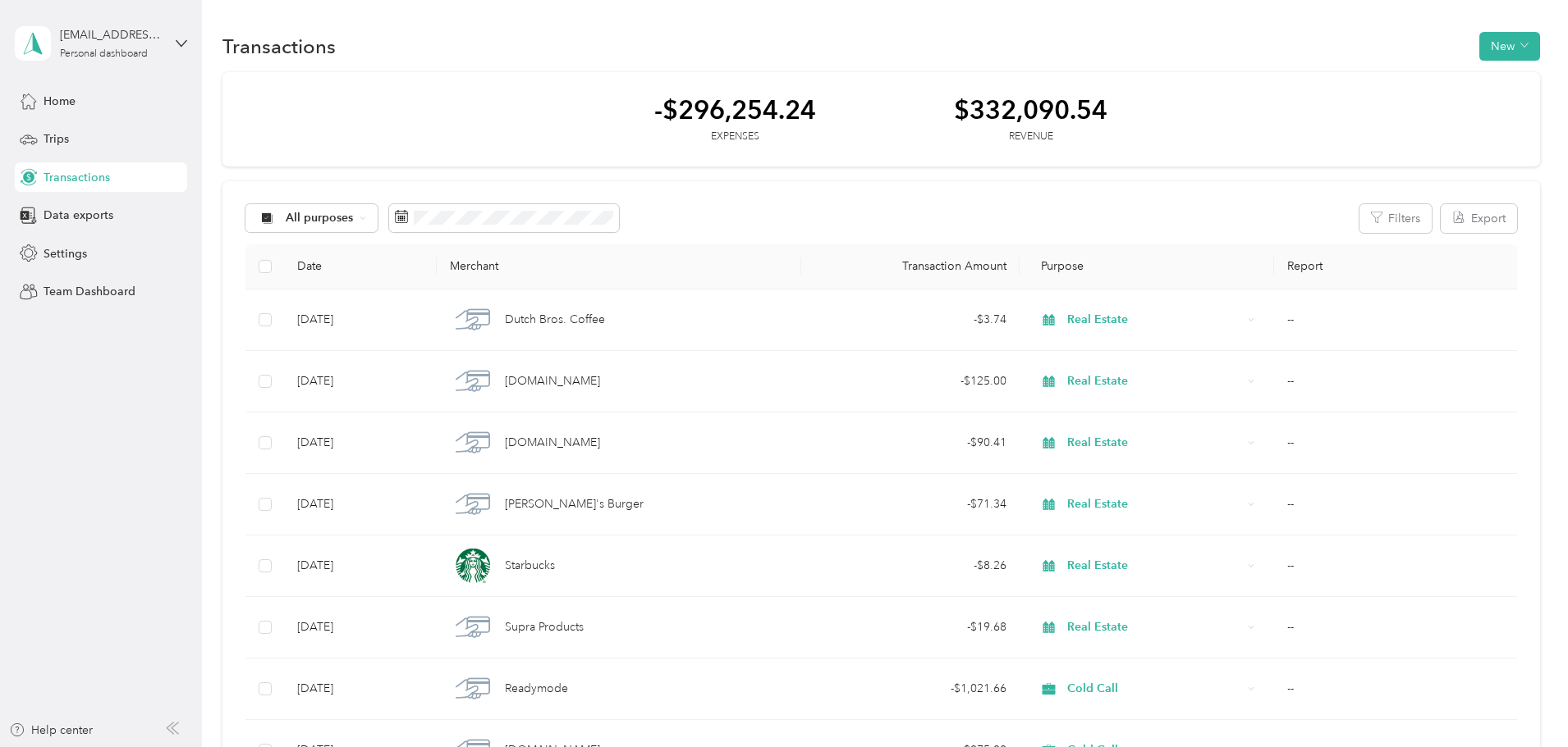
click at [716, 268] on button "[DATE]" at bounding box center [729, 266] width 100 height 29
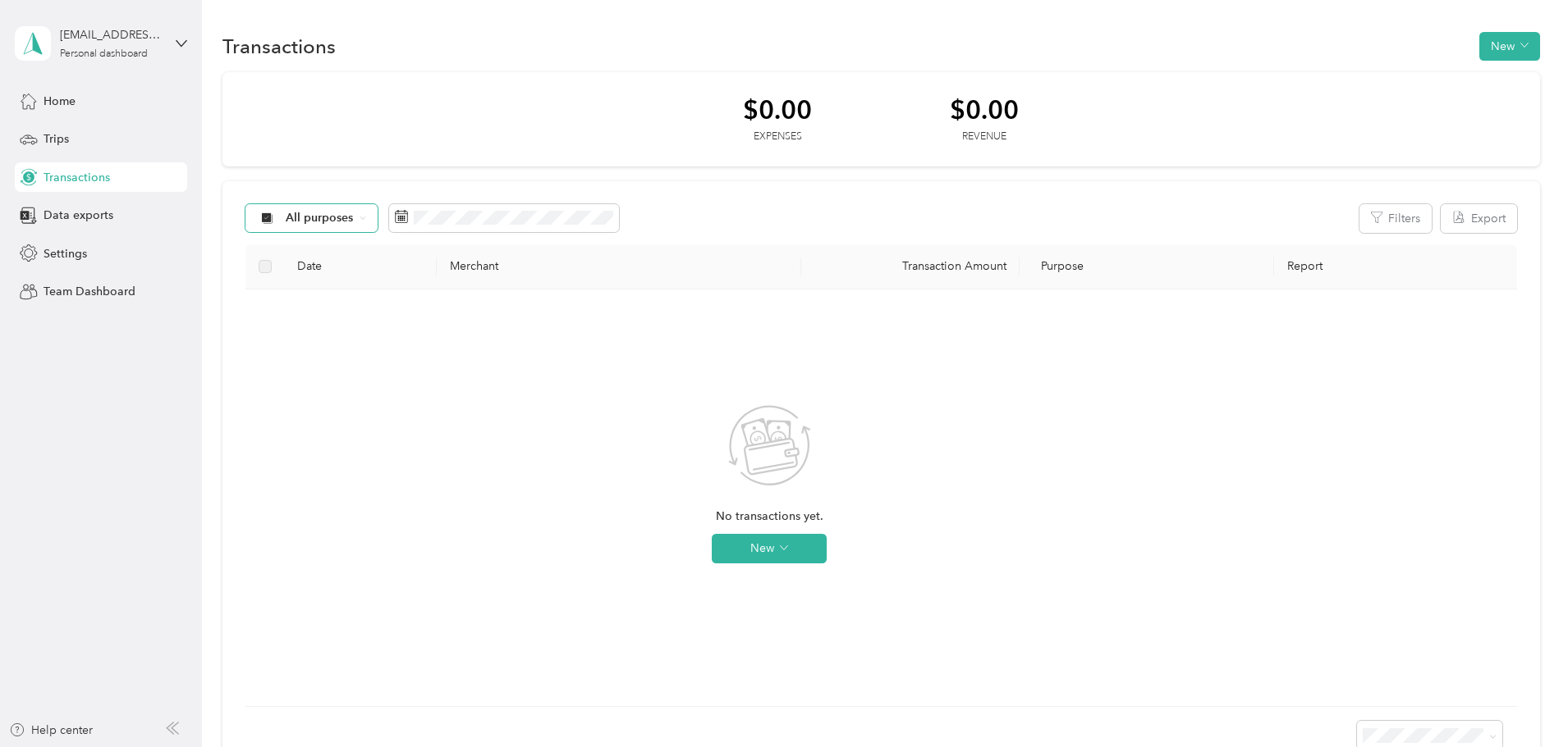
click at [379, 214] on div "All purposes" at bounding box center [312, 218] width 133 height 28
click at [433, 281] on li "Unclassified" at bounding box center [421, 277] width 131 height 29
click at [376, 214] on div "Unclassified" at bounding box center [311, 218] width 131 height 28
click at [436, 250] on li "All purposes" at bounding box center [423, 245] width 137 height 29
click at [738, 439] on button "This year" at bounding box center [729, 443] width 100 height 29
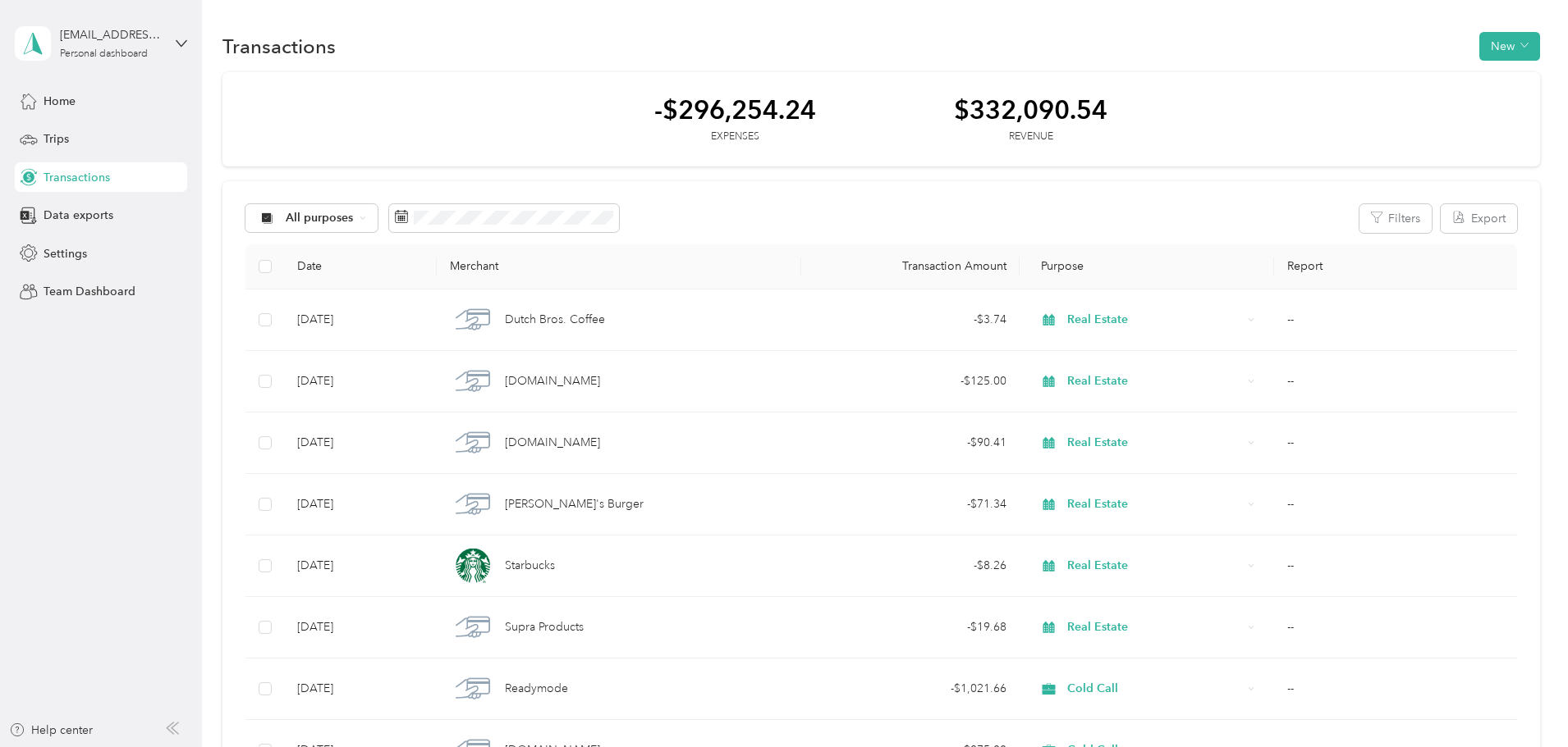
click at [858, 206] on div "All purposes Filters Export" at bounding box center [881, 219] width 1271 height 29
click at [61, 100] on span "Home" at bounding box center [60, 101] width 32 height 17
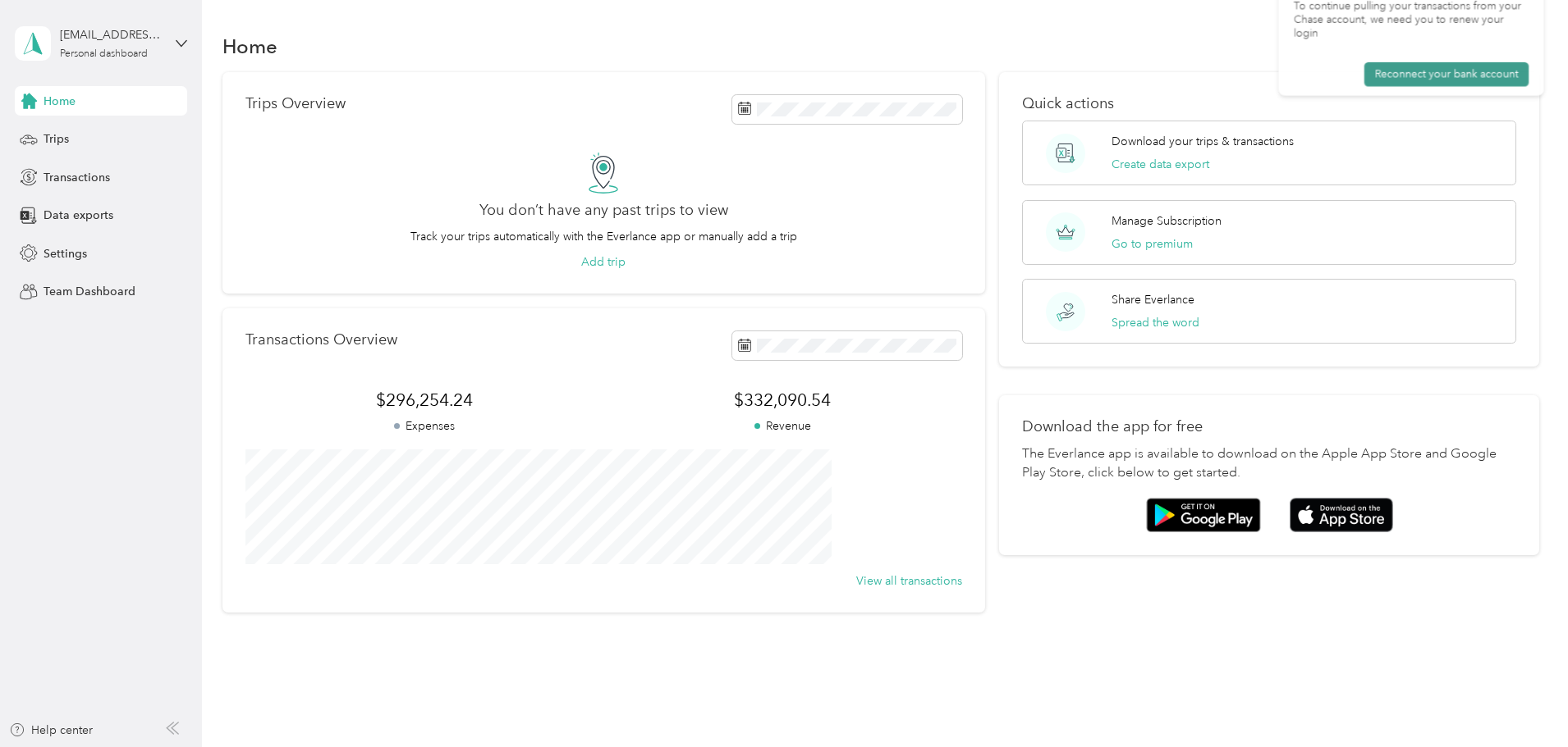
click at [1426, 119] on button "Reconnect your bank account" at bounding box center [1449, 132] width 178 height 26
click at [318, 254] on div "Trips Overview You don’t have any past trips to view Track your trips automatic…" at bounding box center [881, 343] width 1317 height 541
click at [83, 215] on span "Data exports" at bounding box center [78, 215] width 70 height 17
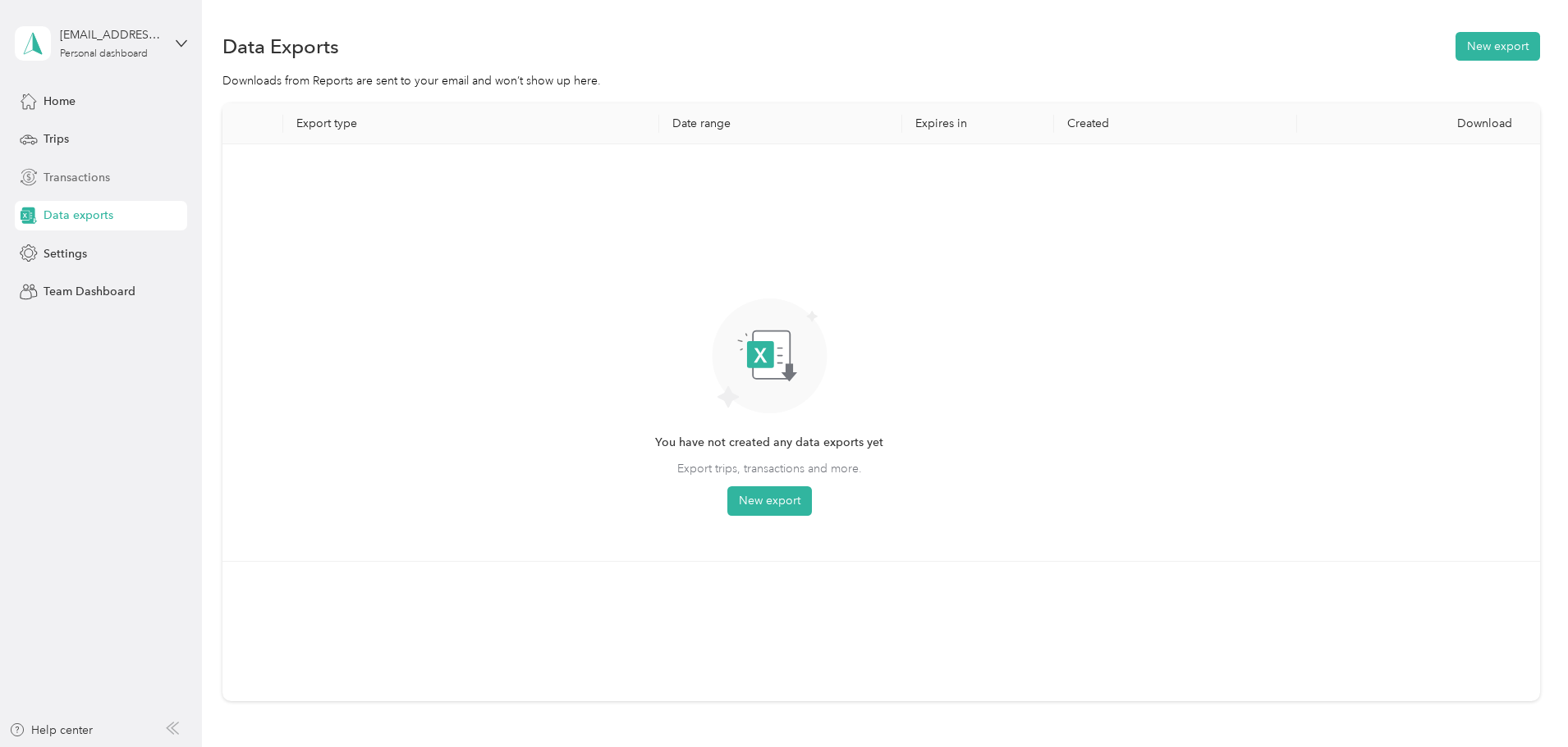
click at [71, 173] on span "Transactions" at bounding box center [77, 177] width 67 height 17
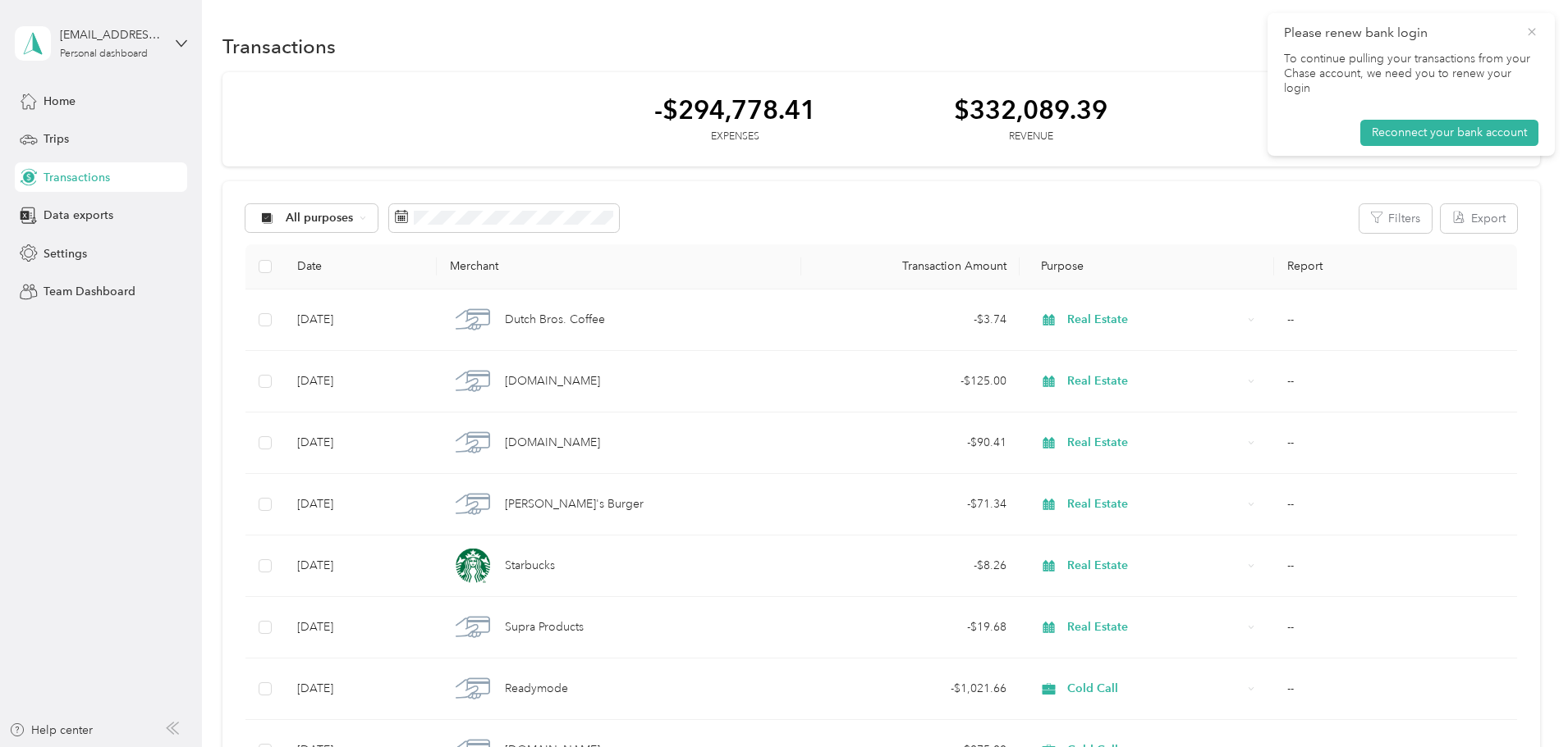
click at [1529, 32] on icon at bounding box center [1530, 32] width 13 height 14
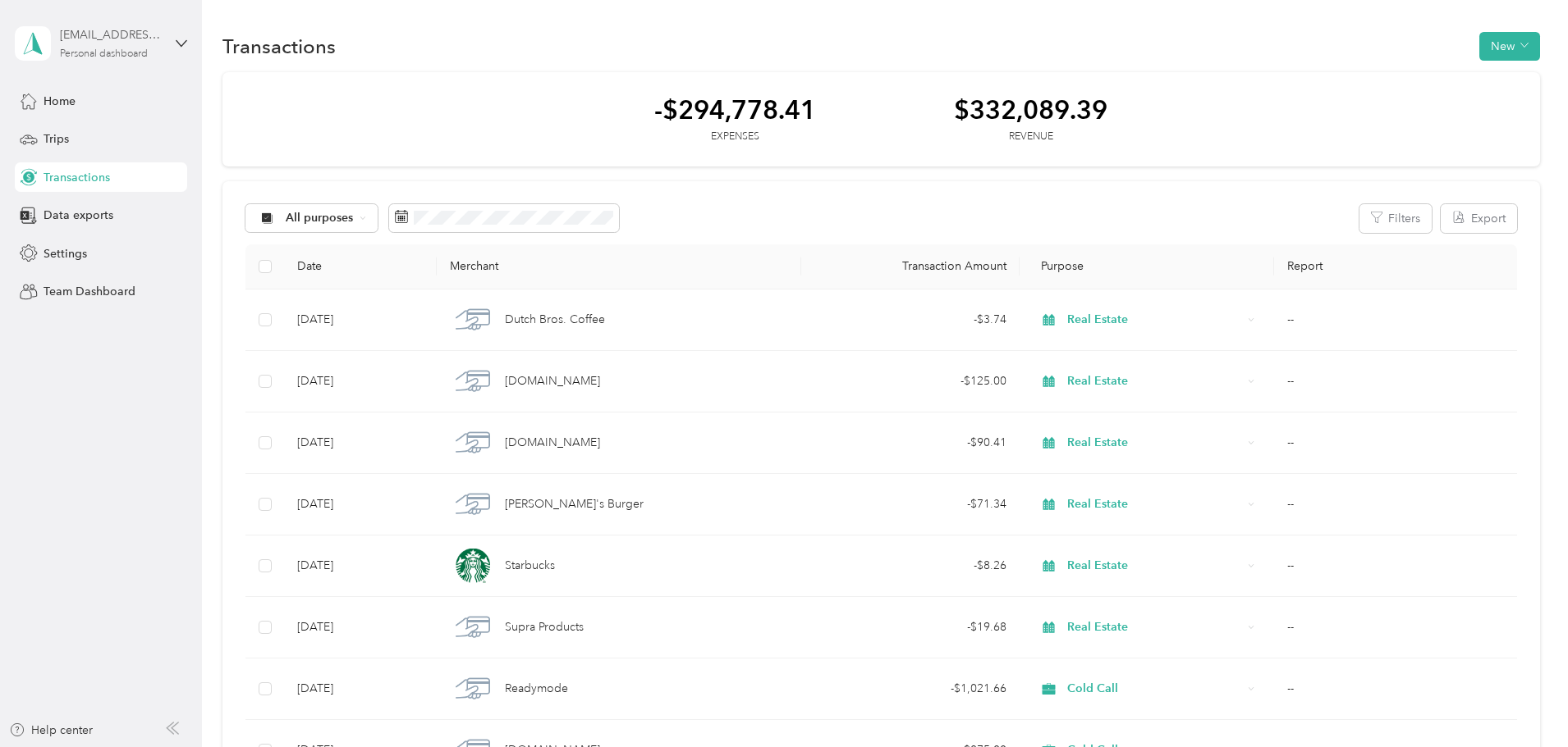
click at [137, 53] on div "Personal dashboard" at bounding box center [103, 55] width 88 height 10
click at [74, 132] on div "Log out" at bounding box center [61, 134] width 63 height 17
